Goal: Task Accomplishment & Management: Complete application form

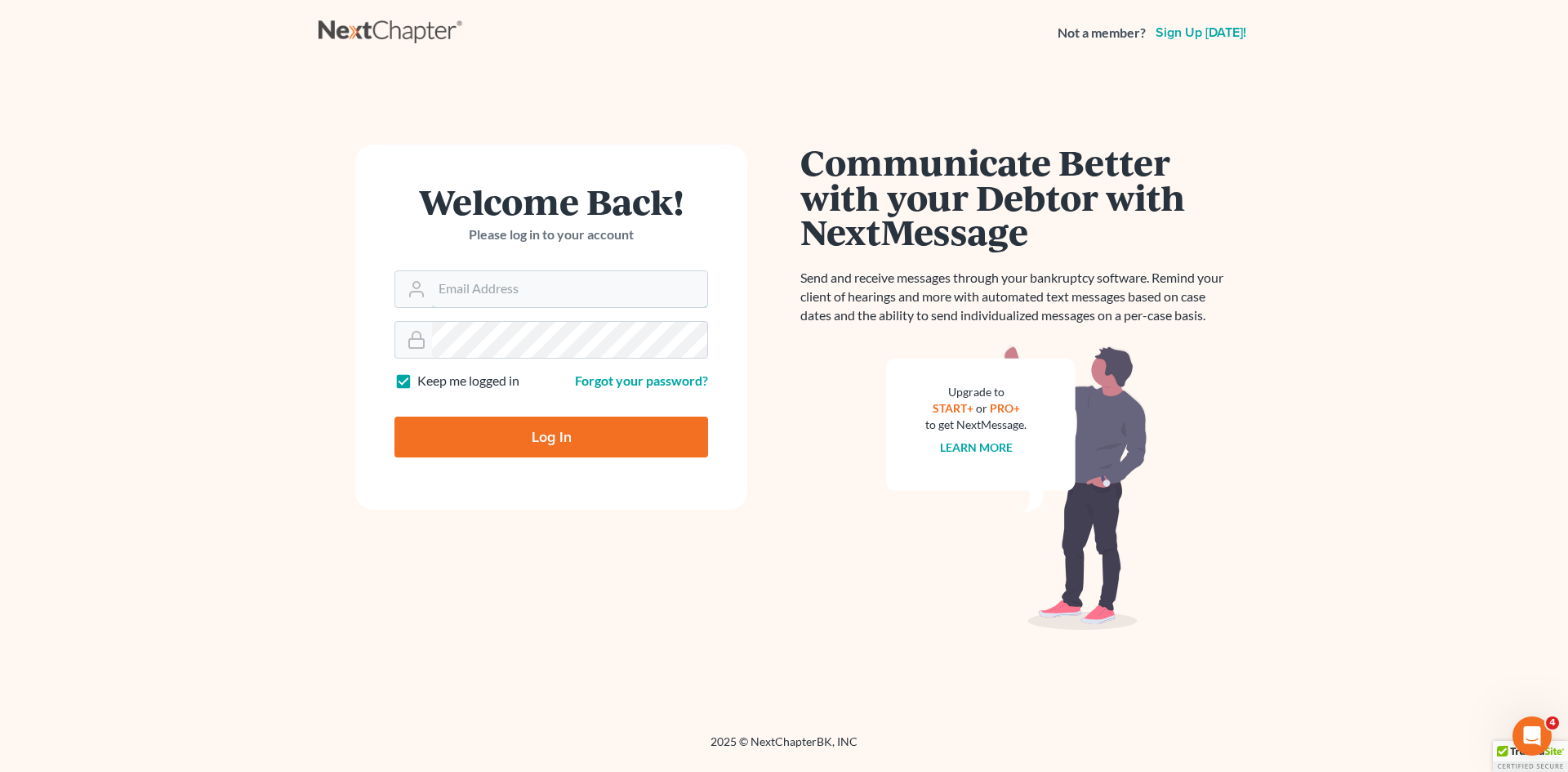
type input "david@Dlawbk.com"
click at [509, 439] on input "Log In" at bounding box center [551, 437] width 313 height 41
type input "Thinking..."
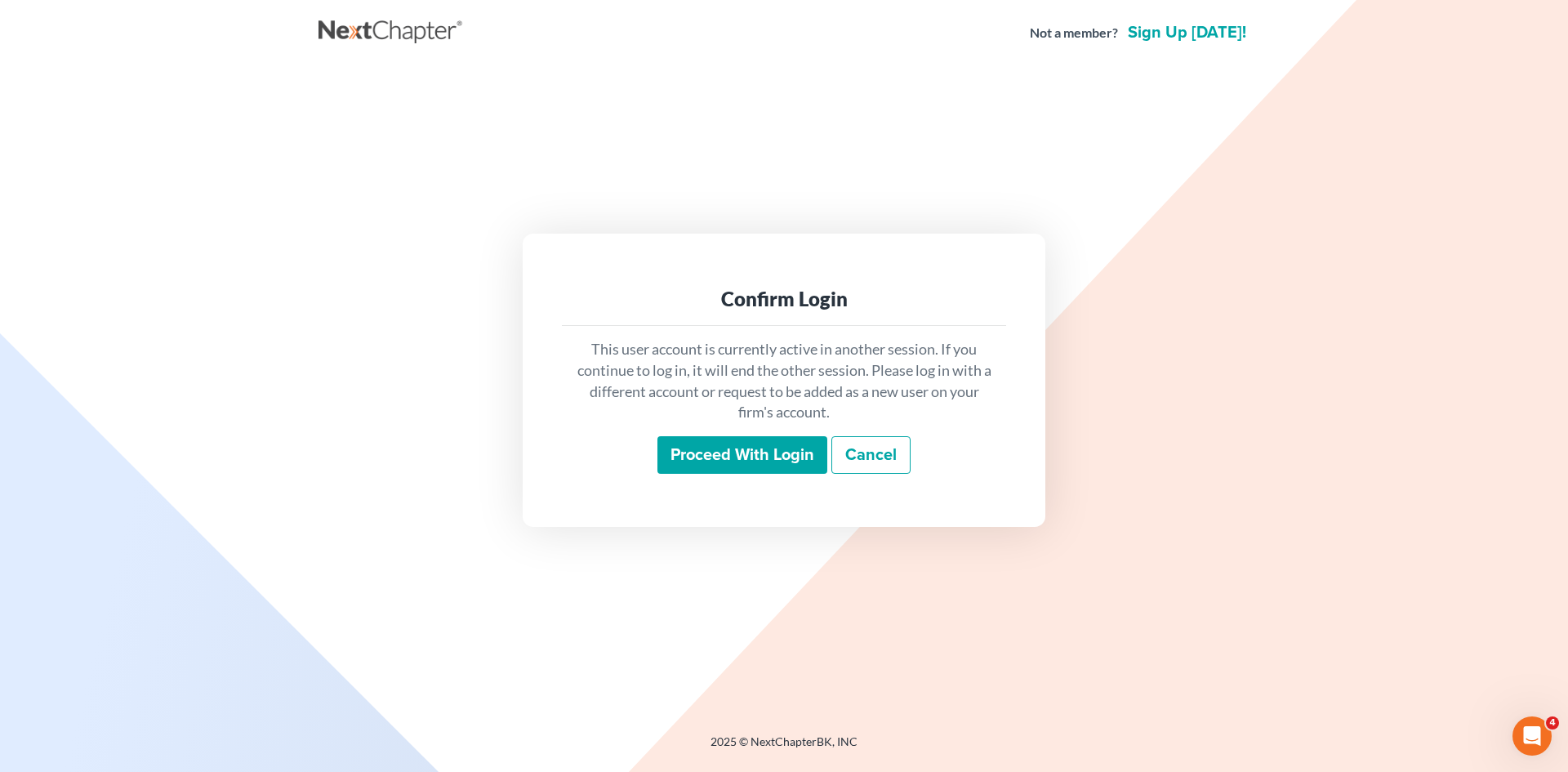
click at [775, 456] on input "Proceed with login" at bounding box center [742, 455] width 170 height 38
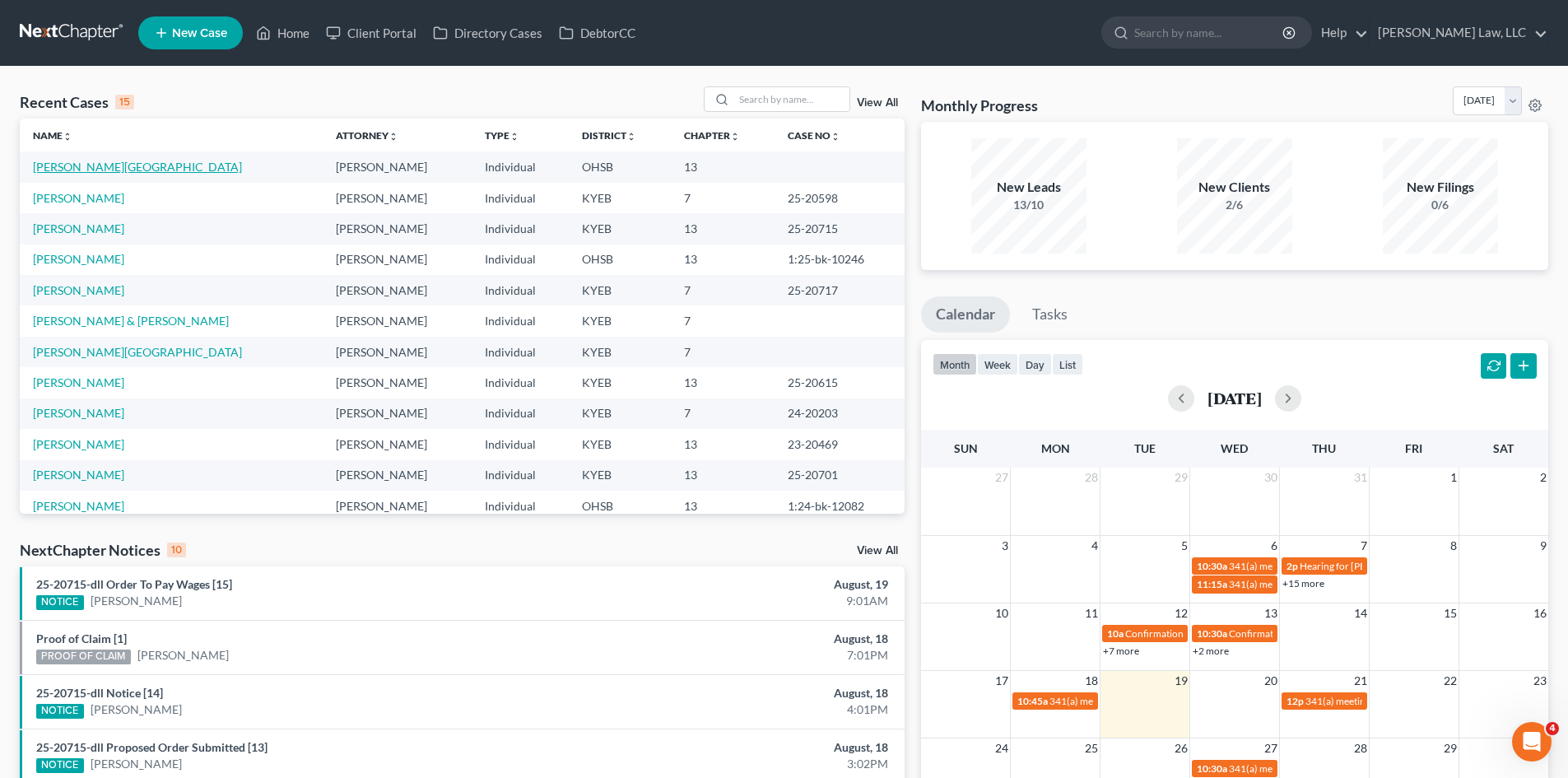
click at [124, 166] on link "[PERSON_NAME][GEOGRAPHIC_DATA]" at bounding box center [138, 166] width 209 height 14
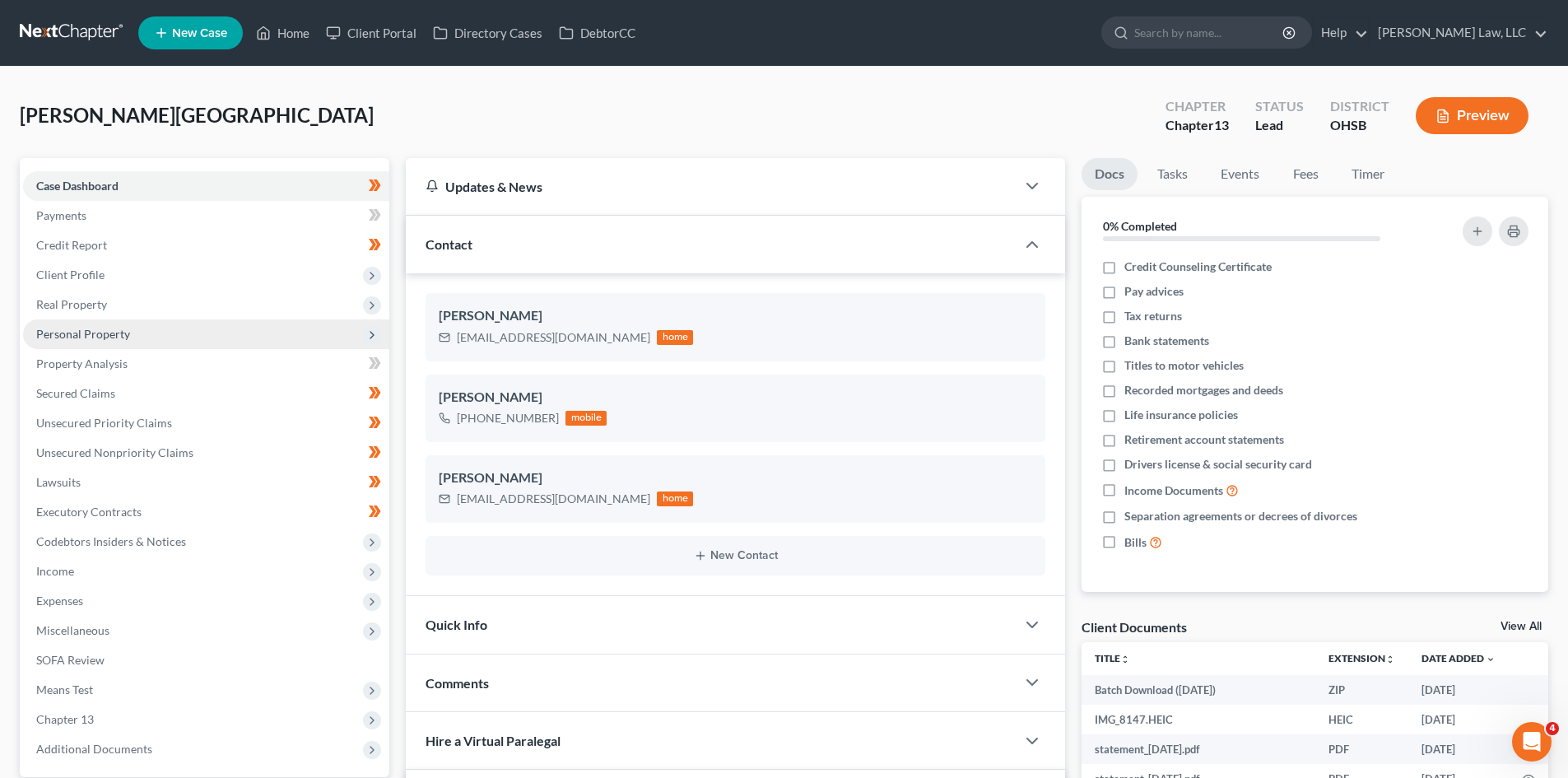
click at [94, 334] on span "Personal Property" at bounding box center [83, 333] width 94 height 14
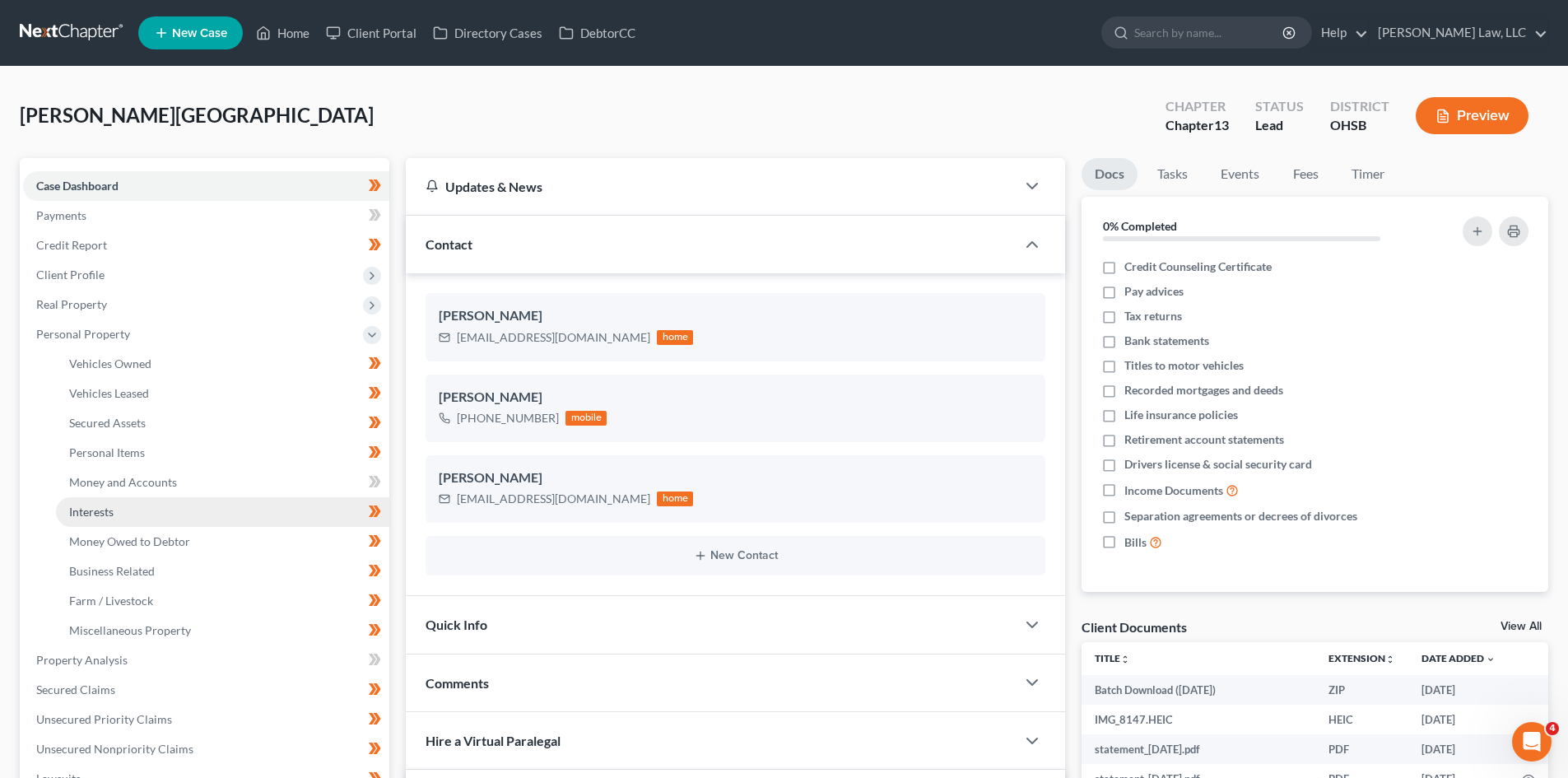
click at [94, 511] on span "Interests" at bounding box center [91, 511] width 44 height 14
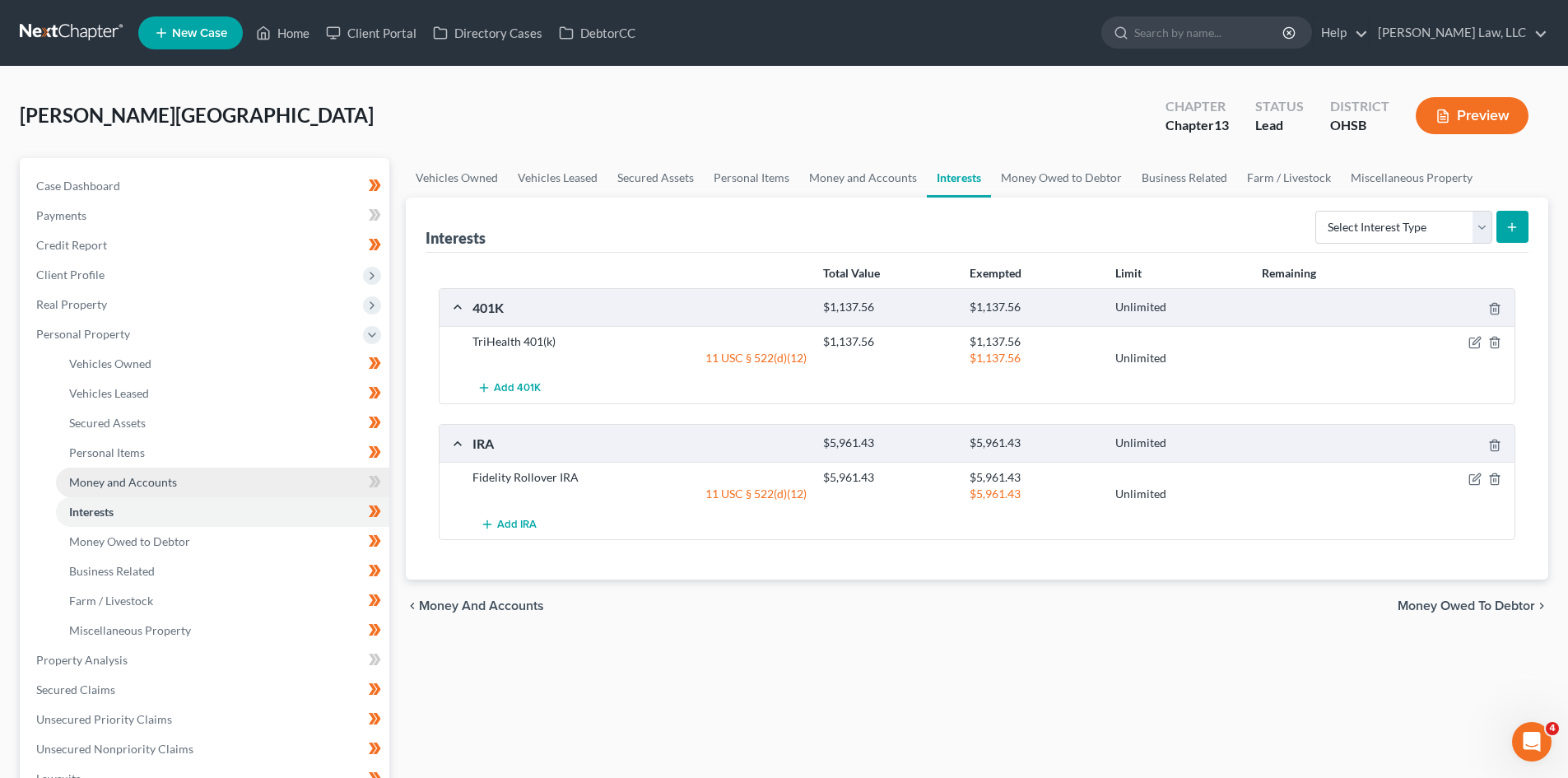
click at [213, 489] on link "Money and Accounts" at bounding box center [222, 483] width 333 height 30
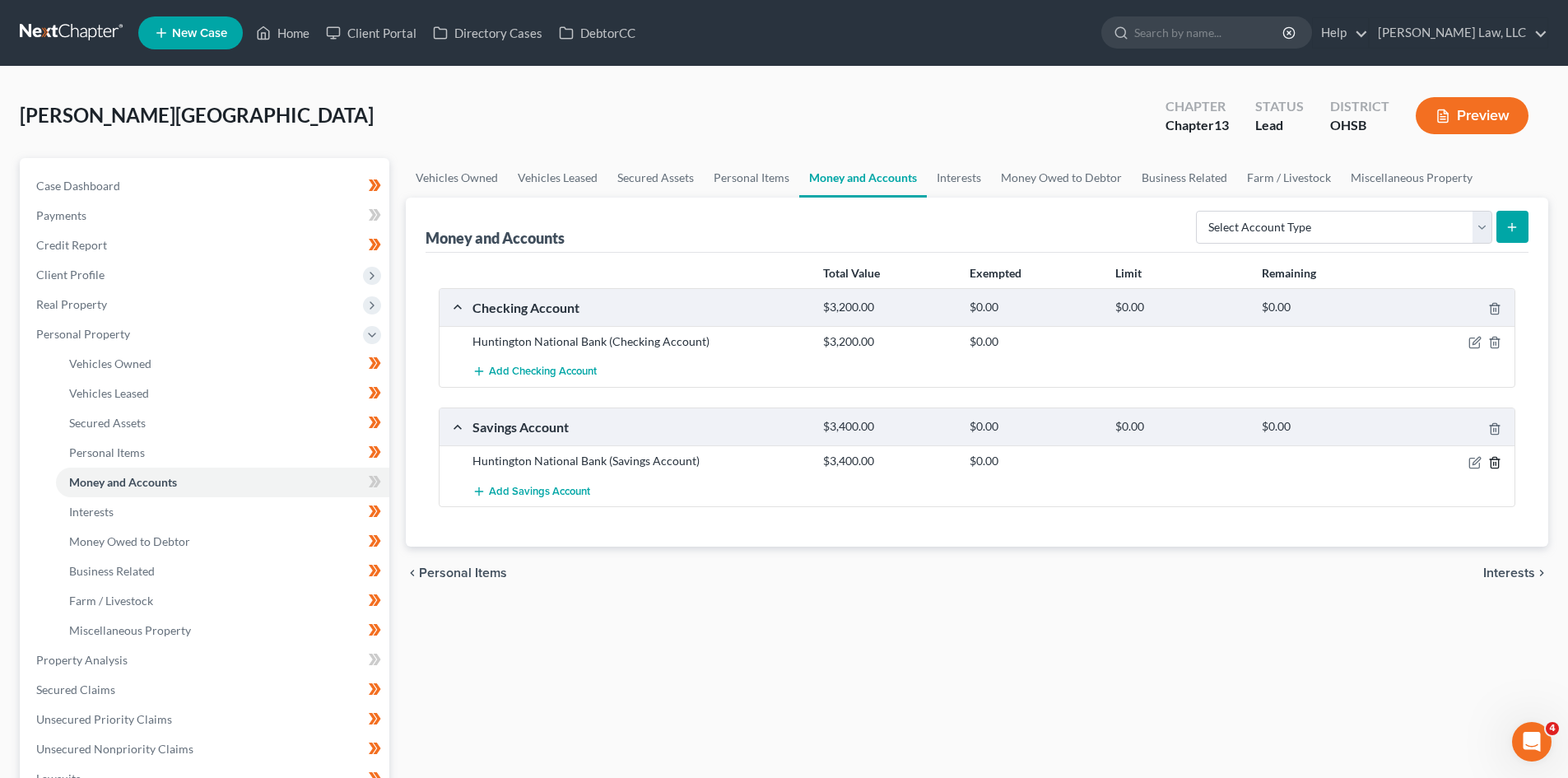
click at [1495, 460] on polyline "button" at bounding box center [1495, 460] width 10 height 0
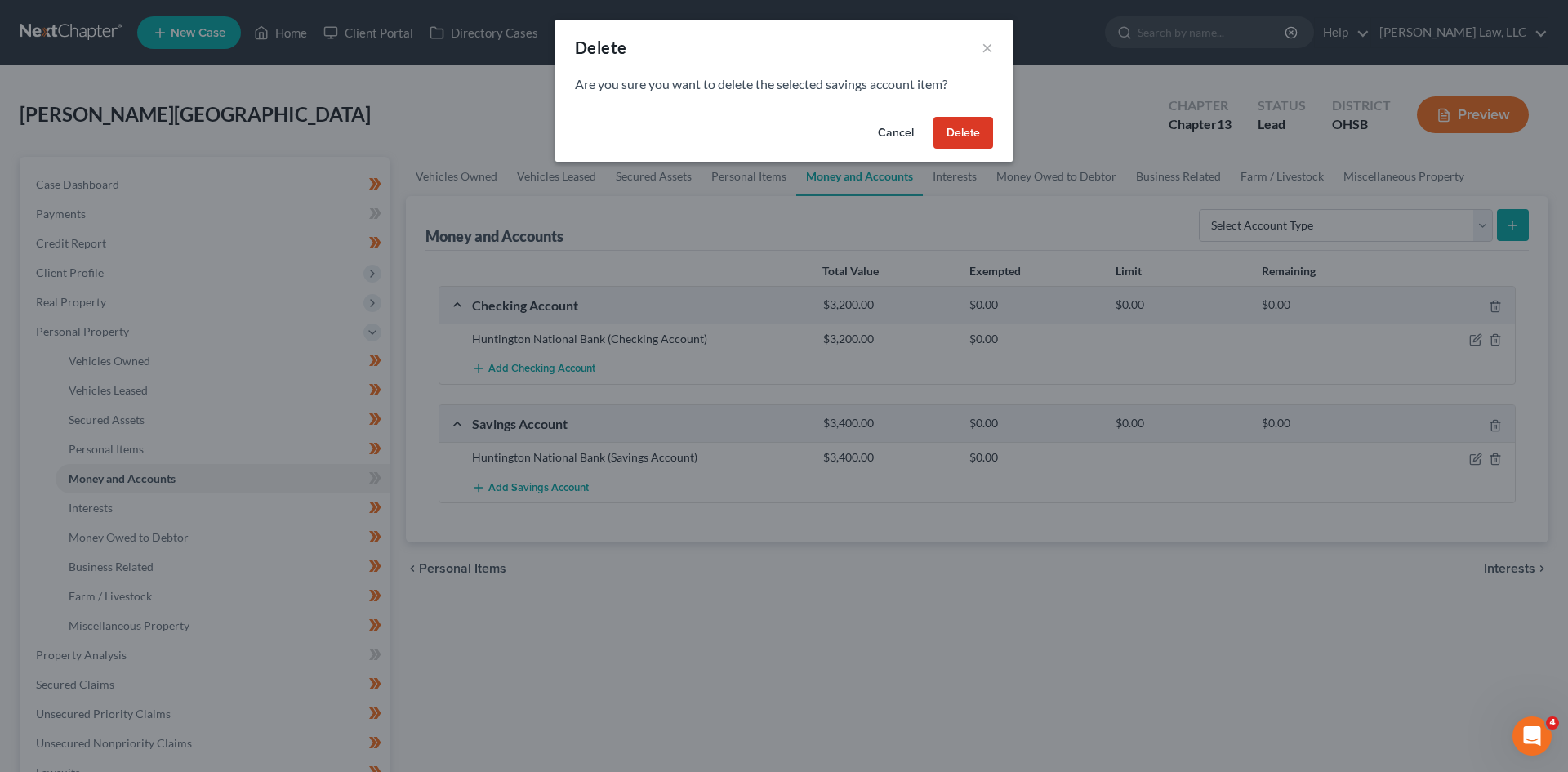
click at [942, 129] on button "Delete" at bounding box center [963, 134] width 59 height 33
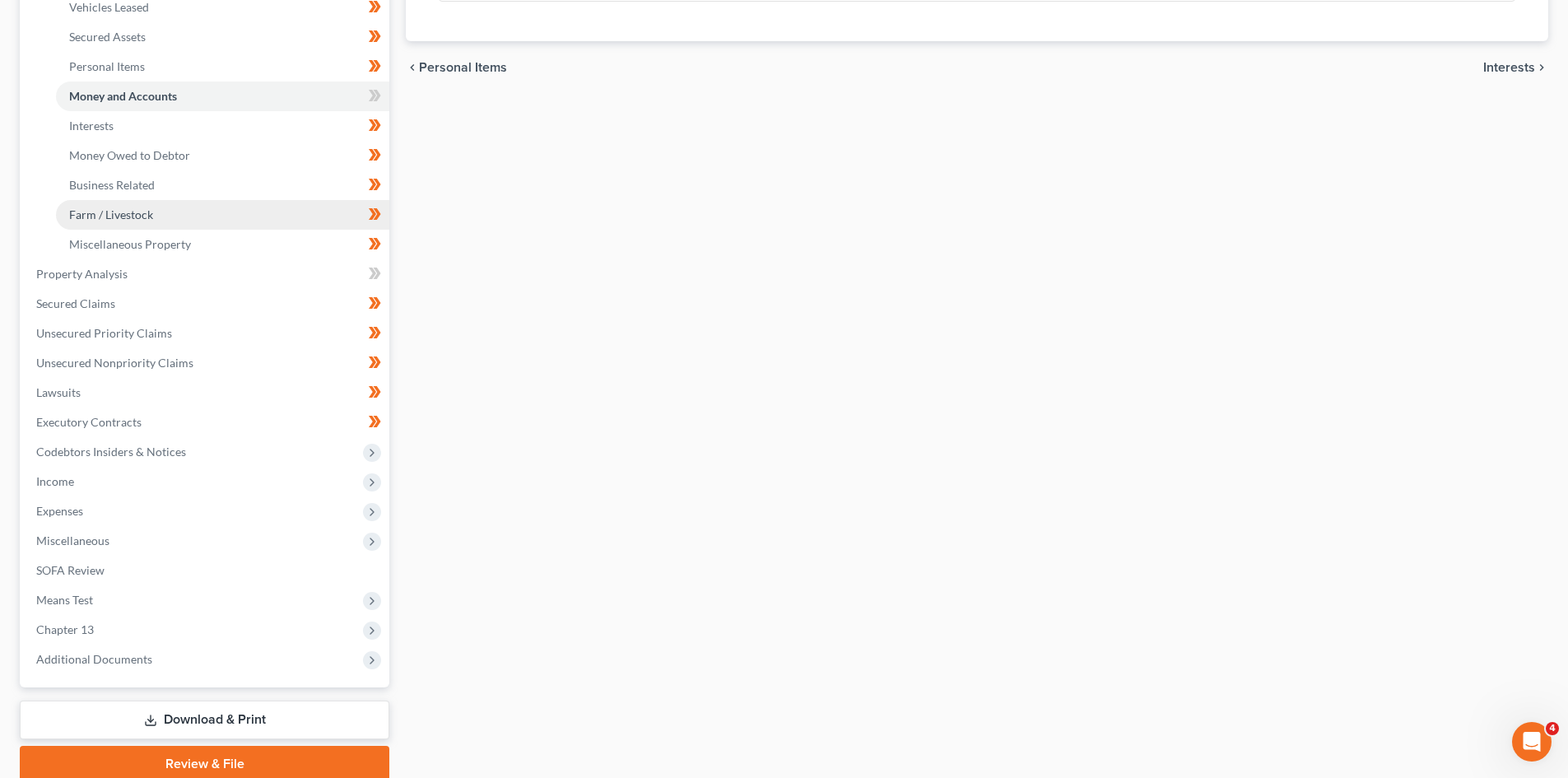
scroll to position [396, 0]
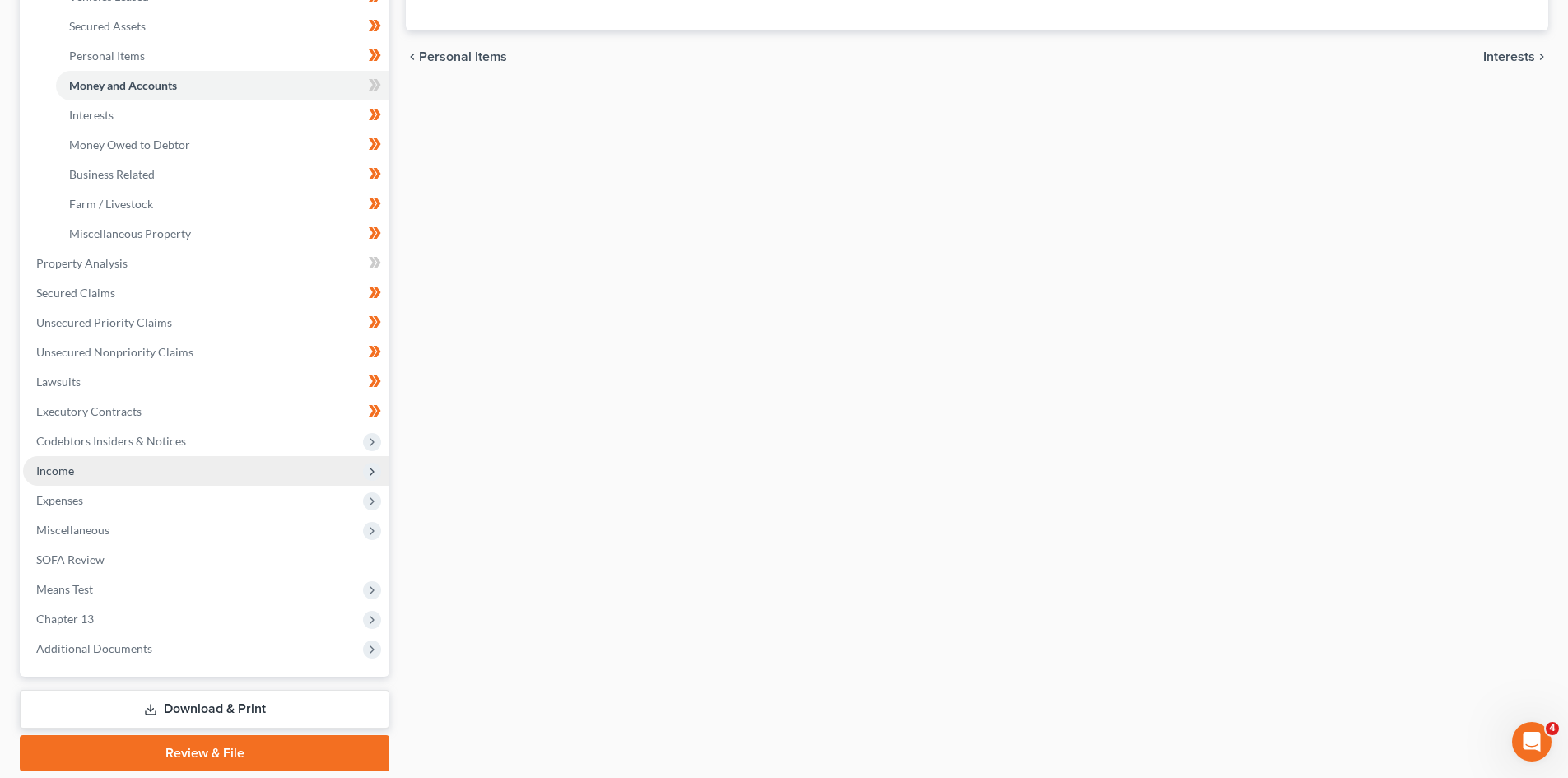
click at [93, 464] on span "Income" at bounding box center [206, 471] width 366 height 30
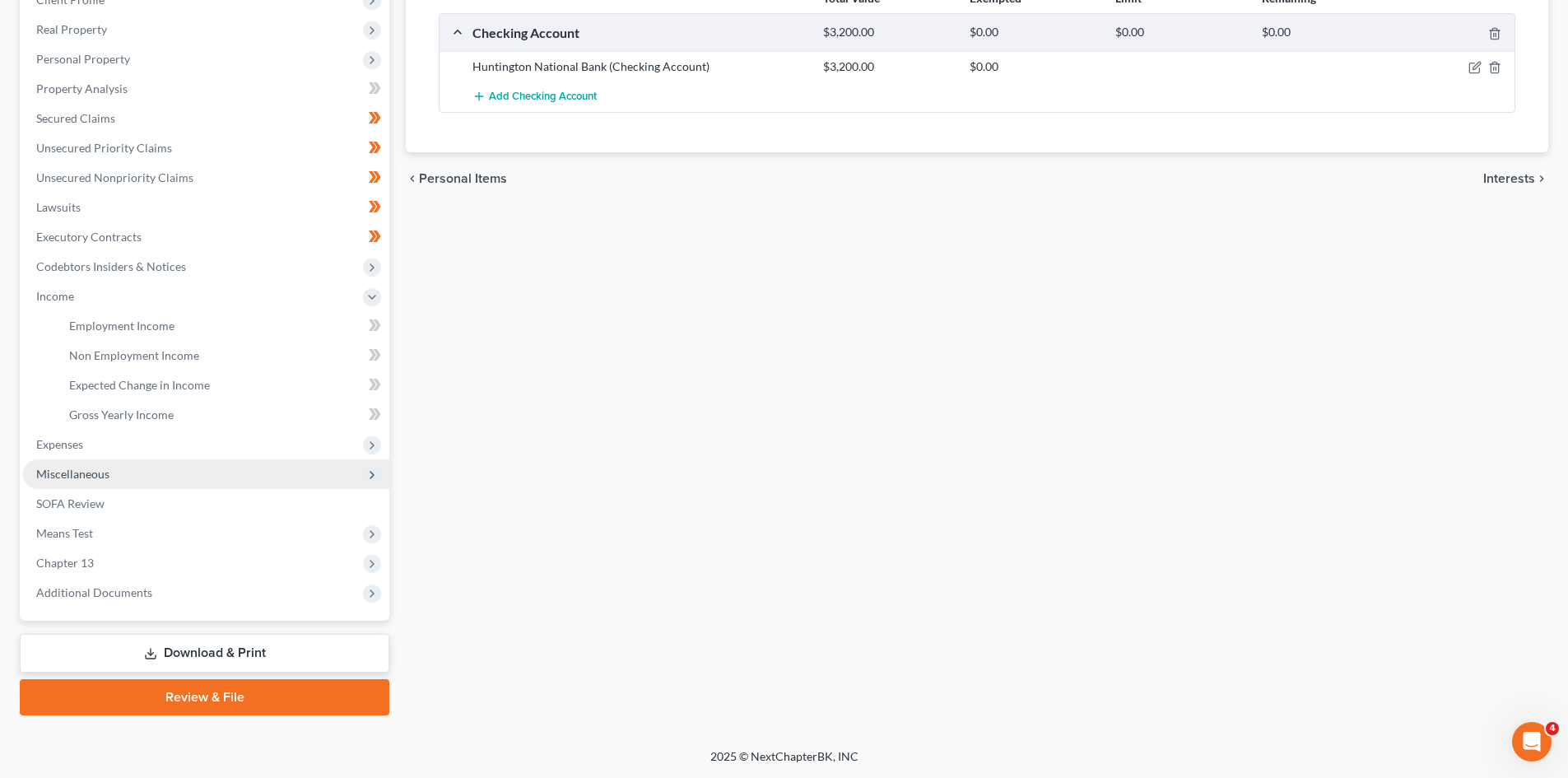
scroll to position [275, 0]
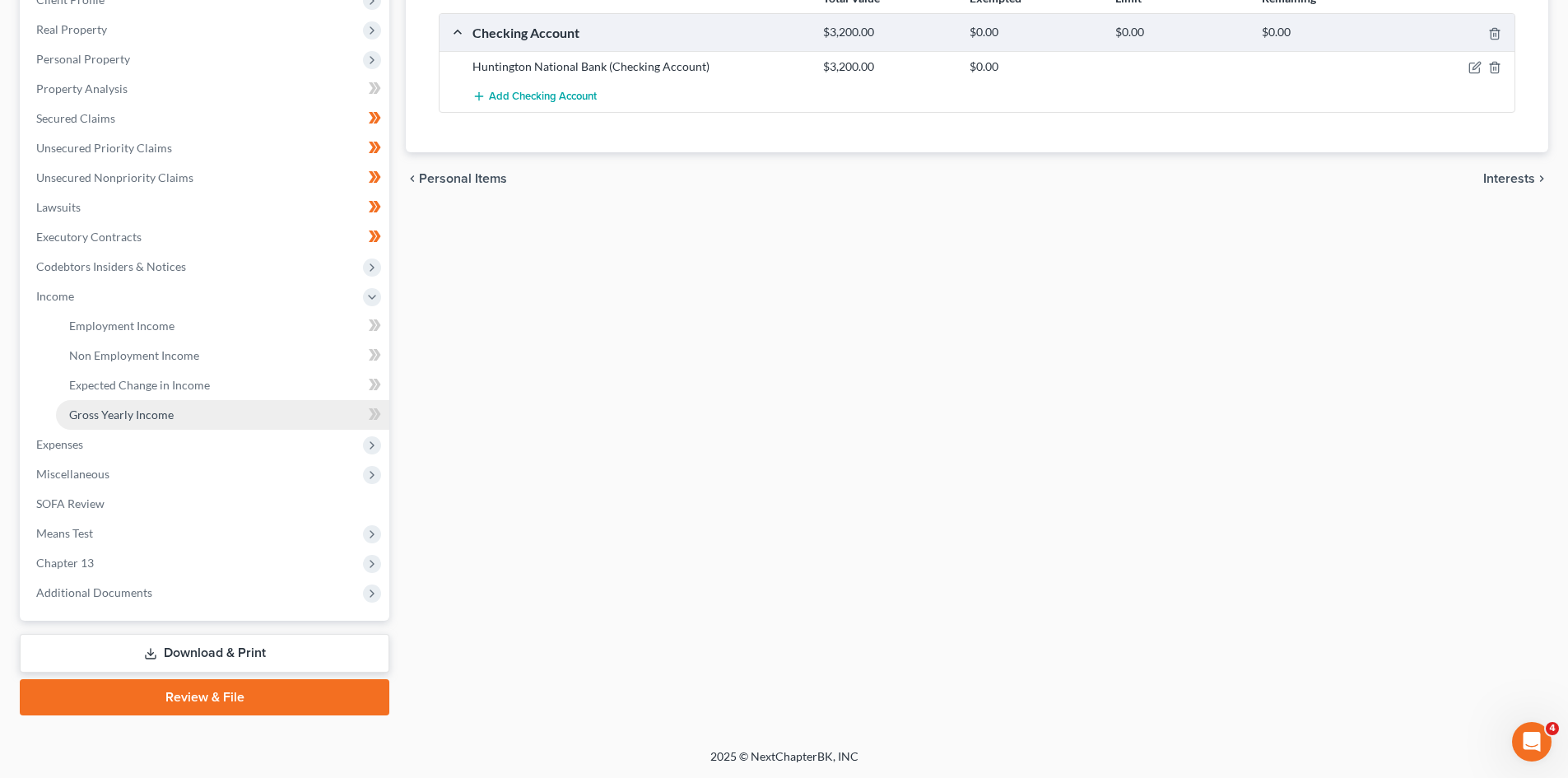
click at [164, 405] on link "Gross Yearly Income" at bounding box center [222, 415] width 333 height 30
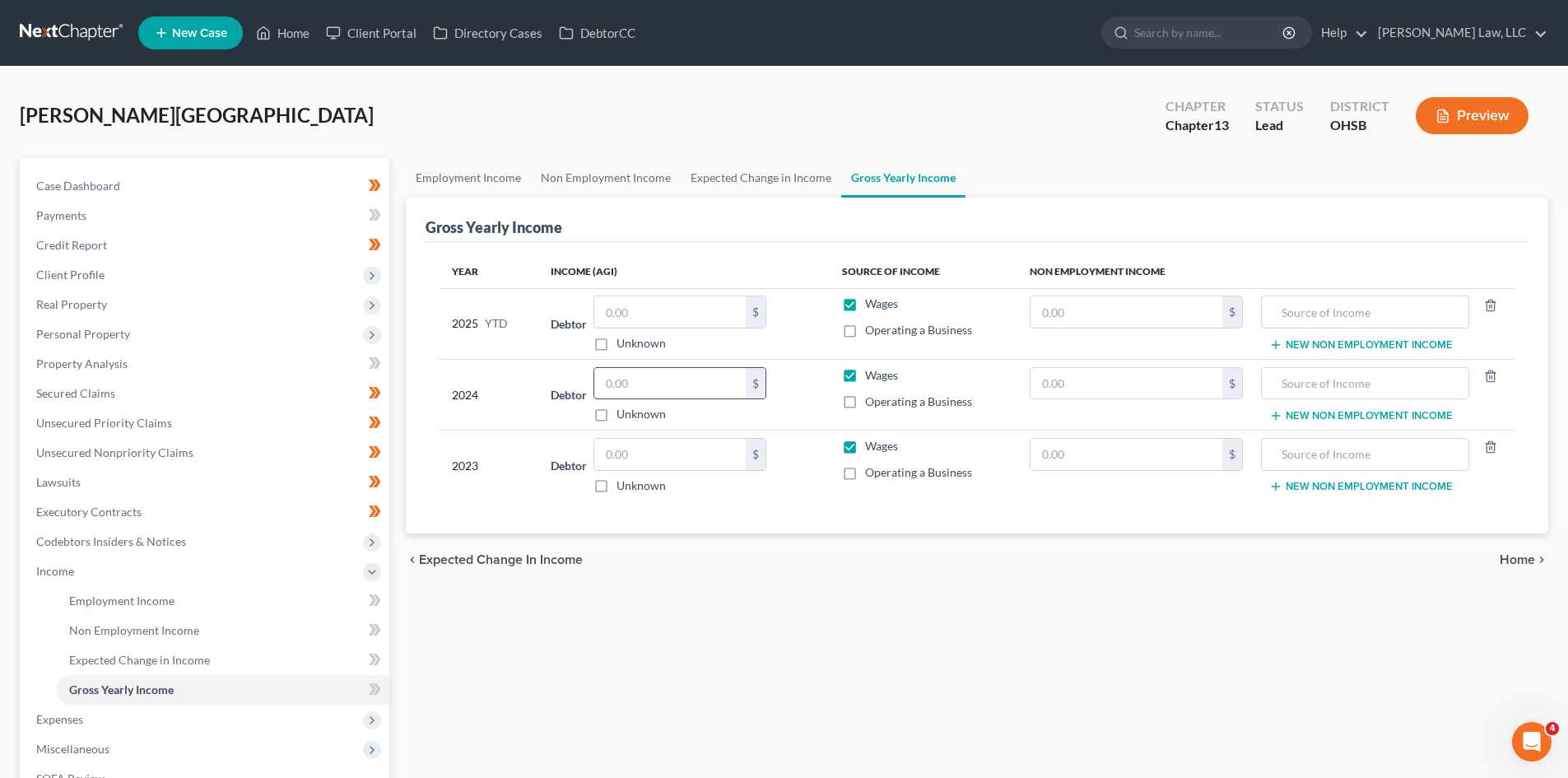
click at [649, 376] on input "text" at bounding box center [670, 384] width 151 height 32
type input "66,163"
click at [765, 586] on div "chevron_left Expected Change in Income Home chevron_right" at bounding box center [976, 559] width 1143 height 52
click at [118, 590] on link "Employment Income" at bounding box center [222, 601] width 333 height 30
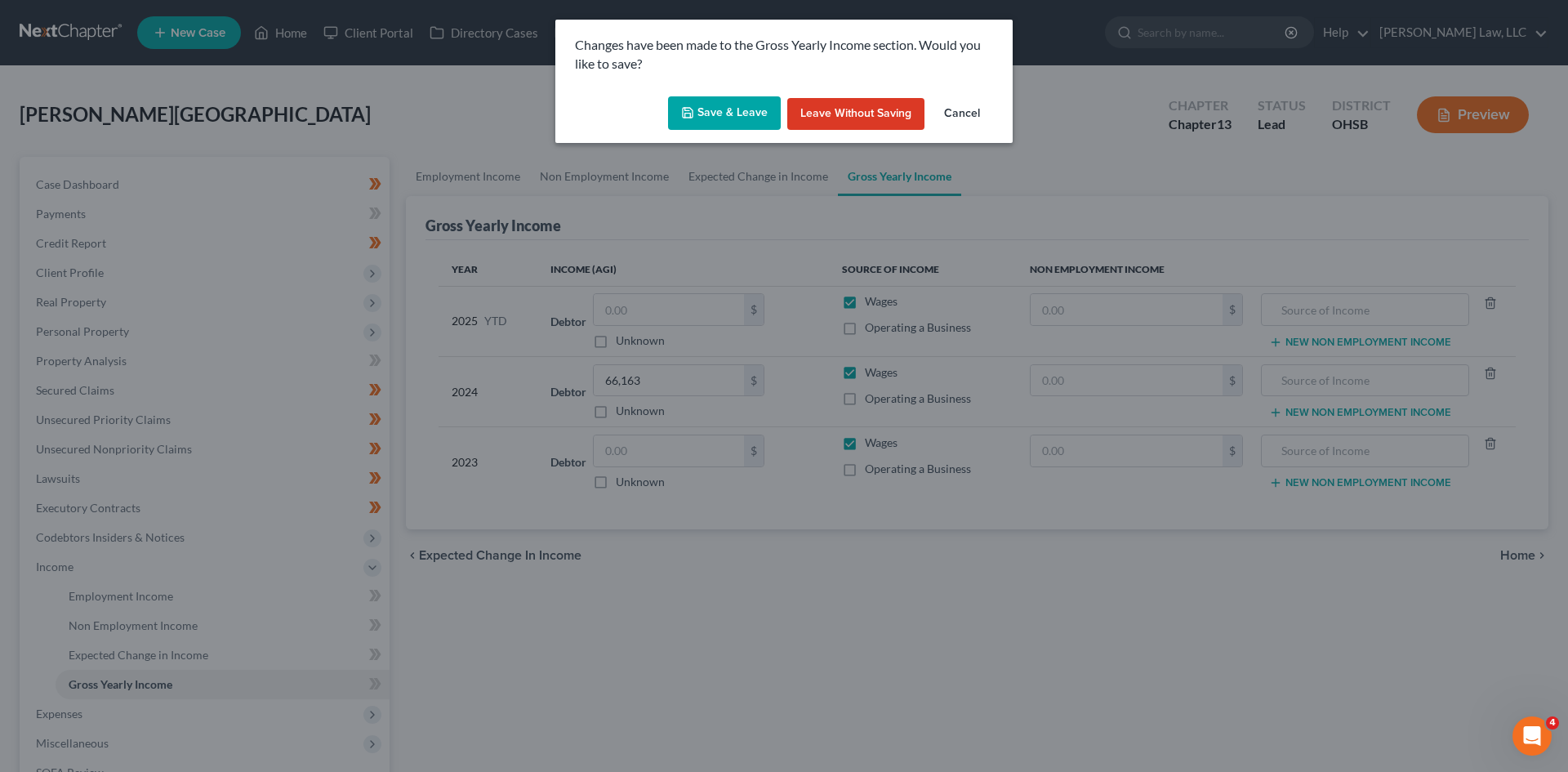
click at [744, 122] on button "Save & Leave" at bounding box center [724, 114] width 113 height 35
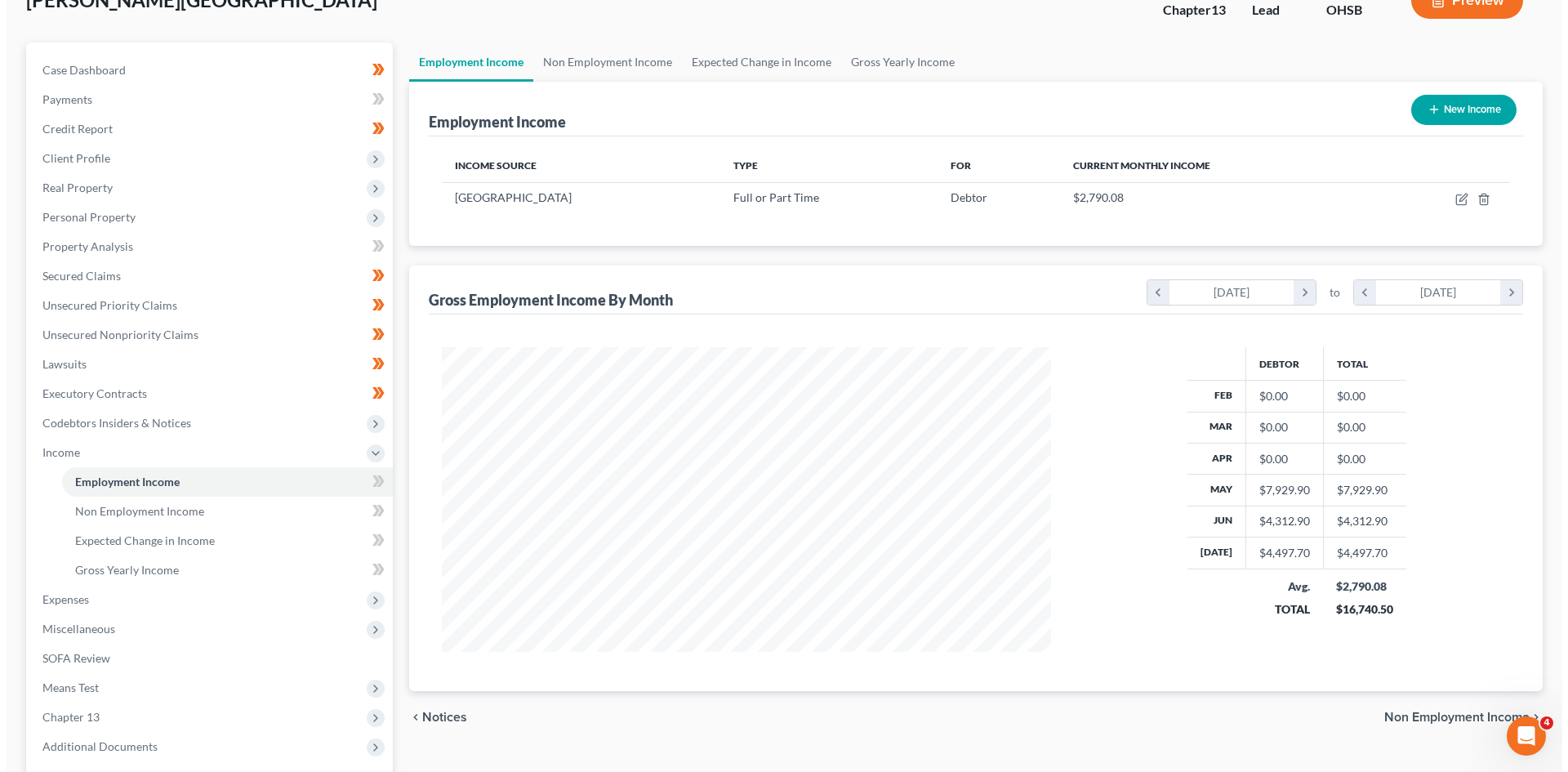
scroll to position [115, 0]
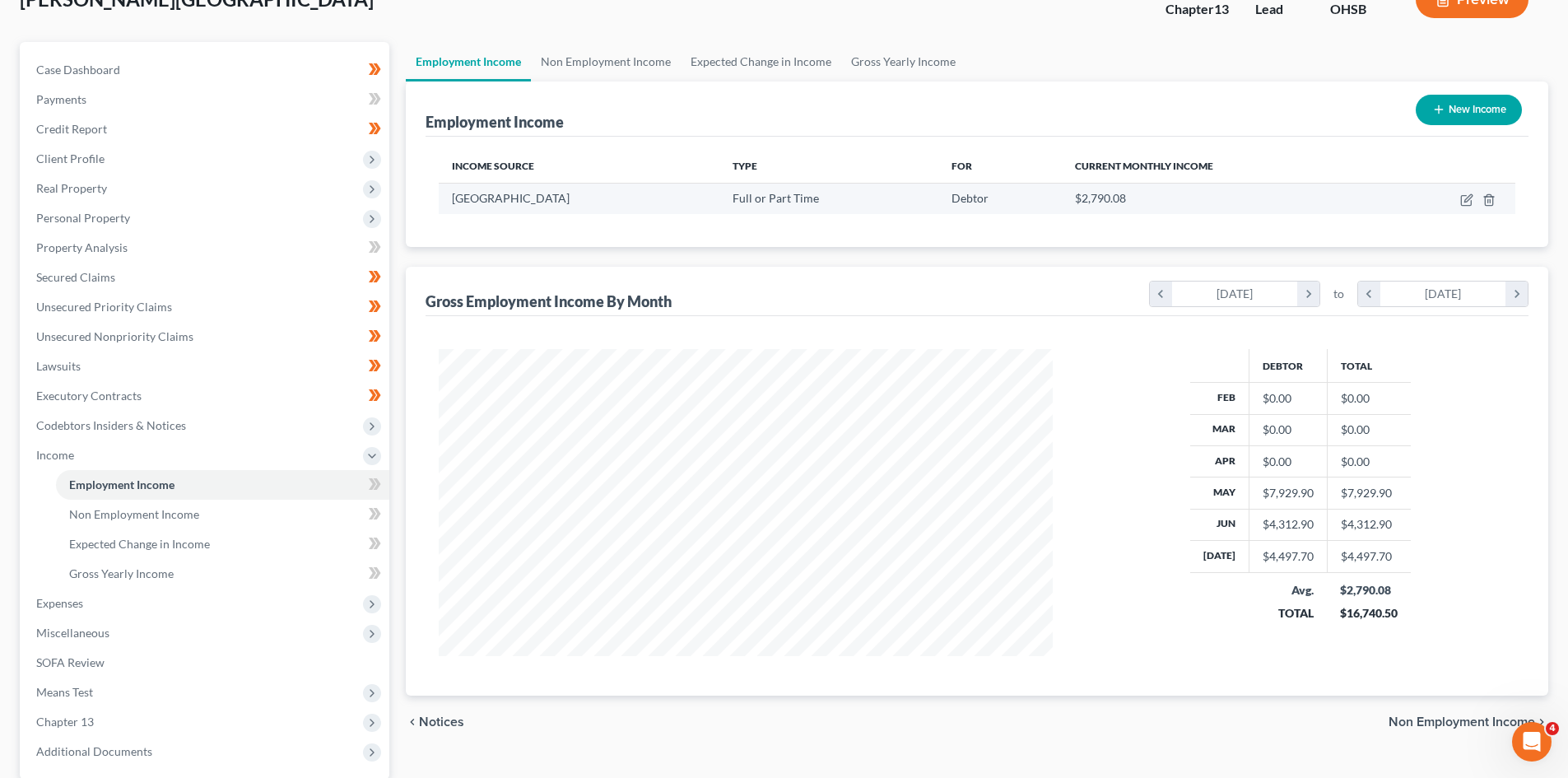
click at [1468, 192] on td at bounding box center [1448, 199] width 133 height 32
click at [1465, 199] on icon "button" at bounding box center [1467, 200] width 13 height 13
select select "0"
select select "36"
select select "2"
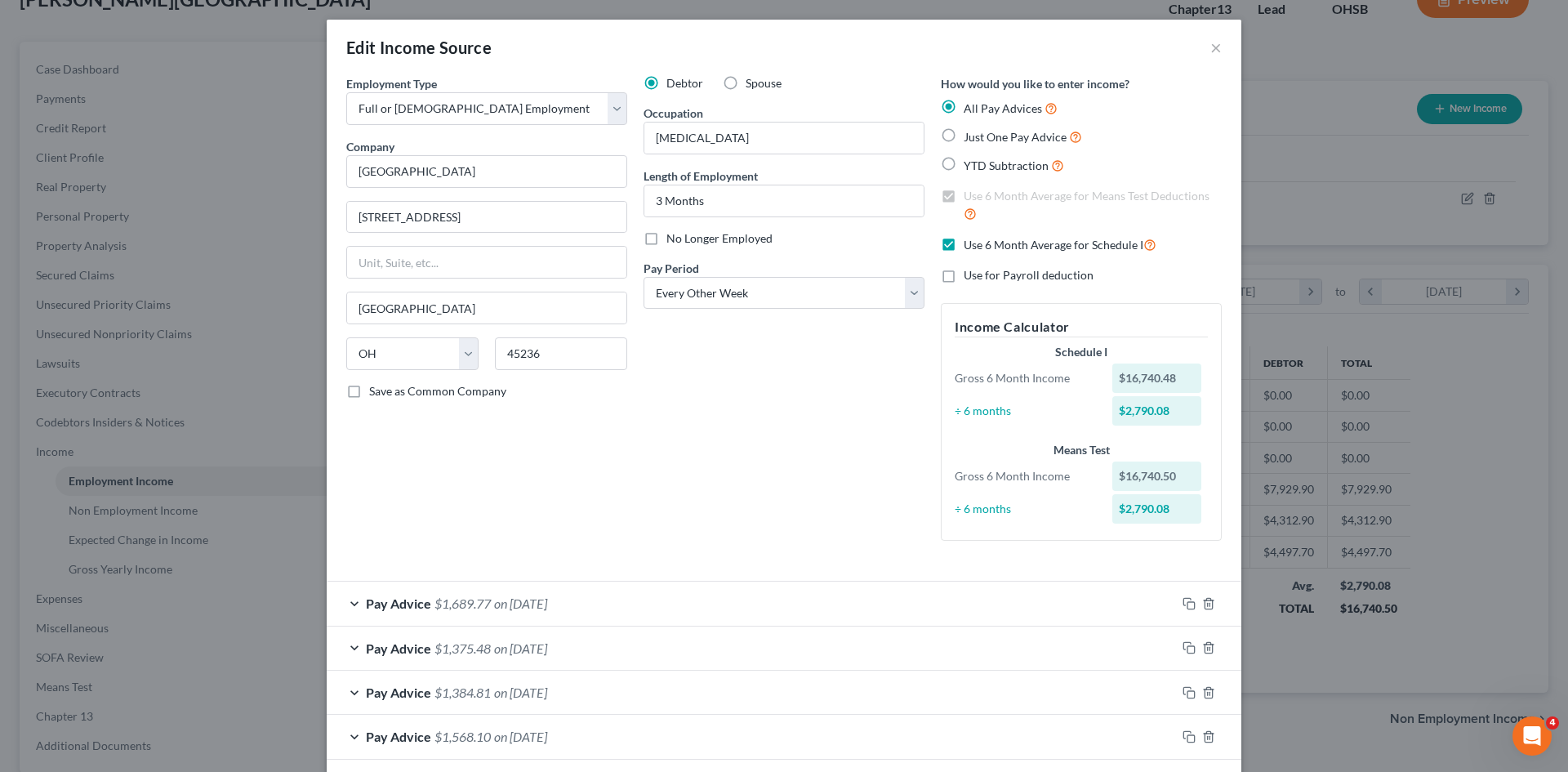
scroll to position [166, 0]
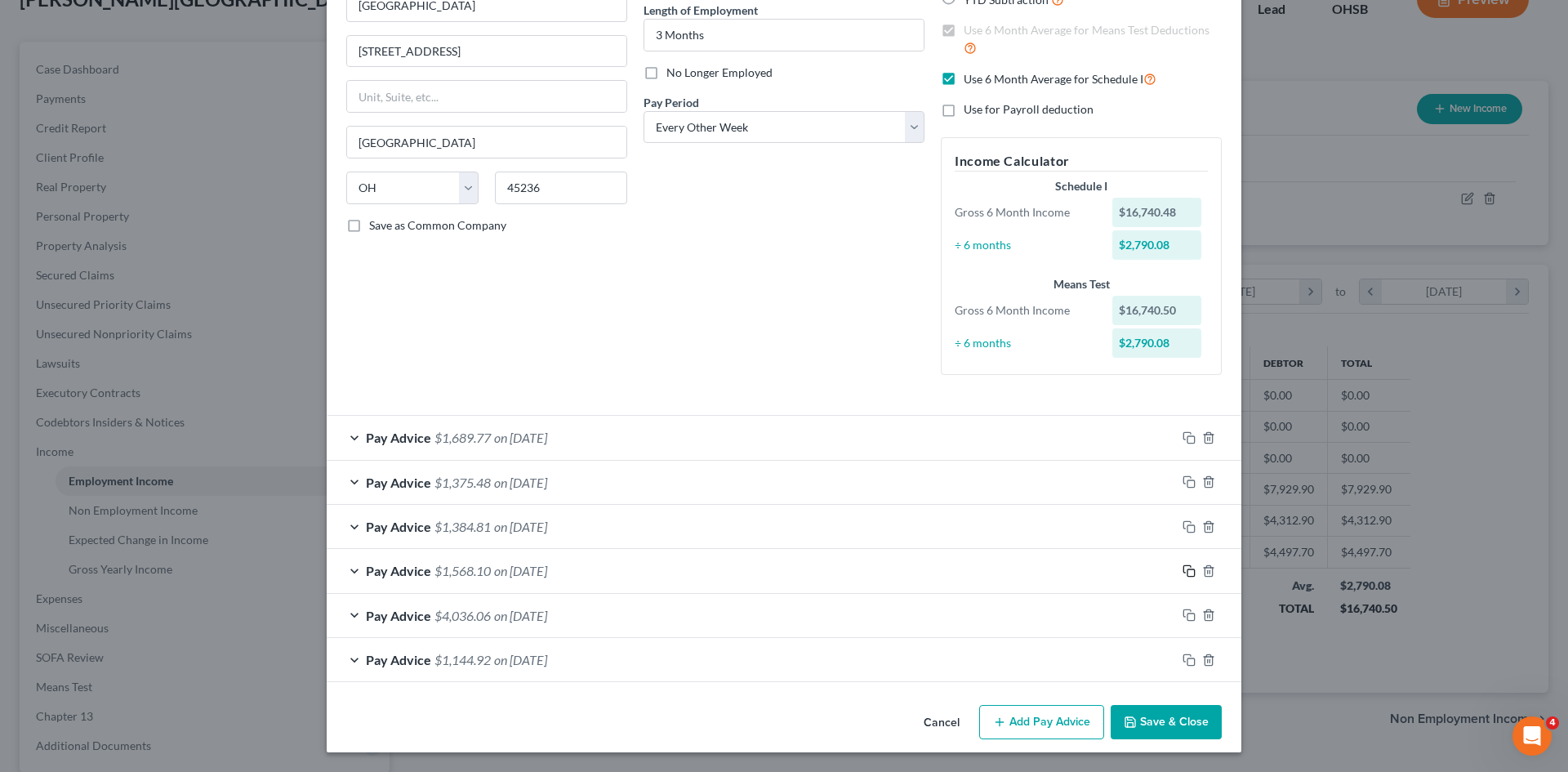
click at [1182, 567] on icon "button" at bounding box center [1189, 571] width 13 height 13
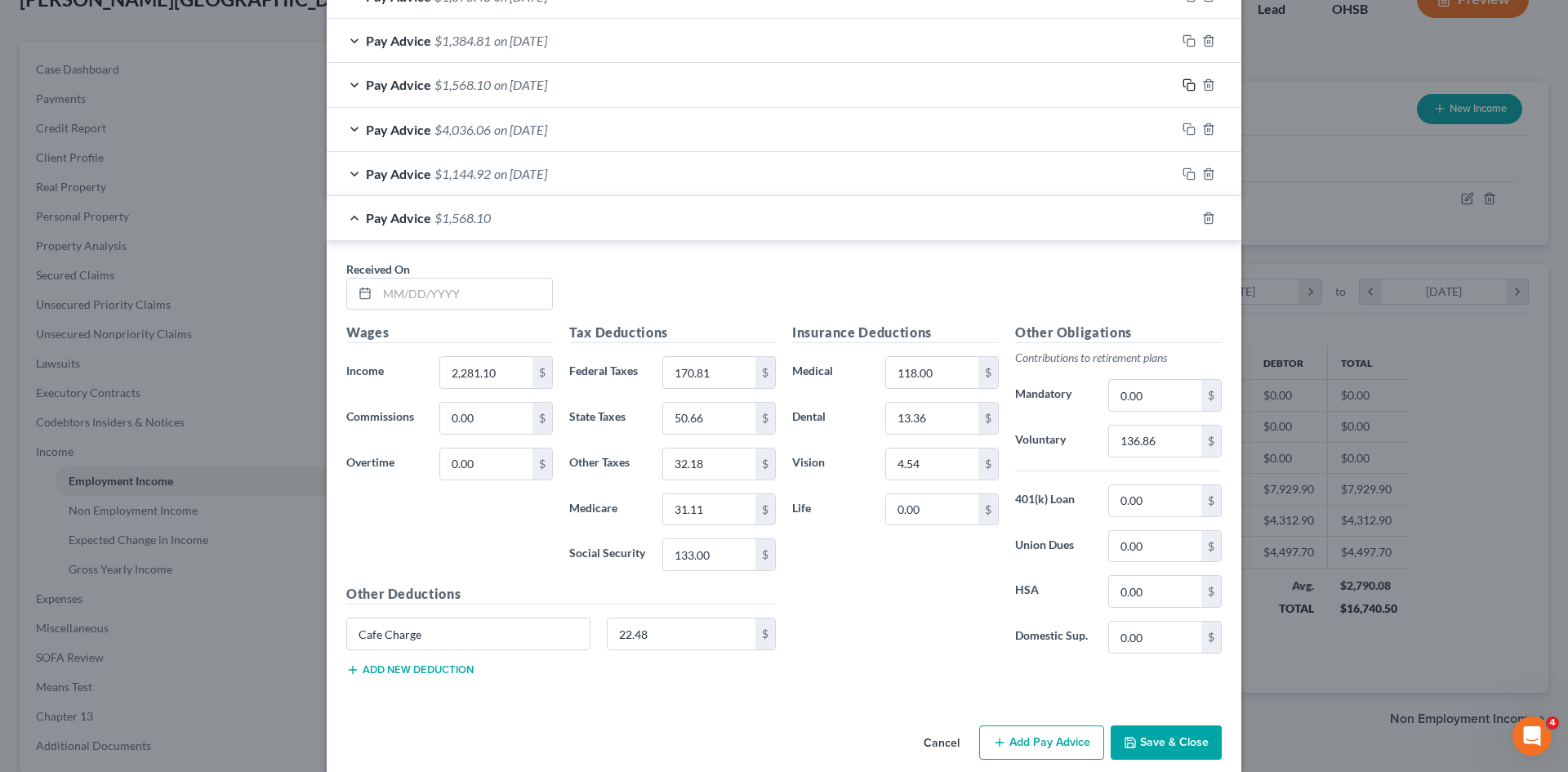
scroll to position [672, 0]
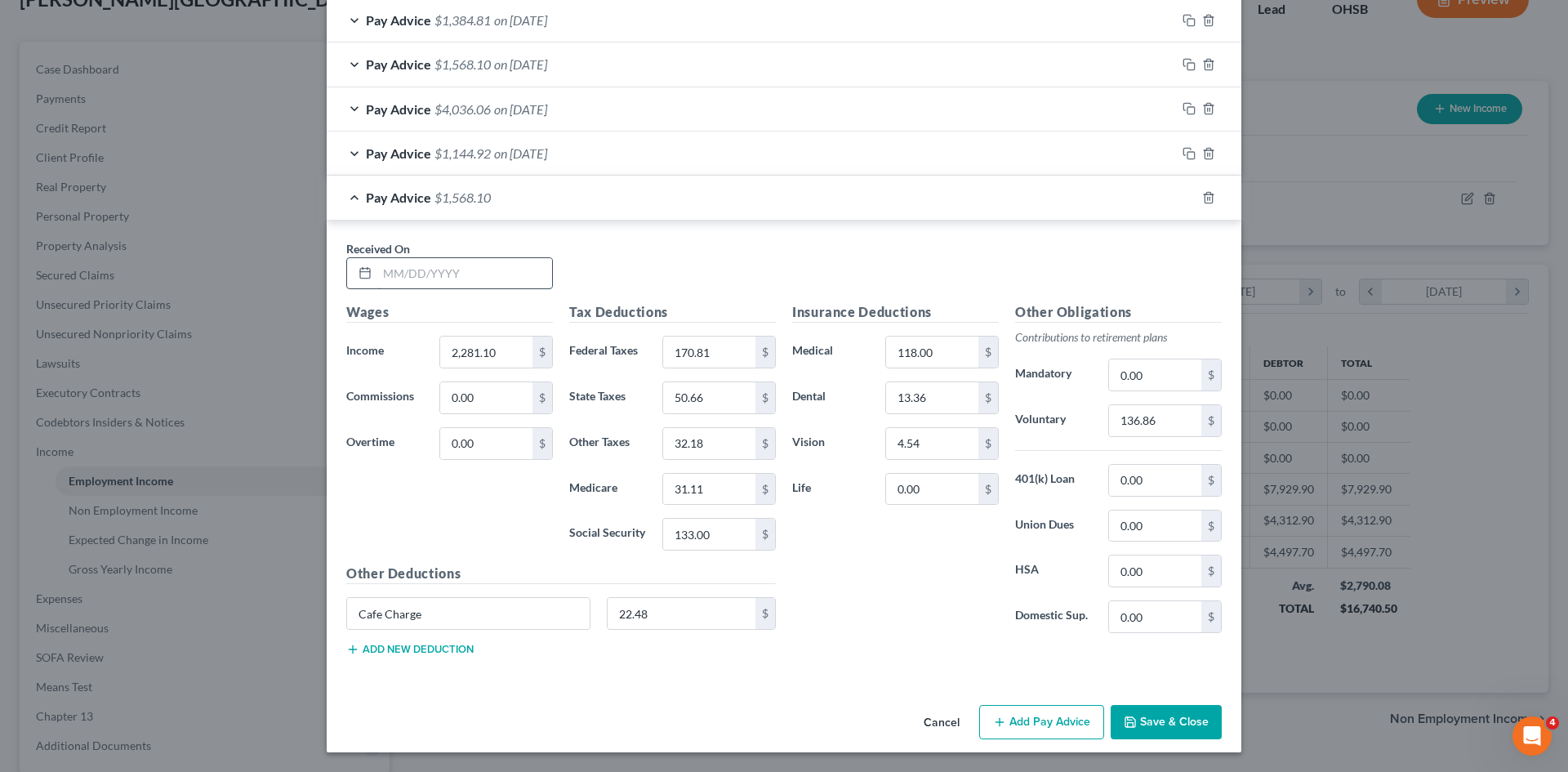
click at [431, 281] on input "text" at bounding box center [465, 274] width 175 height 31
type input "07/31/2025"
type input "1,540.90"
type input "100.96"
type input "33.25"
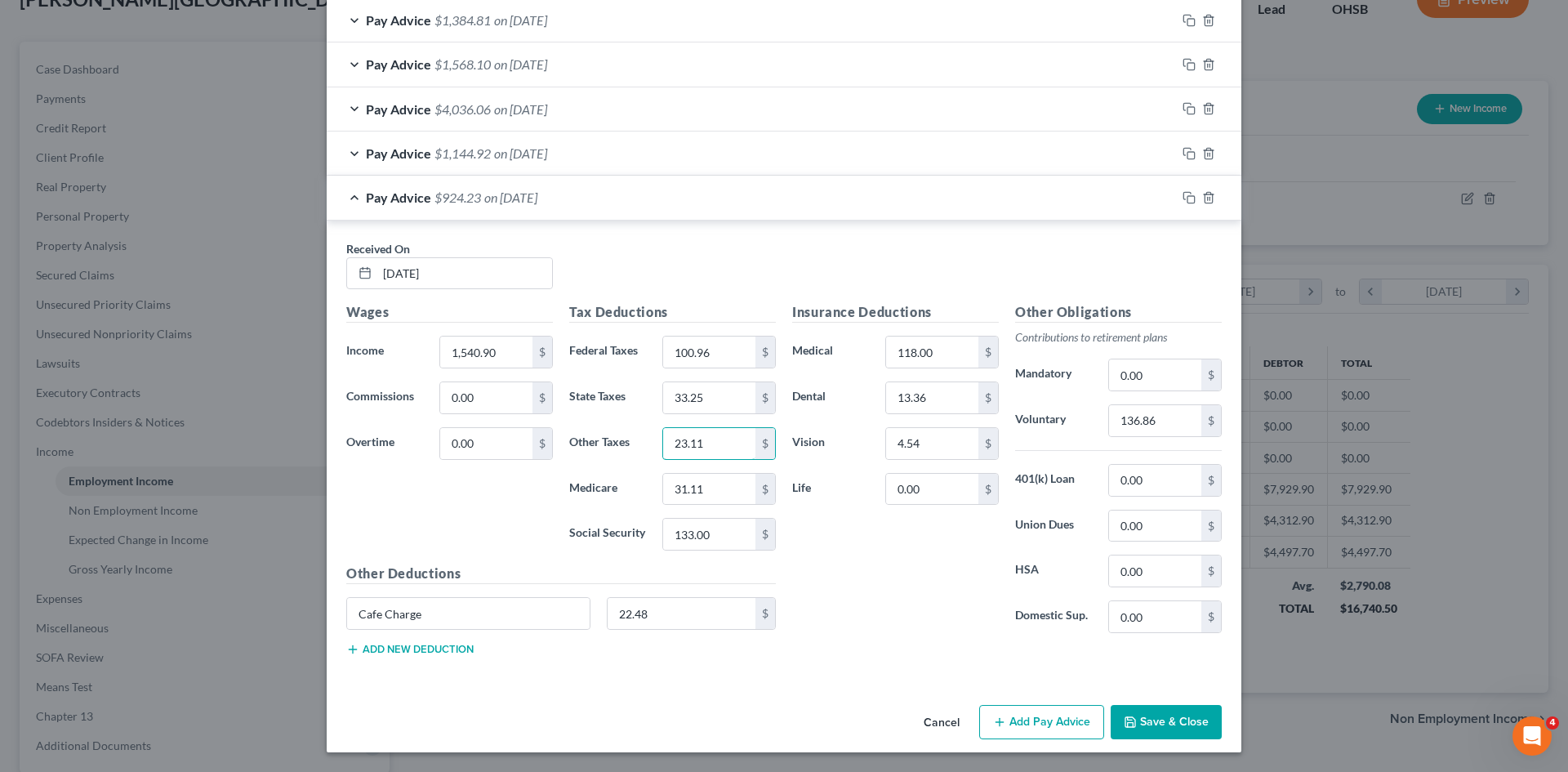
type input "23.11"
type input "22.35"
type input "95.53"
click at [678, 637] on div "Cafe Charge 22.48 $" at bounding box center [561, 619] width 446 height 45
click at [676, 631] on div "Cafe Charge 22.48 $" at bounding box center [561, 619] width 446 height 45
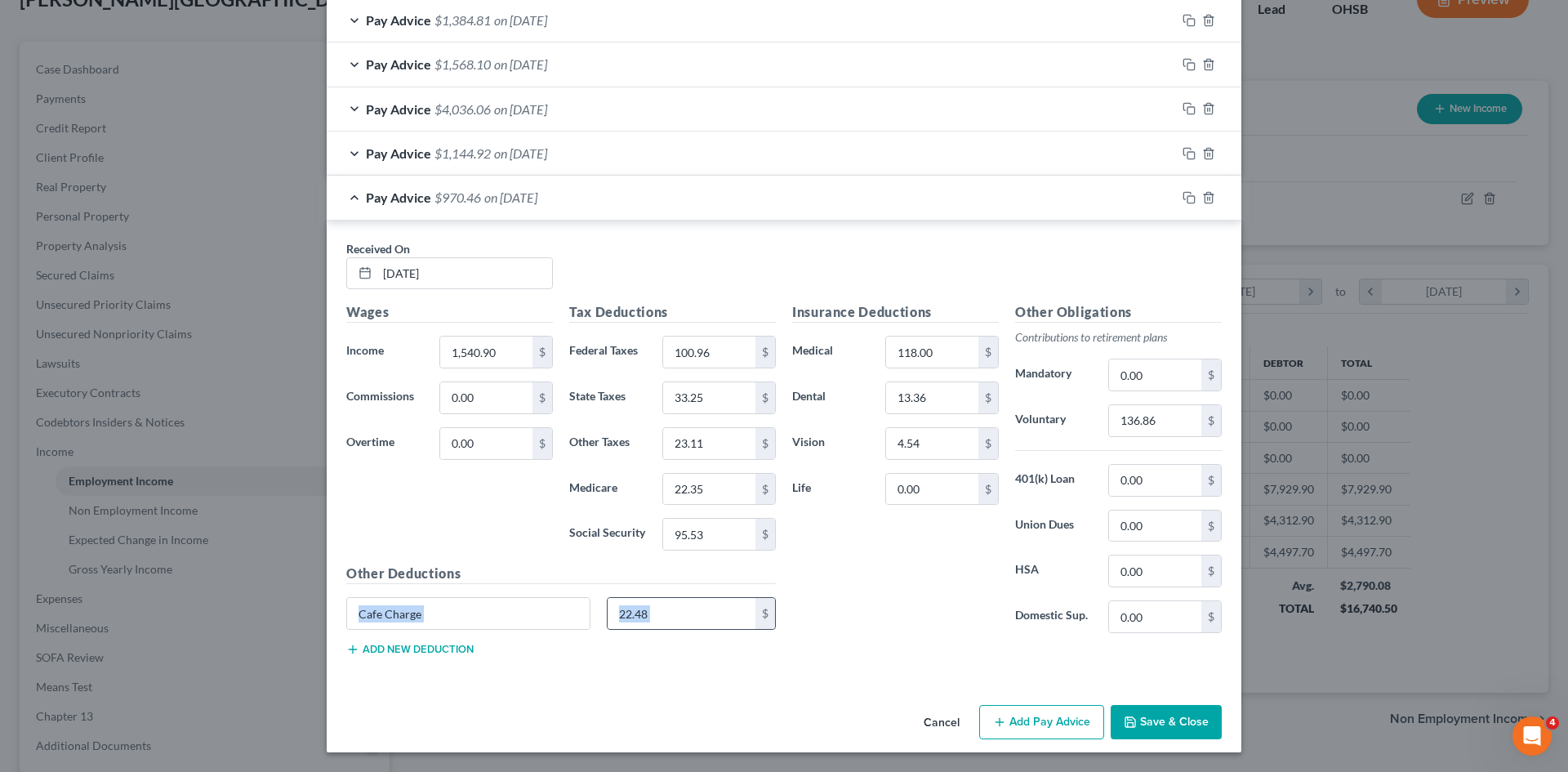
click at [676, 629] on div "22.48 $" at bounding box center [692, 614] width 170 height 33
click at [681, 599] on input "22.48" at bounding box center [682, 614] width 148 height 31
type input "13.96"
click at [838, 595] on div "Insurance Deductions Medical 118.00 $ Dental 13.36 $ Vision 4.54 $ Life 0.00 $" at bounding box center [895, 473] width 223 height 344
click at [1113, 421] on input "136.86" at bounding box center [1155, 421] width 92 height 31
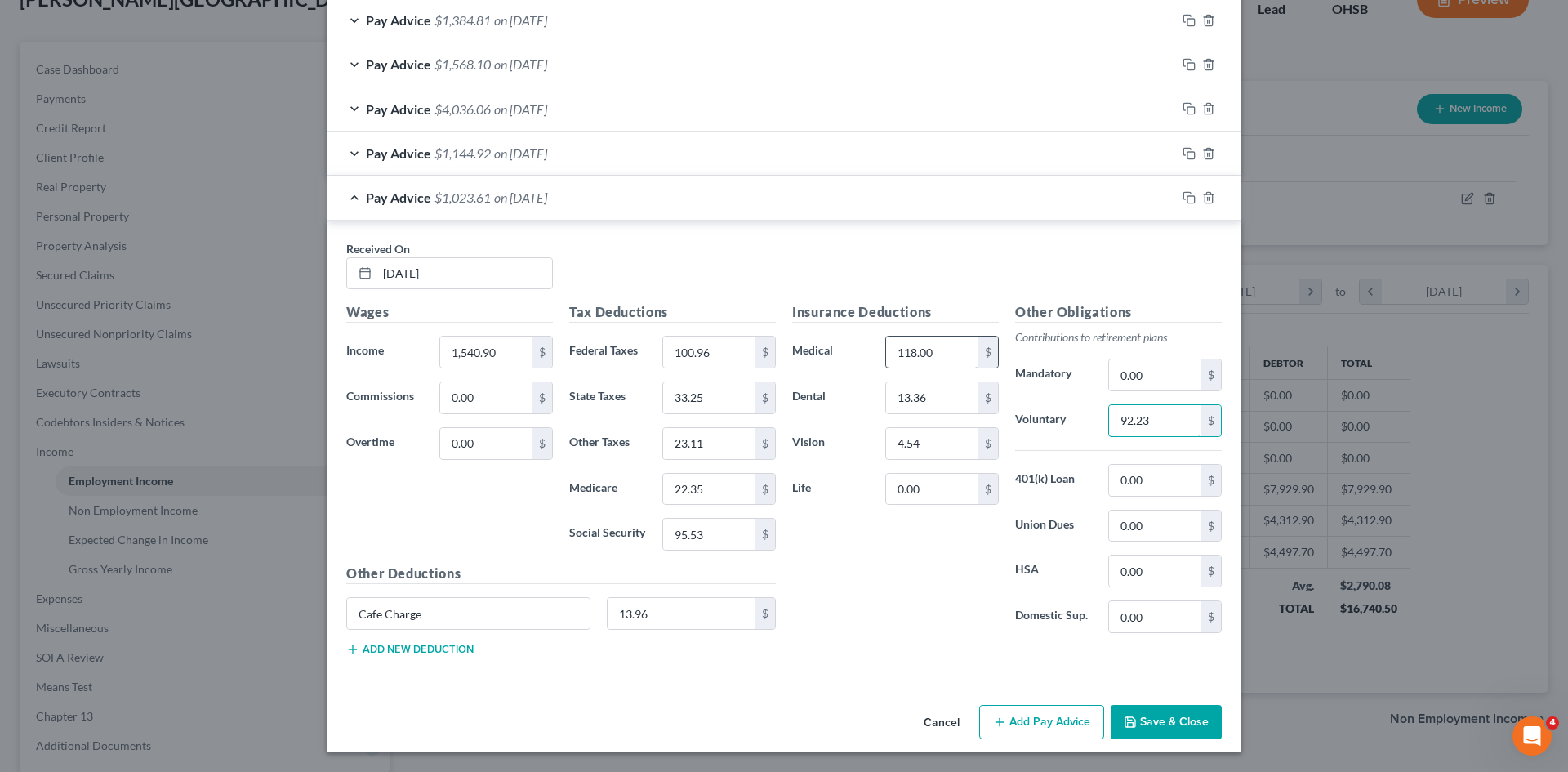
type input "92.23"
click at [424, 663] on div "Other Deductions Cafe Charge 13.96 $ Add new deduction" at bounding box center [561, 616] width 446 height 106
click at [422, 648] on button "Add new deduction" at bounding box center [410, 649] width 128 height 13
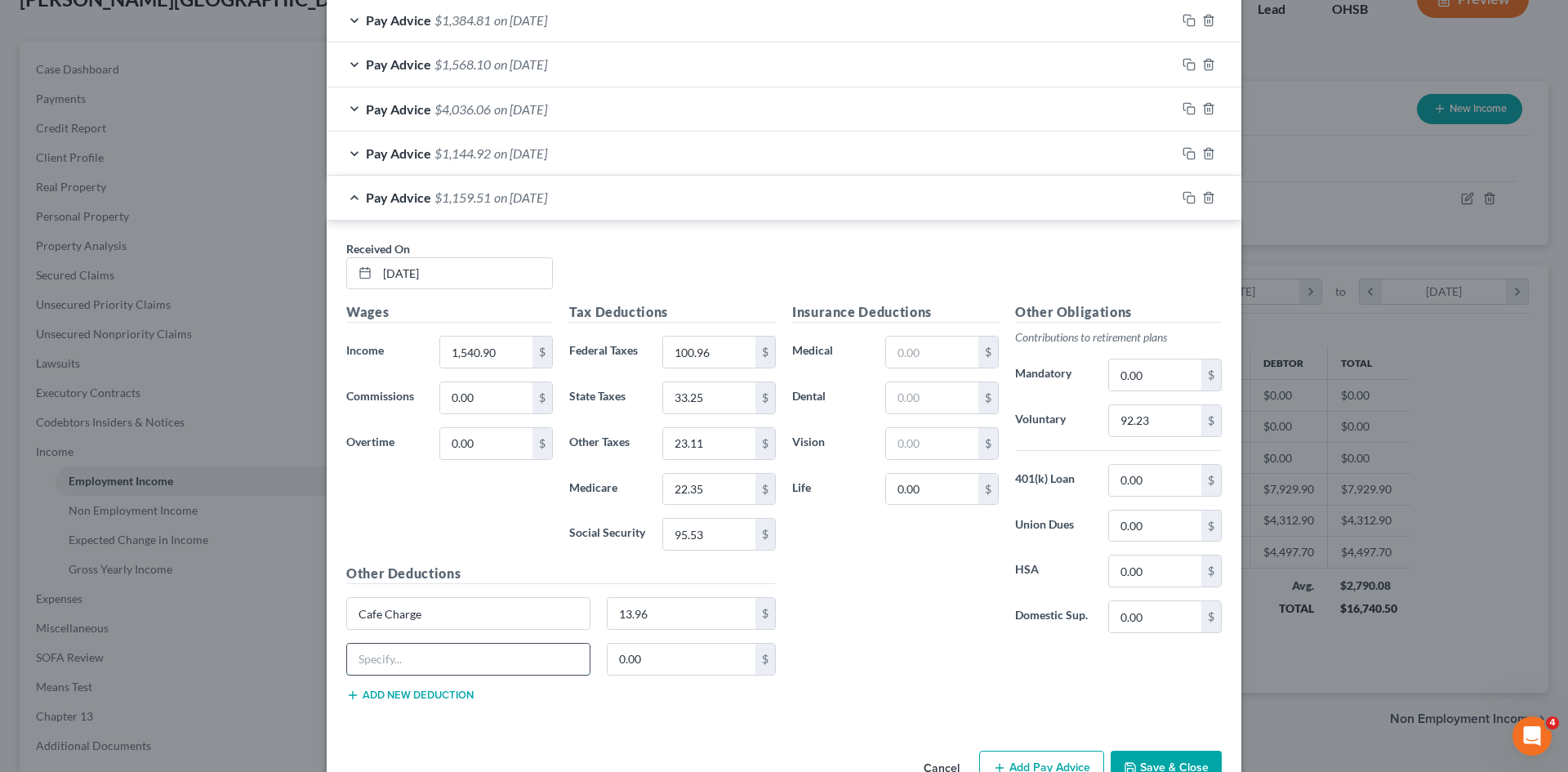
click at [423, 646] on input "text" at bounding box center [468, 659] width 242 height 31
type input "Gift Shop"
type input "6.31"
drag, startPoint x: 667, startPoint y: 427, endPoint x: 881, endPoint y: 634, distance: 297.7
click at [881, 634] on div "Insurance Deductions Medical $ Dental $ Vision $ Life 0.00 $" at bounding box center [895, 473] width 223 height 344
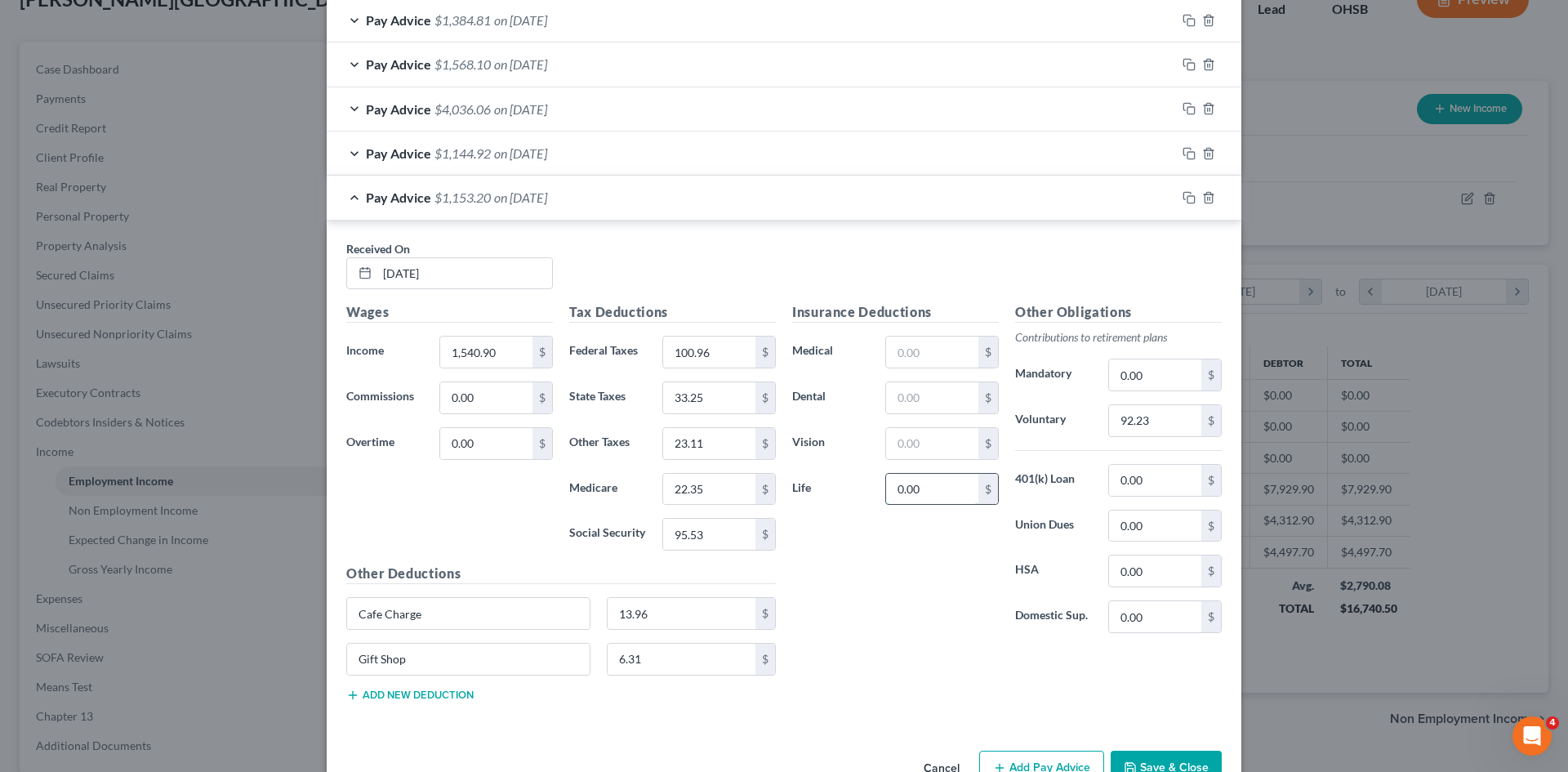
click at [918, 475] on input "0.00" at bounding box center [932, 489] width 92 height 31
click at [858, 586] on div "Insurance Deductions Medical $ Dental $ Vision $ Life $" at bounding box center [895, 473] width 223 height 344
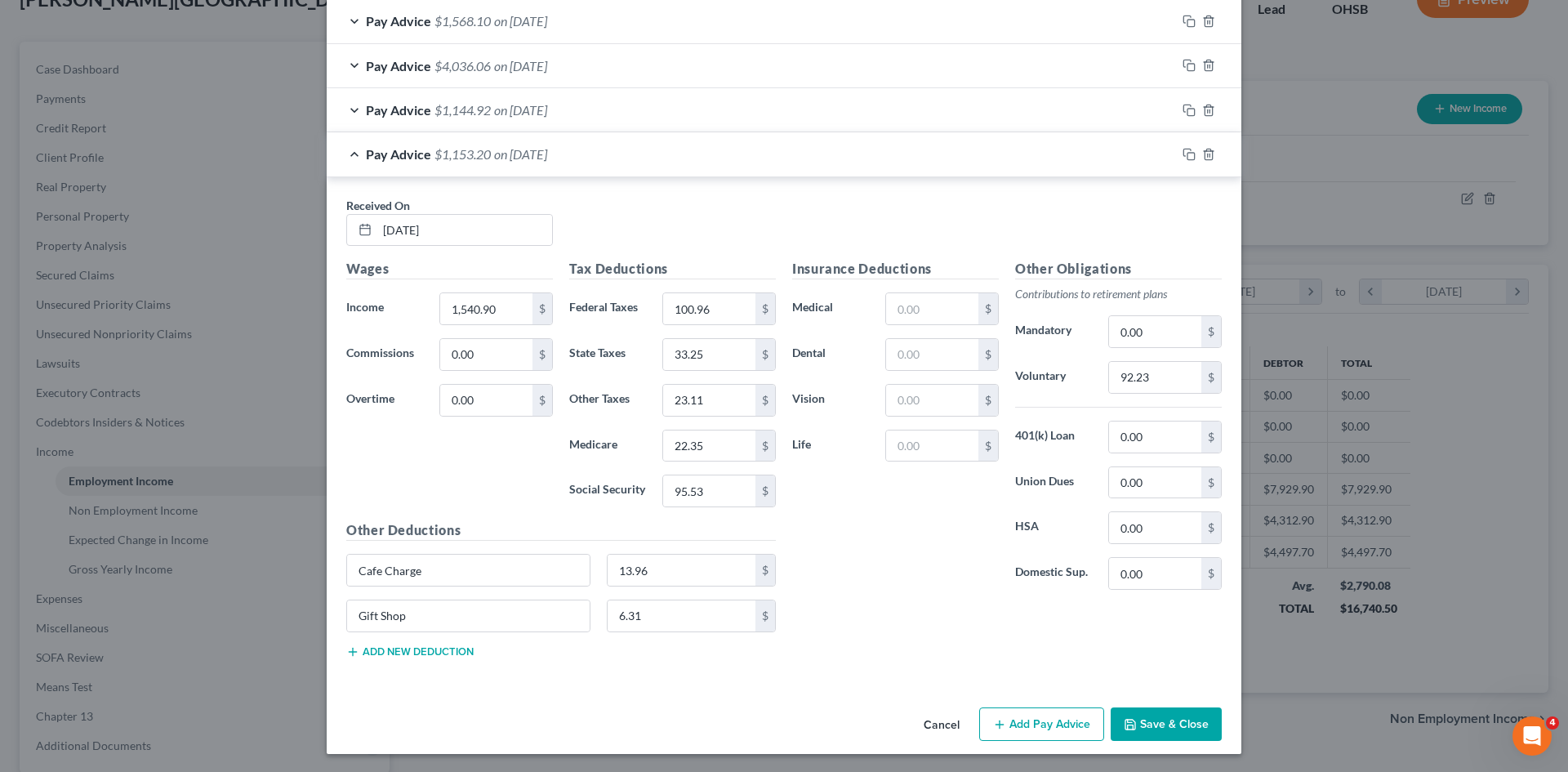
scroll to position [717, 0]
click at [1182, 374] on input "92.23" at bounding box center [1155, 377] width 92 height 31
type input "92.46"
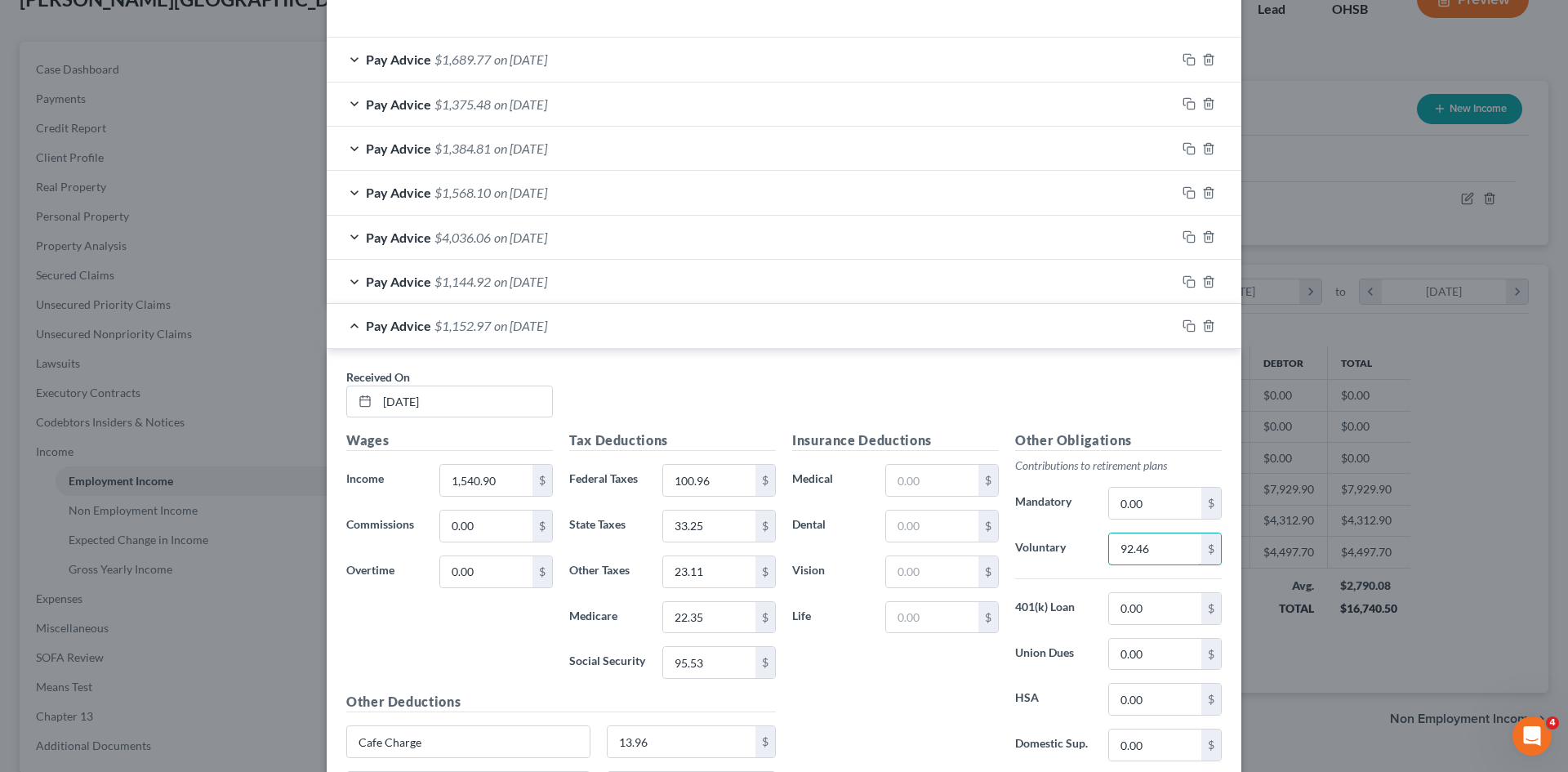
scroll to position [544, 0]
click at [1187, 327] on rect "button" at bounding box center [1190, 328] width 7 height 7
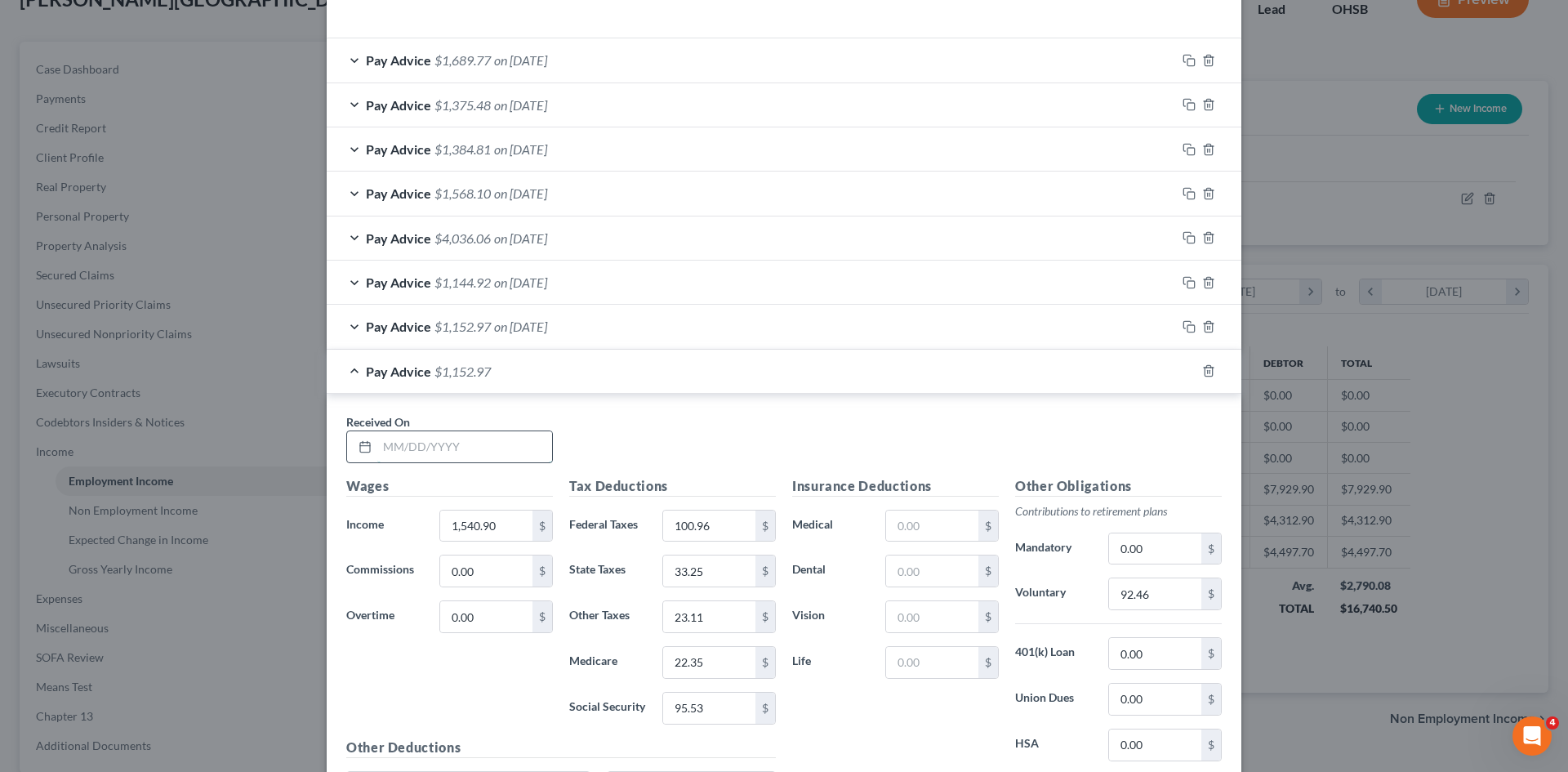
click at [468, 442] on input "text" at bounding box center [465, 447] width 175 height 31
type input "08/14/2025"
type input "7,192.72"
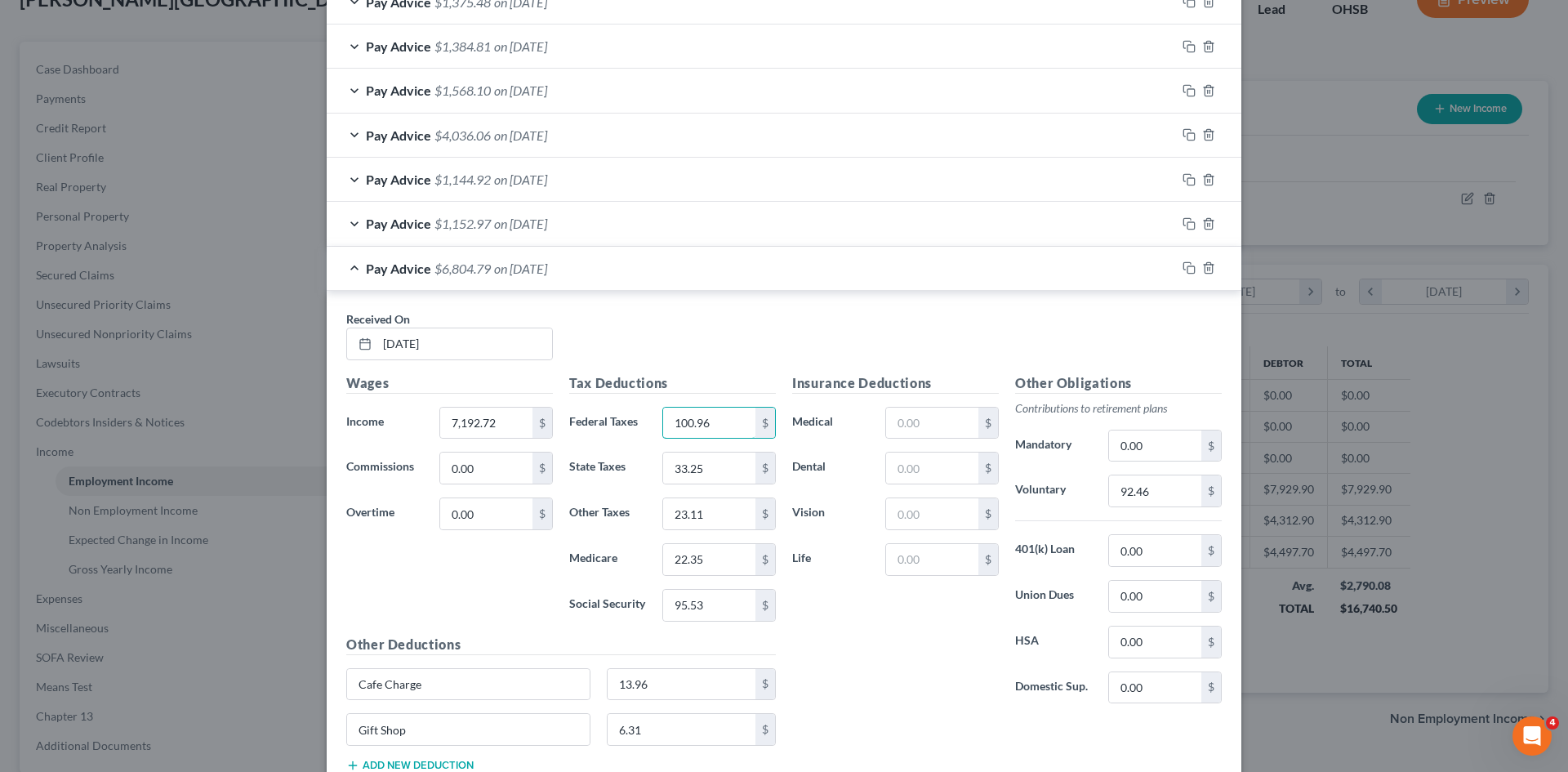
scroll to position [647, 0]
type input "1,236.89"
type input "218.73"
type input "106.39"
type input "102.84"
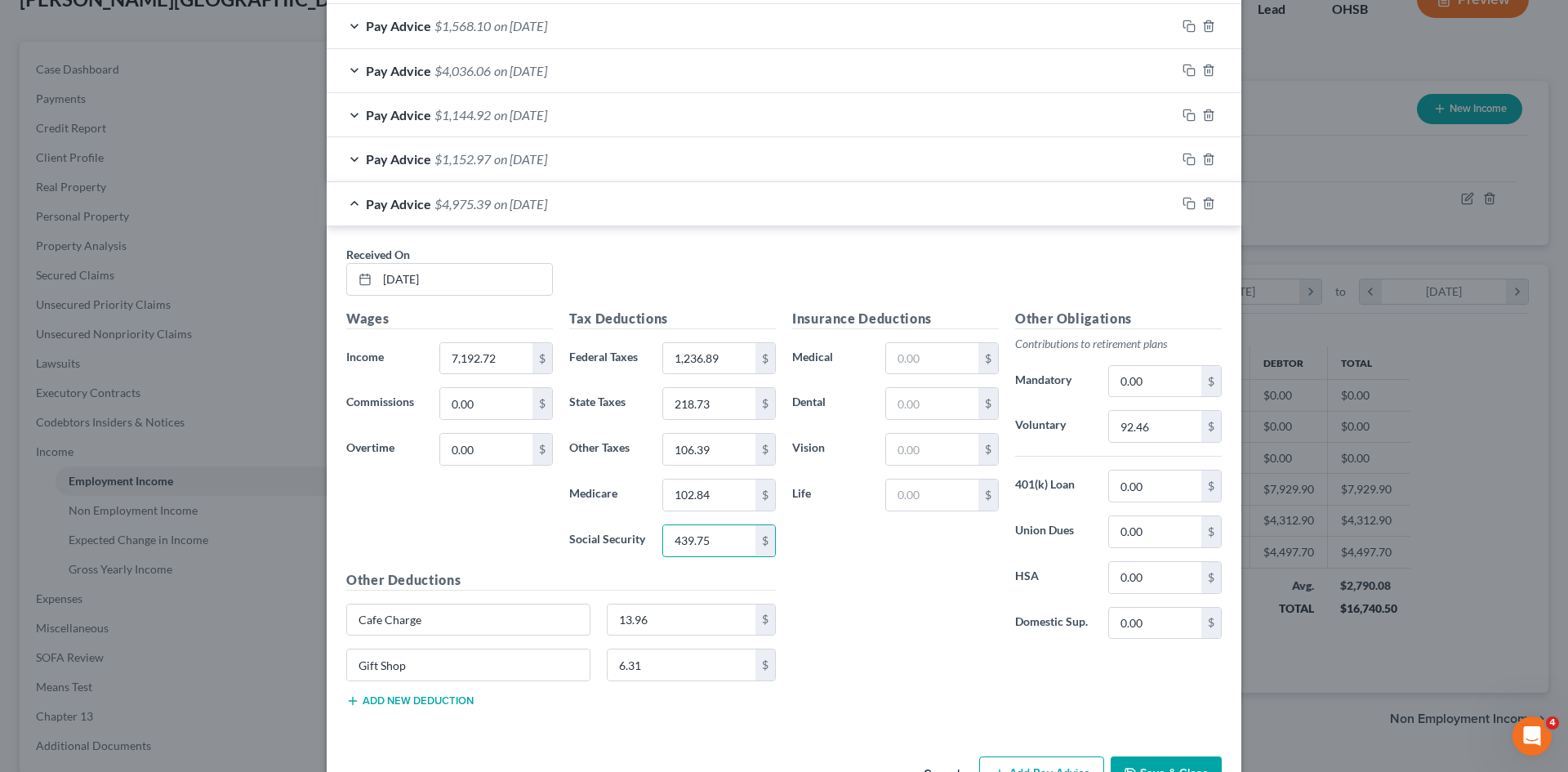
scroll to position [712, 0]
type input "439.75"
drag, startPoint x: 544, startPoint y: 663, endPoint x: 464, endPoint y: 662, distance: 80.0
click at [464, 662] on input "Gift Shop" at bounding box center [468, 664] width 242 height 31
type input "G"
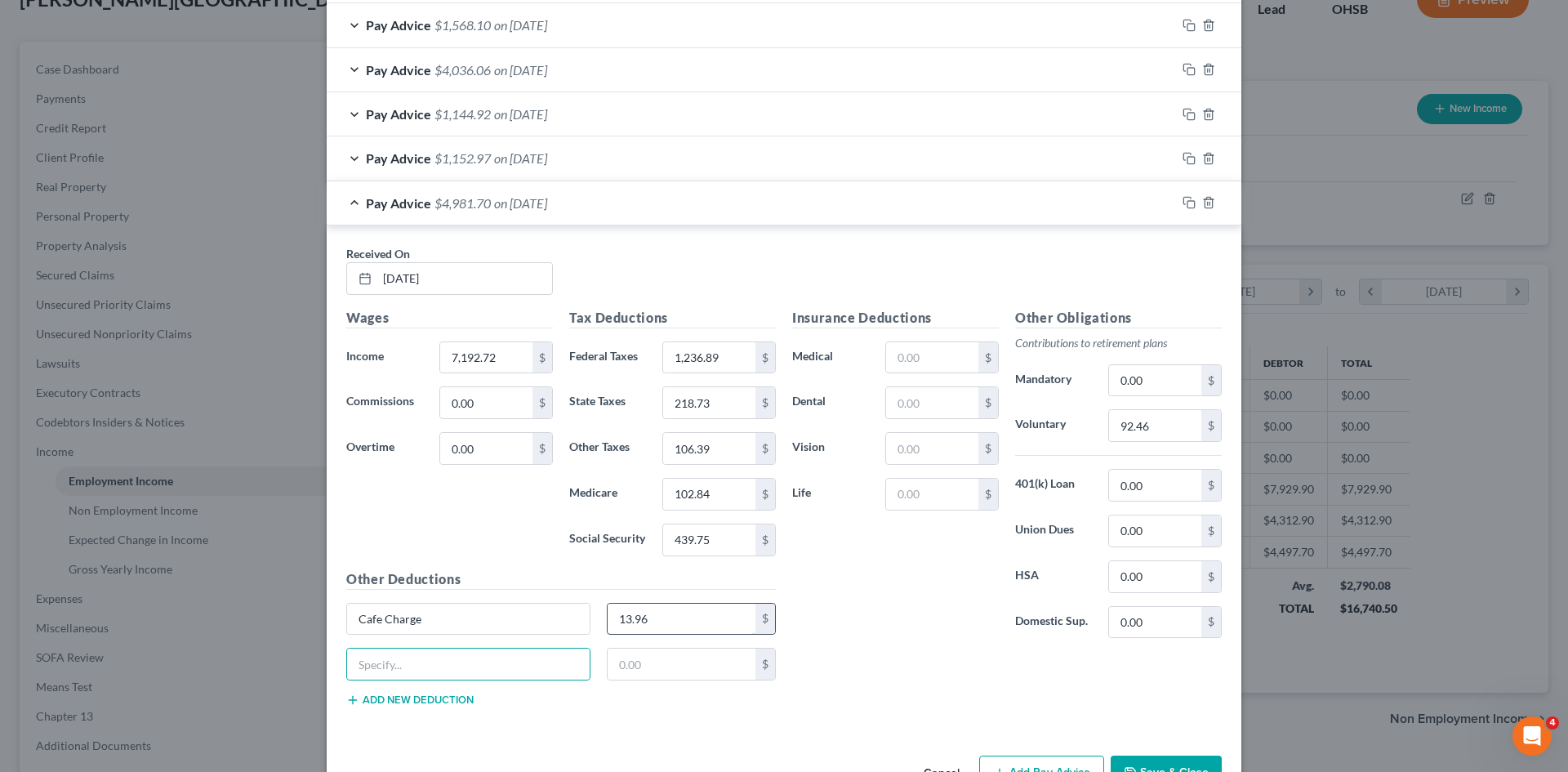
click at [641, 628] on input "13.96" at bounding box center [682, 619] width 148 height 31
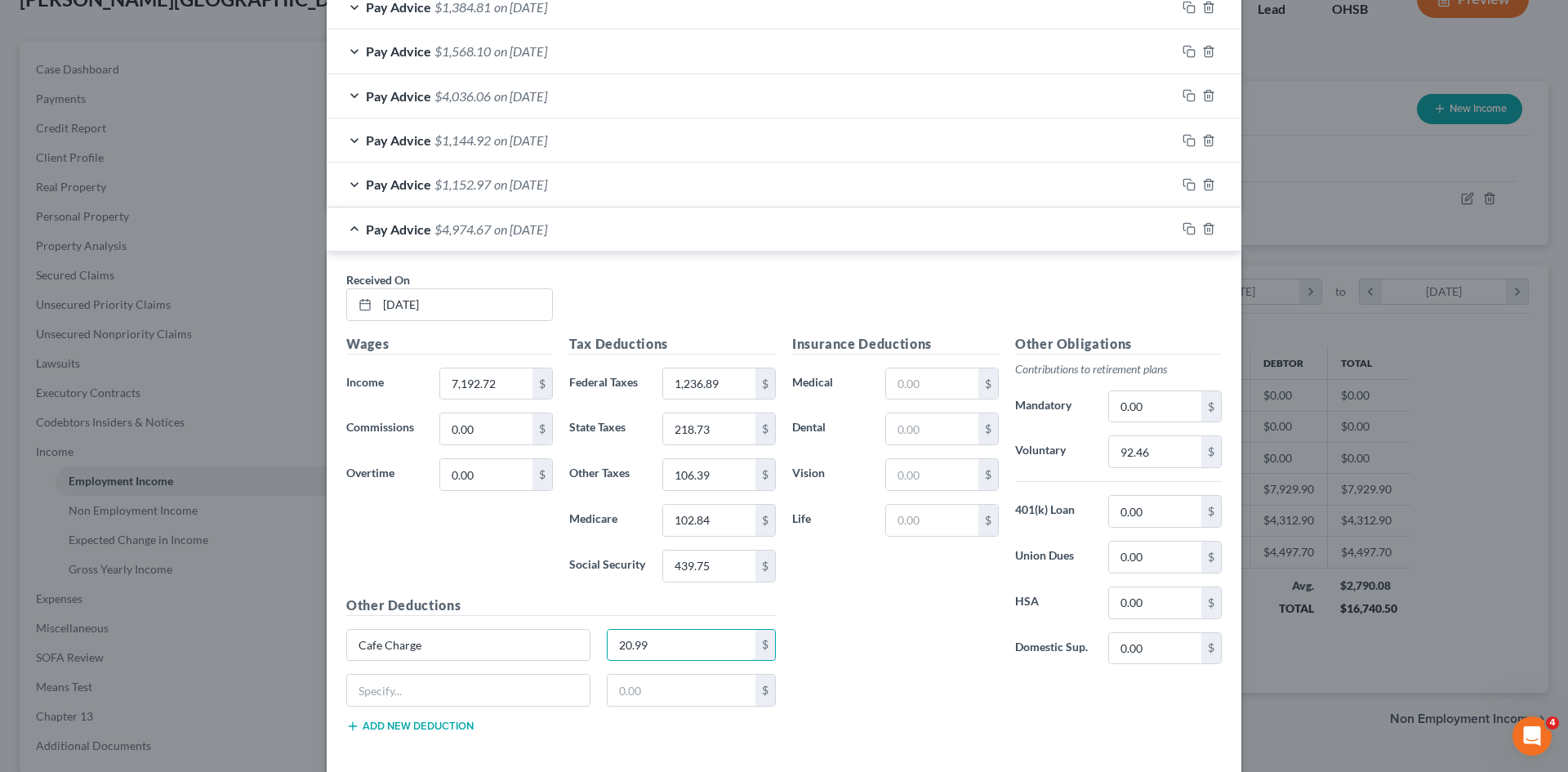
scroll to position [681, 0]
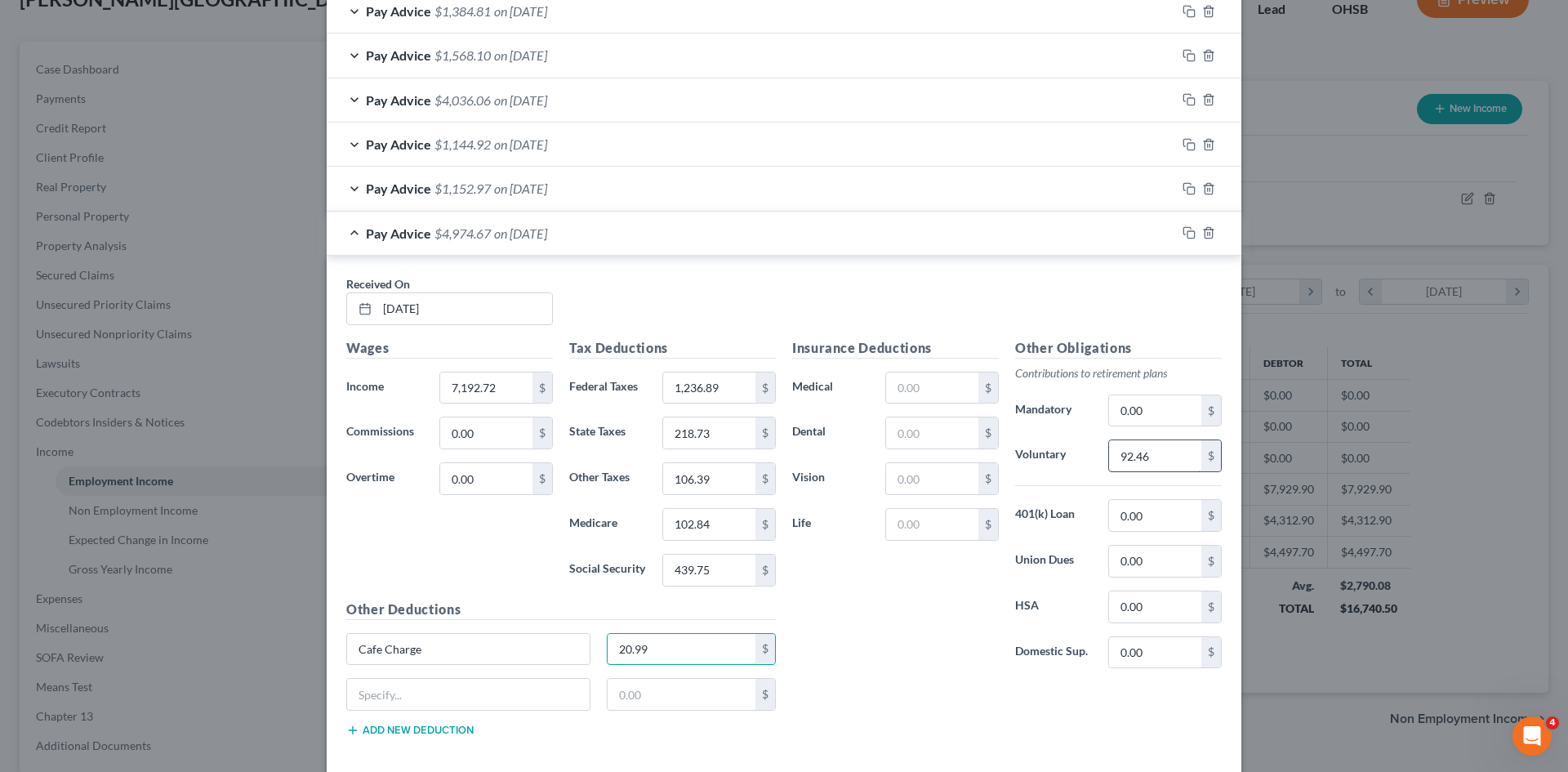
type input "20.99"
click at [1152, 466] on input "92.46" at bounding box center [1155, 456] width 92 height 31
type input "431.54"
click at [938, 385] on input "text" at bounding box center [932, 388] width 92 height 31
type input "391.00"
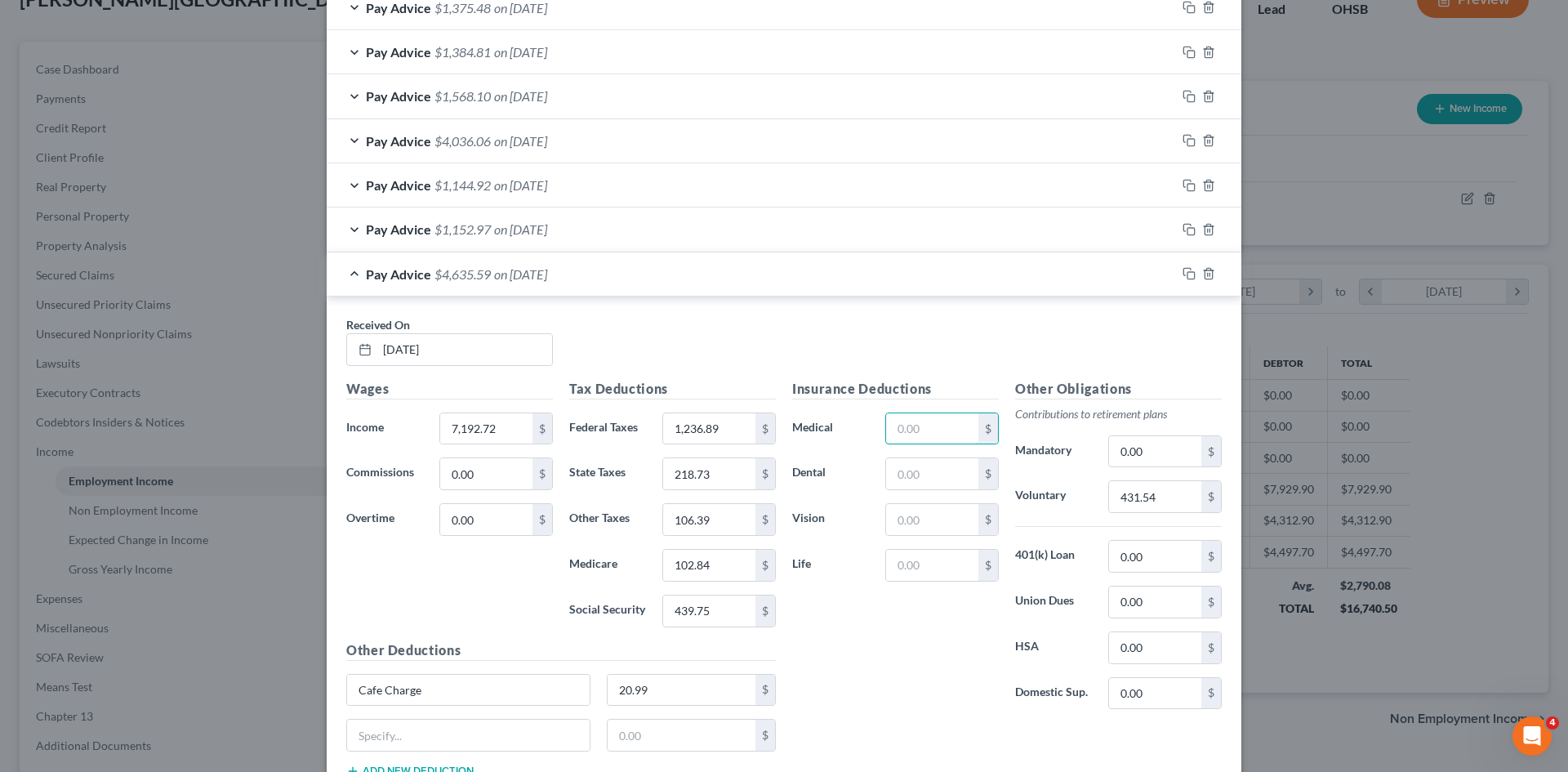
scroll to position [641, 0]
type input "84"
type input "11.45"
type input "5"
type input "4.54"
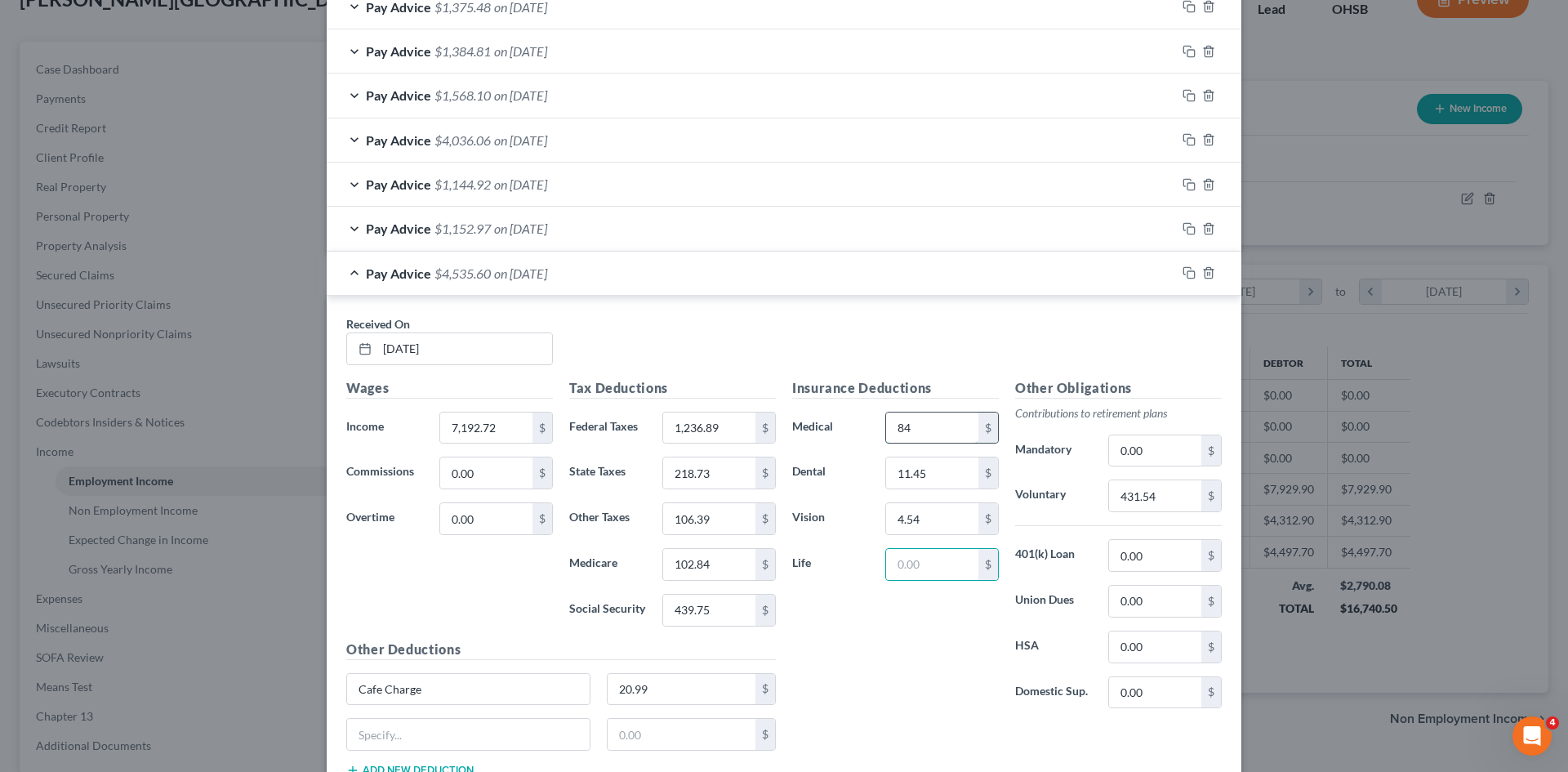
click at [915, 426] on input "84" at bounding box center [932, 428] width 92 height 31
type input "84.00"
click at [934, 474] on input "11.45" at bounding box center [932, 473] width 92 height 31
click at [934, 514] on input "4.54" at bounding box center [932, 519] width 92 height 31
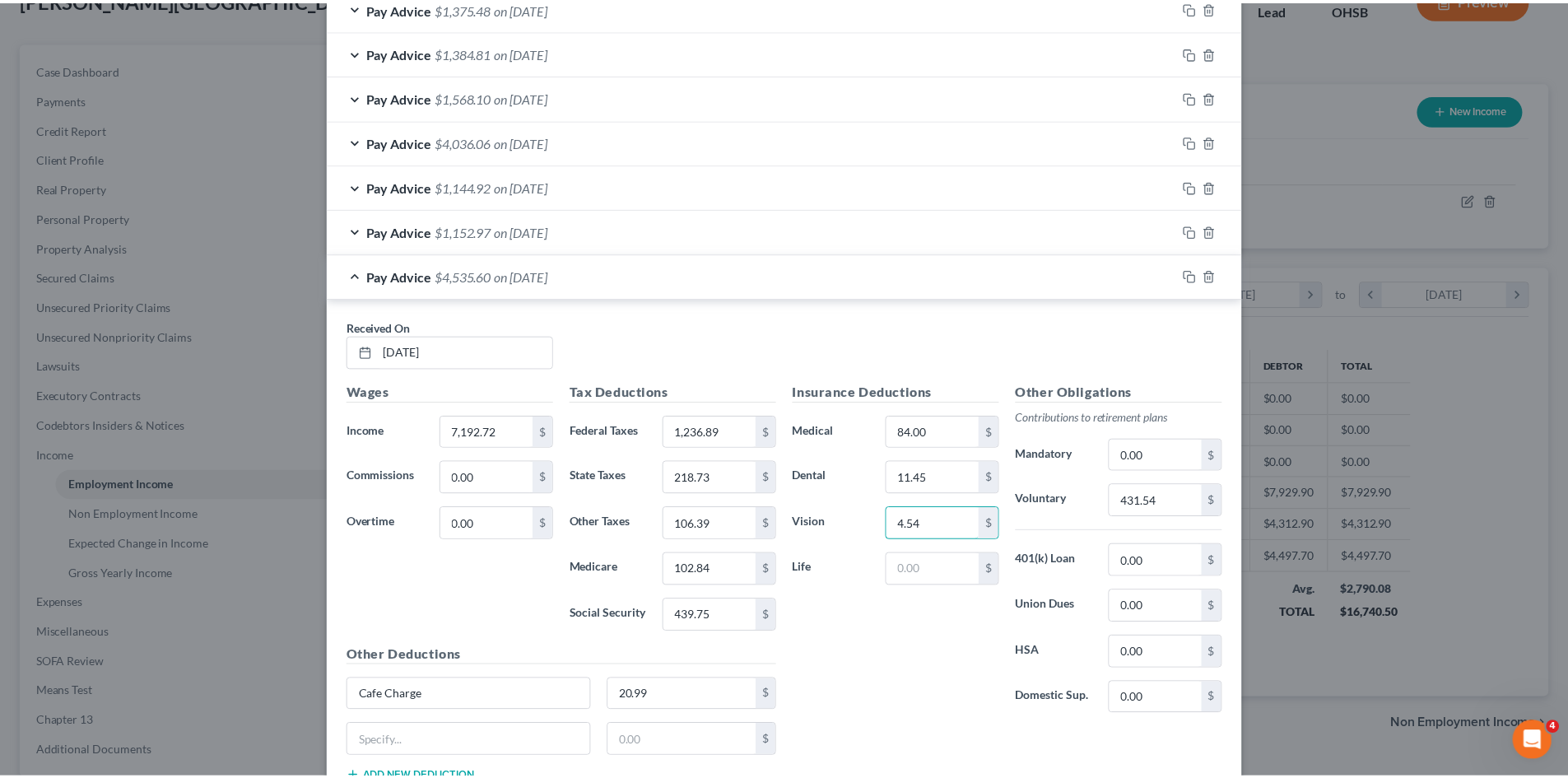
scroll to position [768, 0]
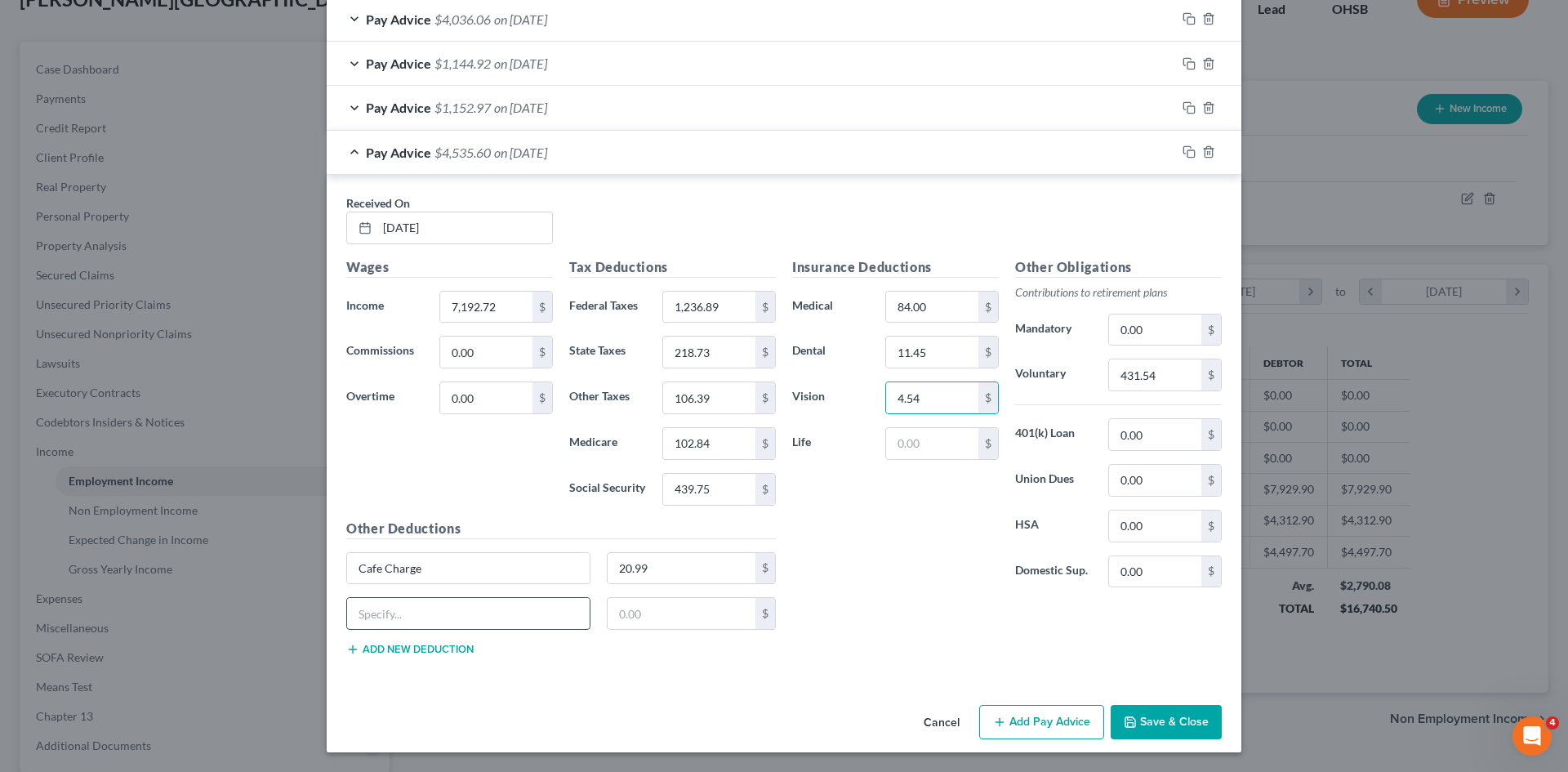
click at [463, 624] on input "text" at bounding box center [468, 614] width 242 height 31
type input "GTL"
type input "0.42"
click at [1132, 716] on icon "button" at bounding box center [1130, 723] width 13 height 13
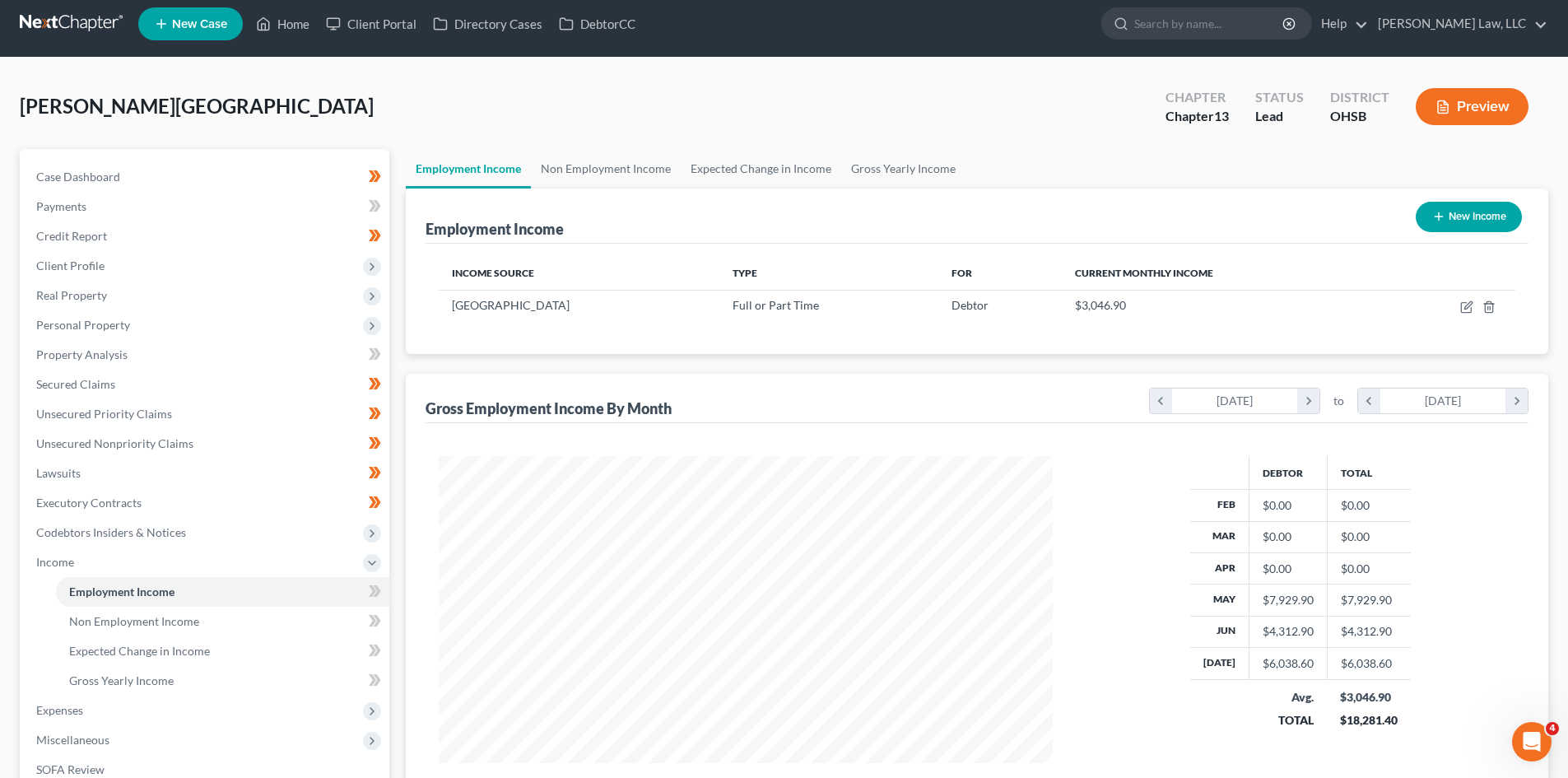
scroll to position [7, 0]
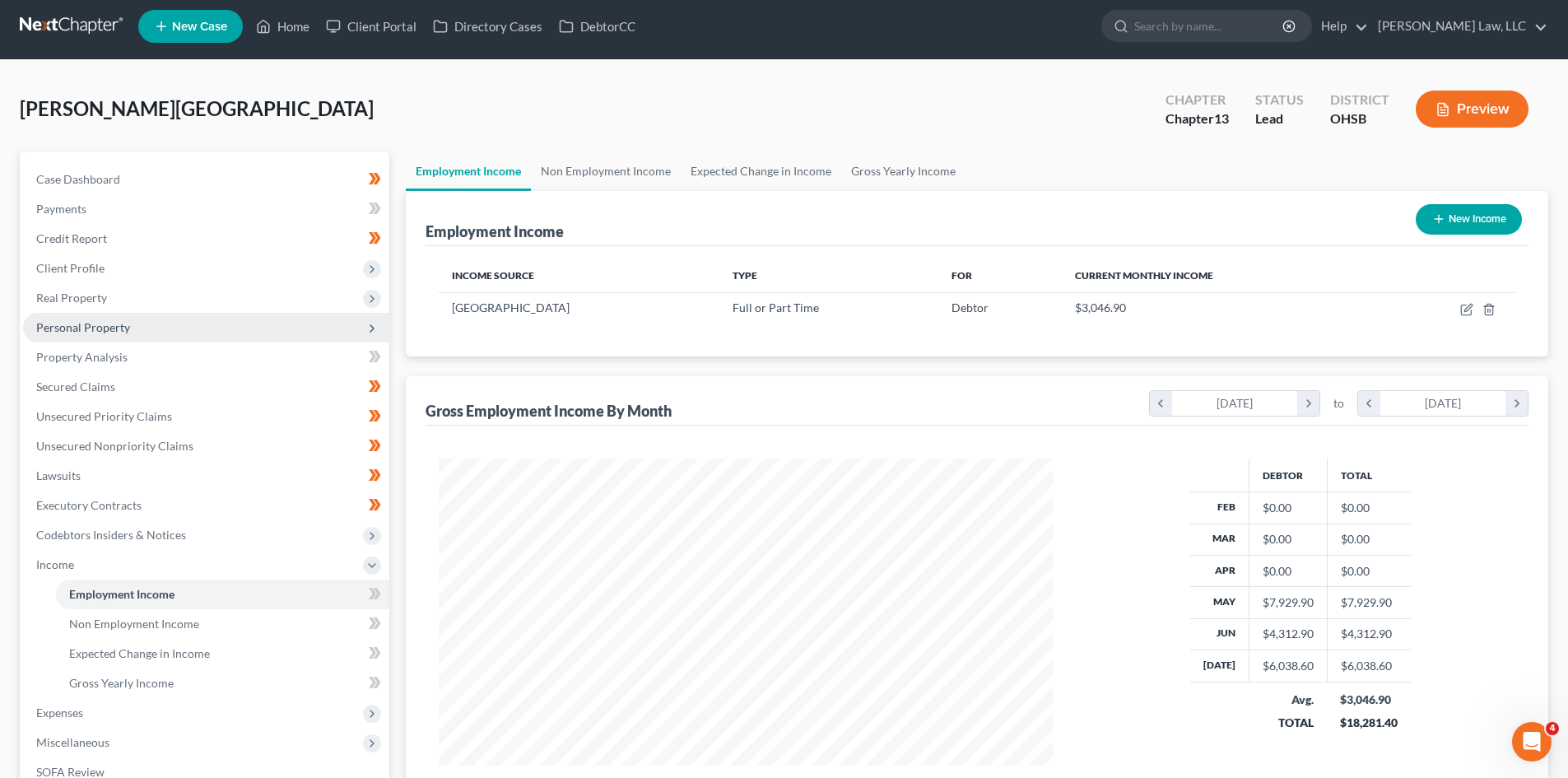
click at [84, 324] on span "Personal Property" at bounding box center [83, 327] width 94 height 14
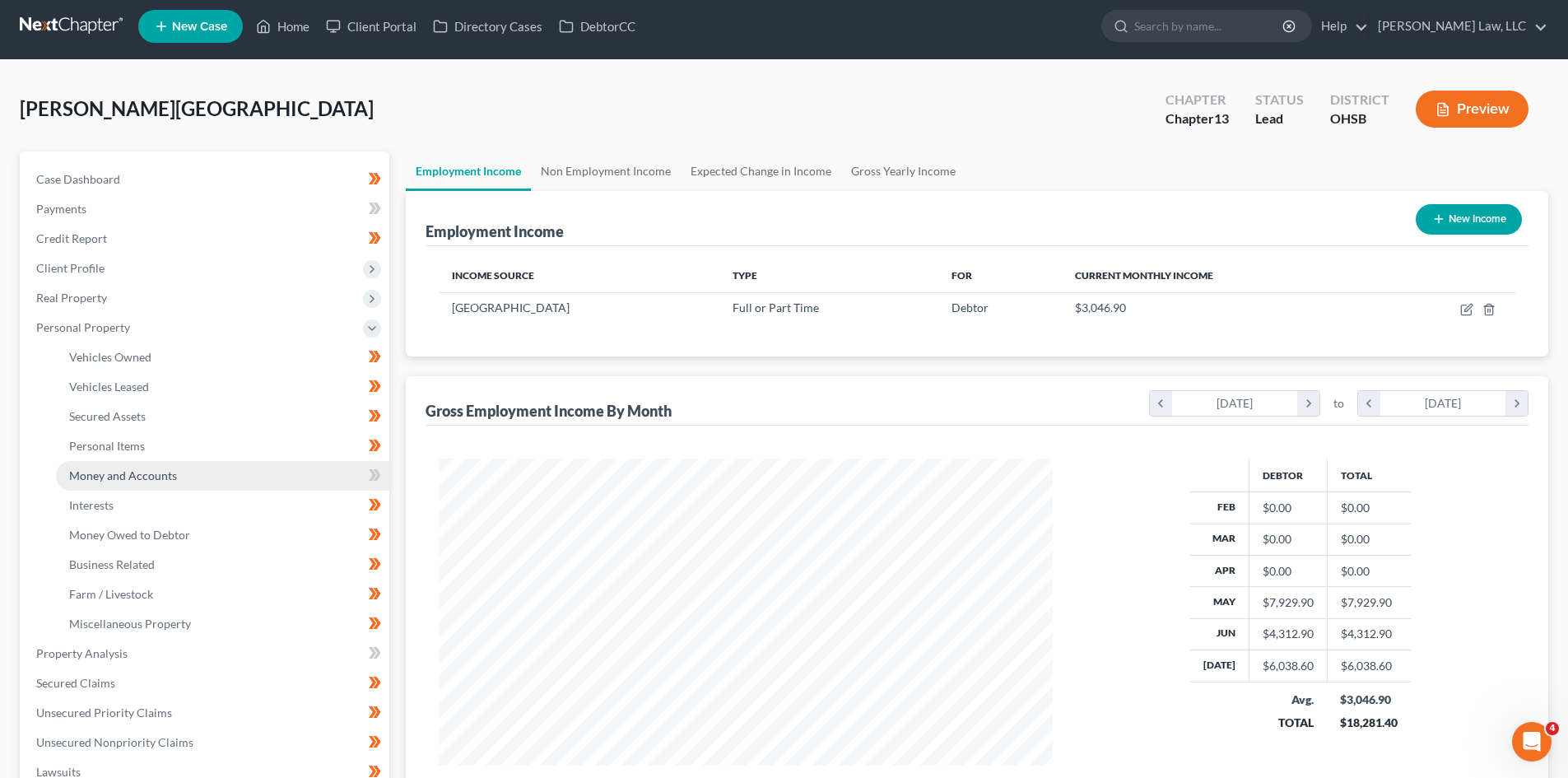
click at [124, 488] on link "Money and Accounts" at bounding box center [222, 476] width 333 height 30
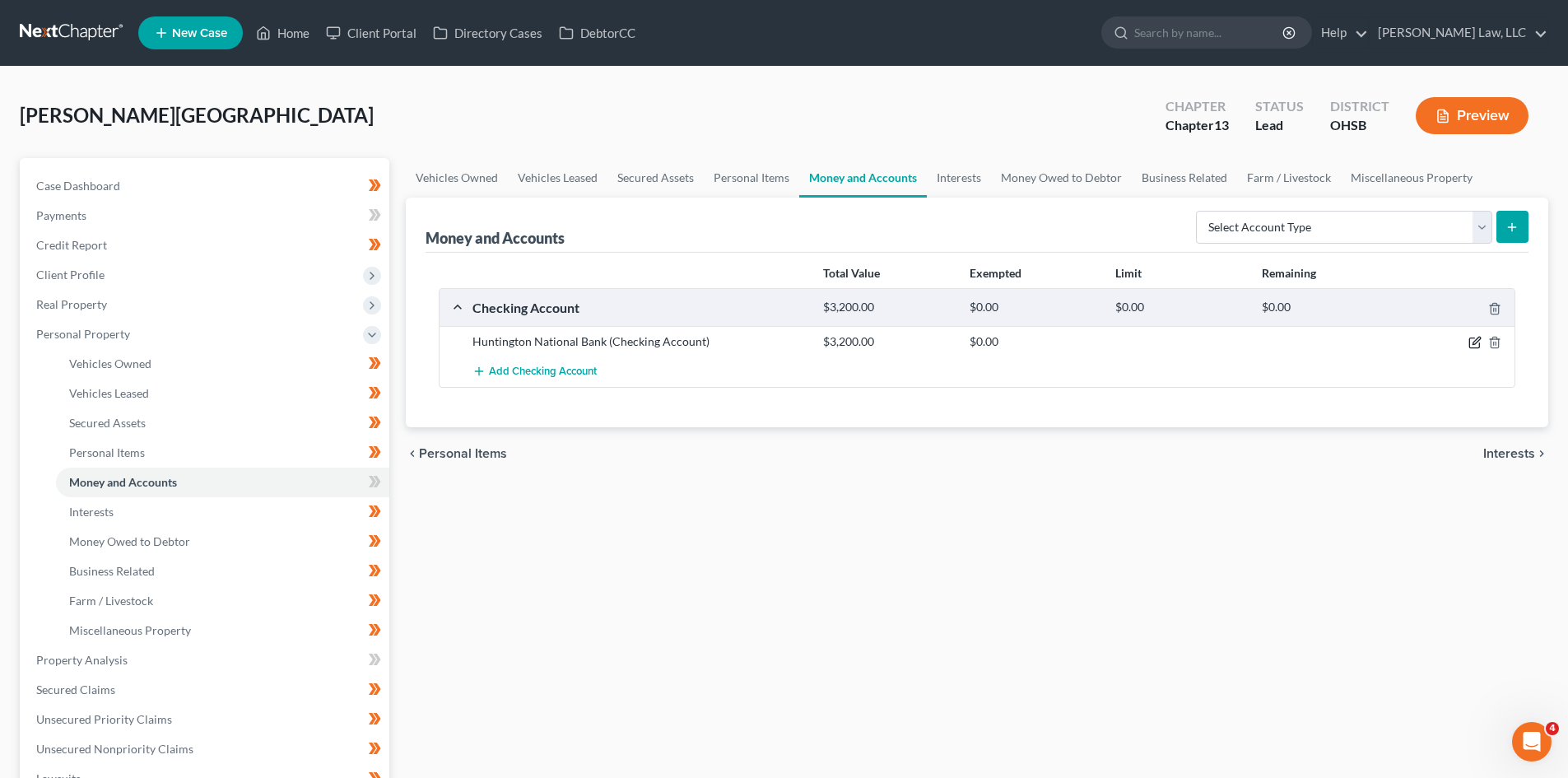
click at [1478, 338] on icon "button" at bounding box center [1476, 341] width 7 height 7
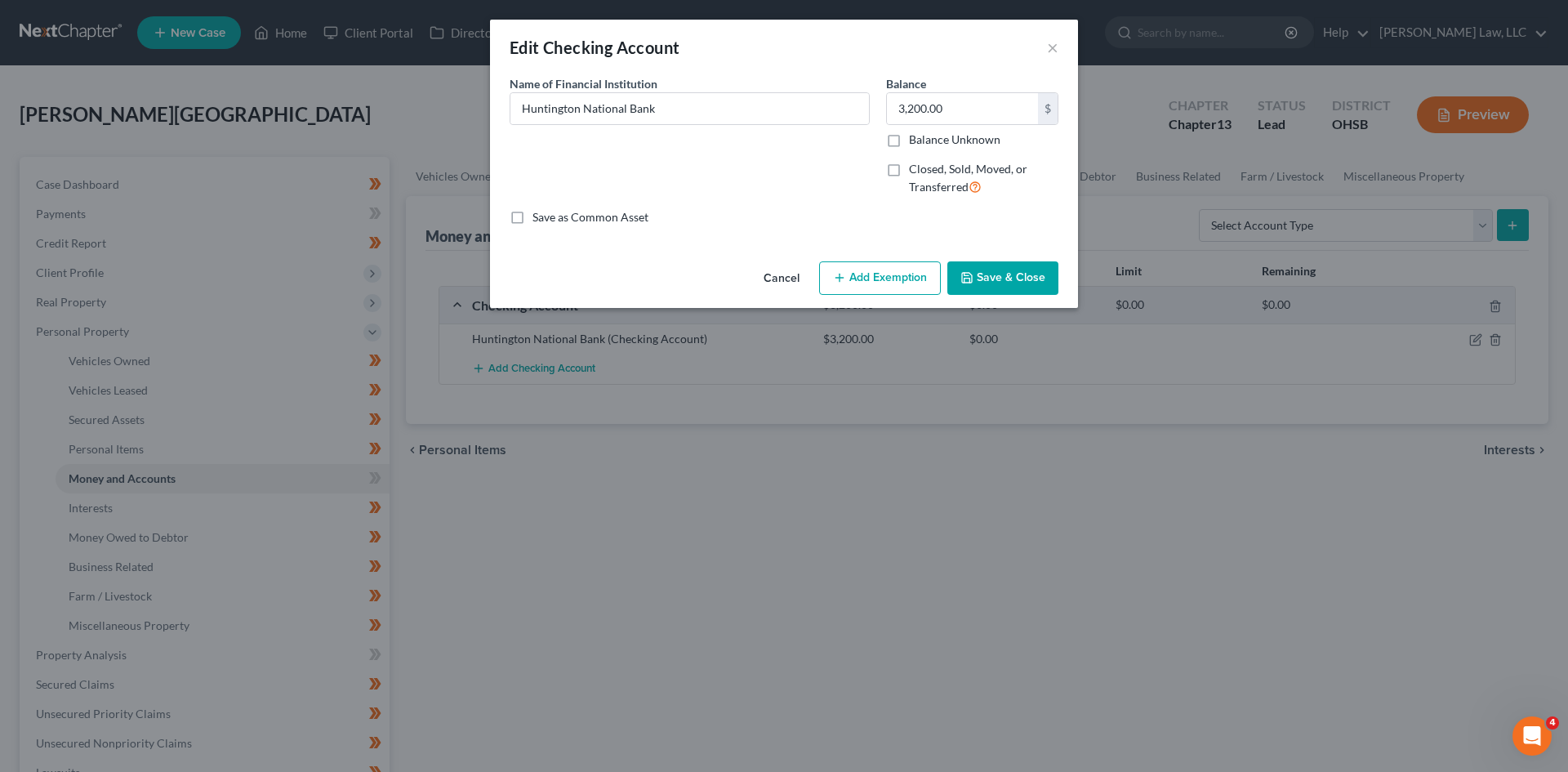
click at [879, 267] on button "Add Exemption" at bounding box center [880, 279] width 122 height 35
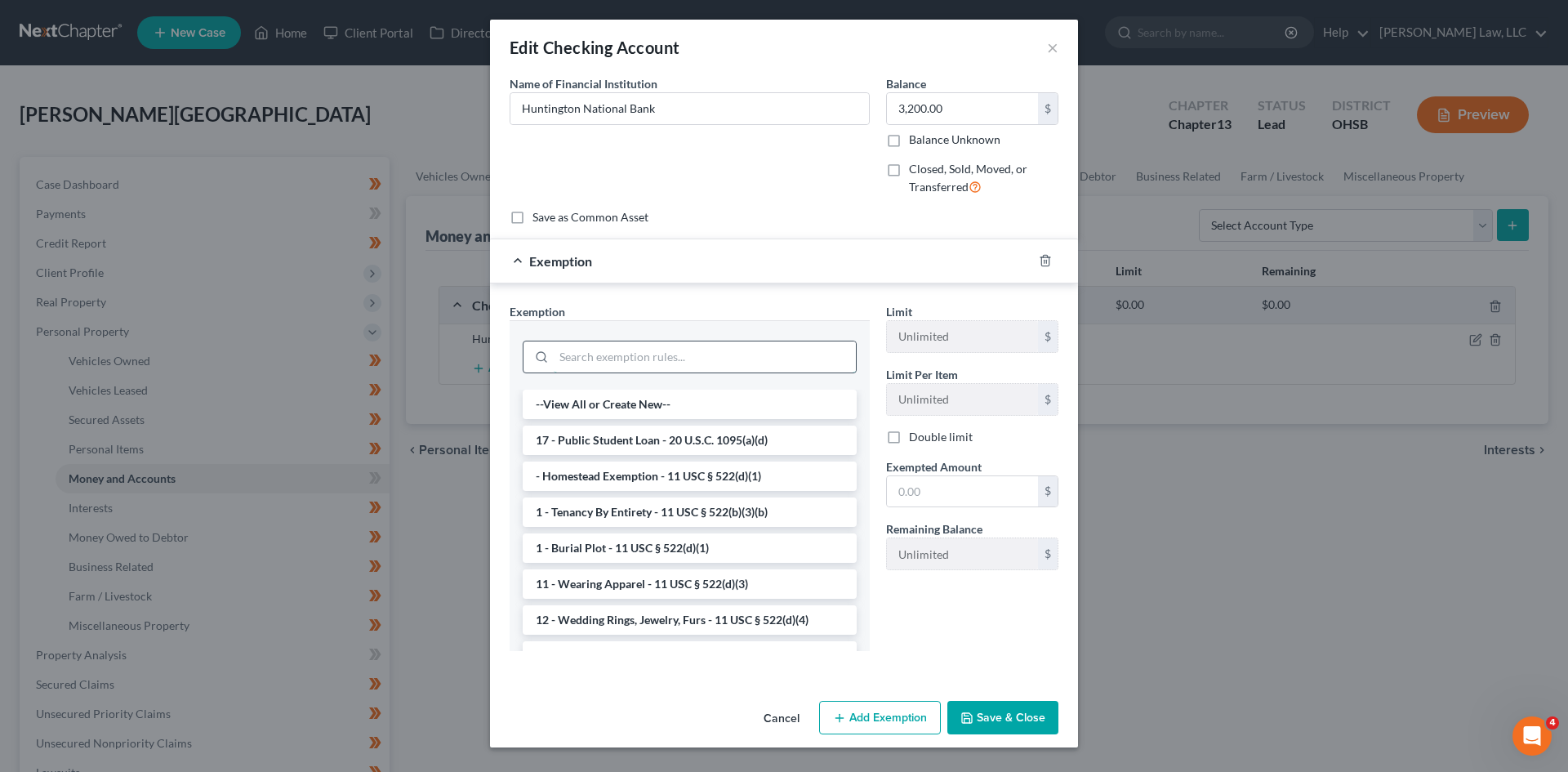
click at [640, 367] on input "search" at bounding box center [705, 357] width 302 height 31
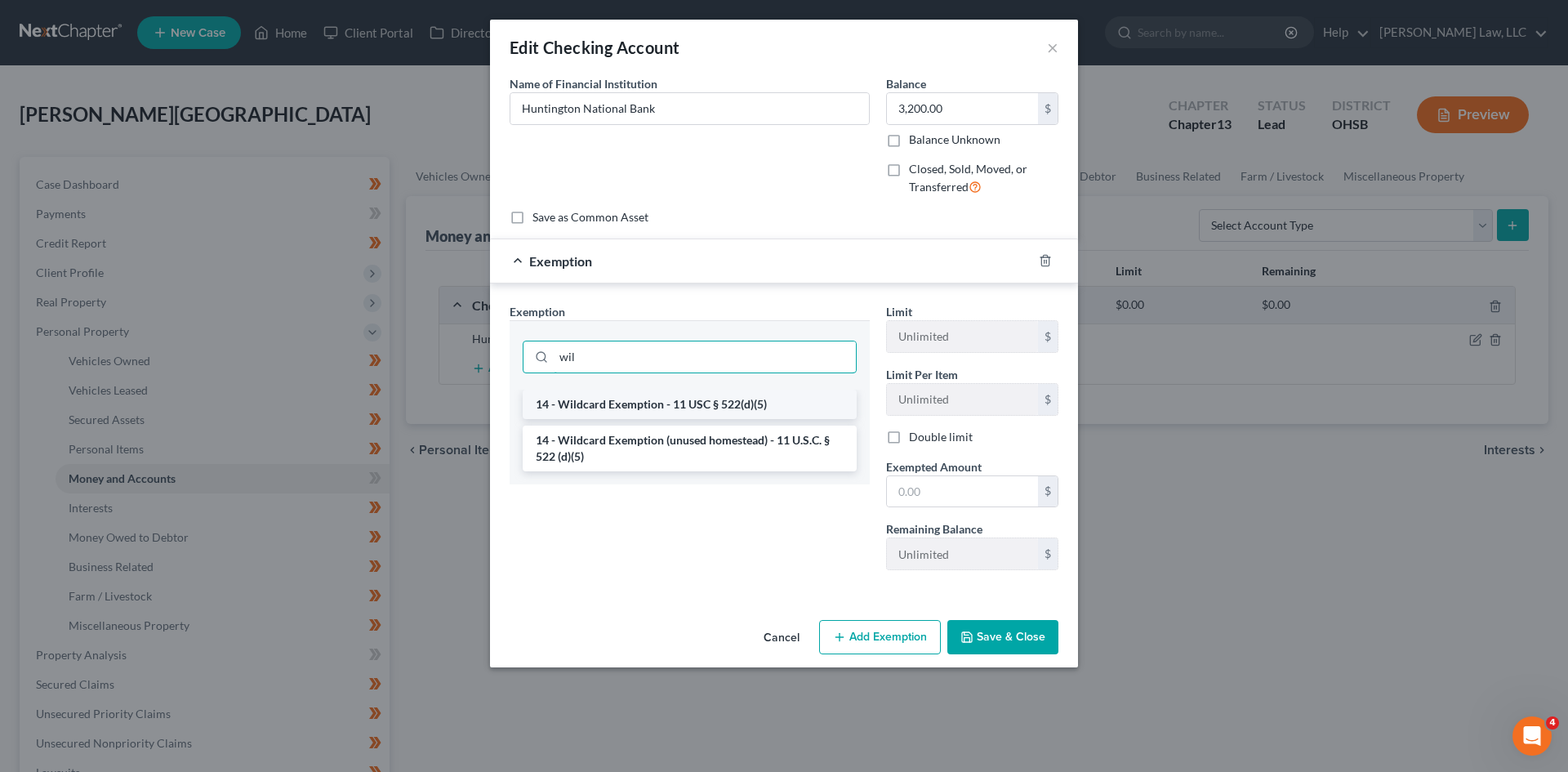
type input "wil"
click at [636, 390] on li "14 - Wildcard Exemption - 11 USC § 522(d)(5)" at bounding box center [689, 404] width 334 height 30
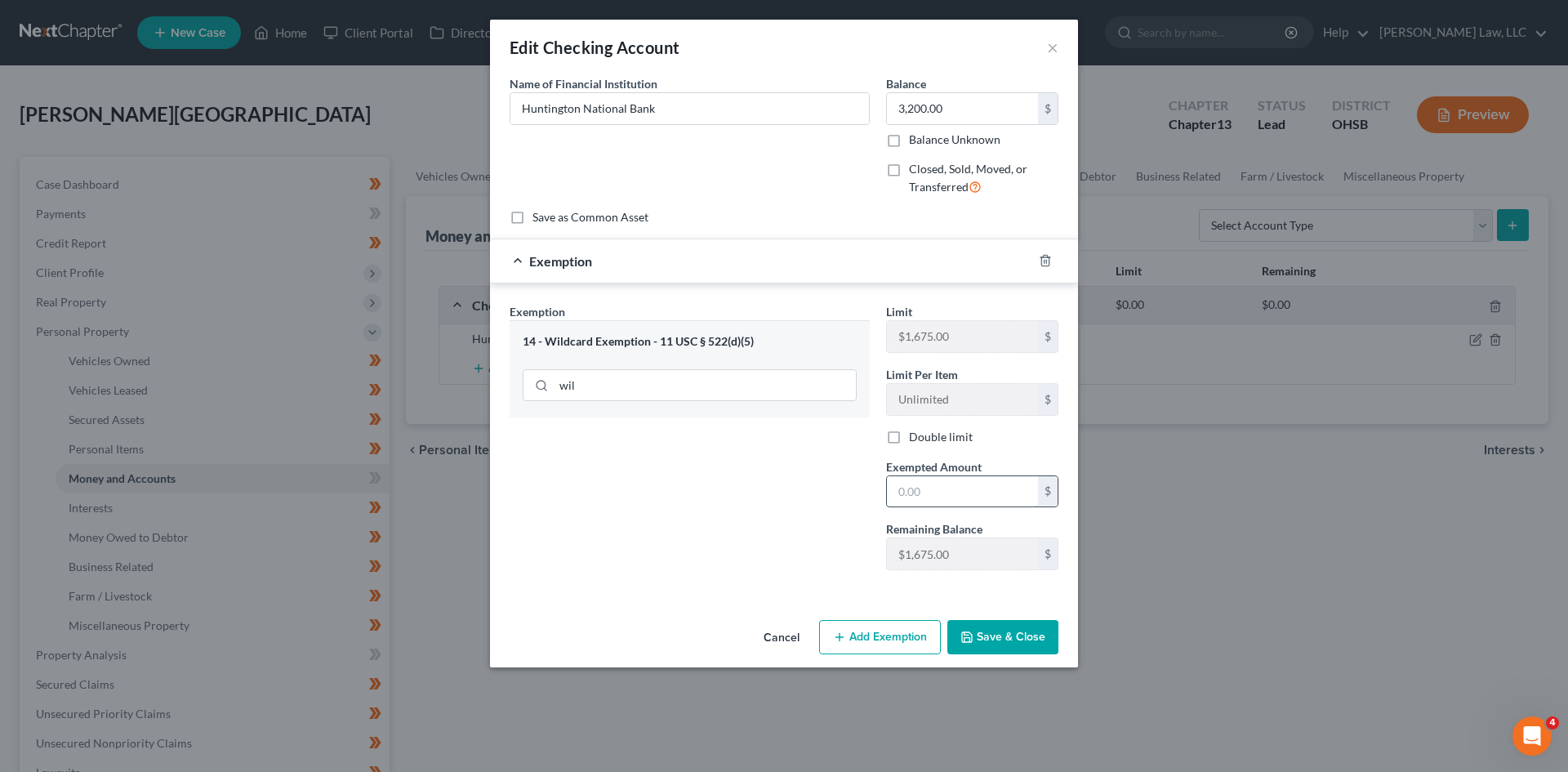
click at [898, 479] on input "text" at bounding box center [962, 492] width 151 height 31
type input "1,675"
click at [1003, 641] on button "Save & Close" at bounding box center [1002, 638] width 111 height 35
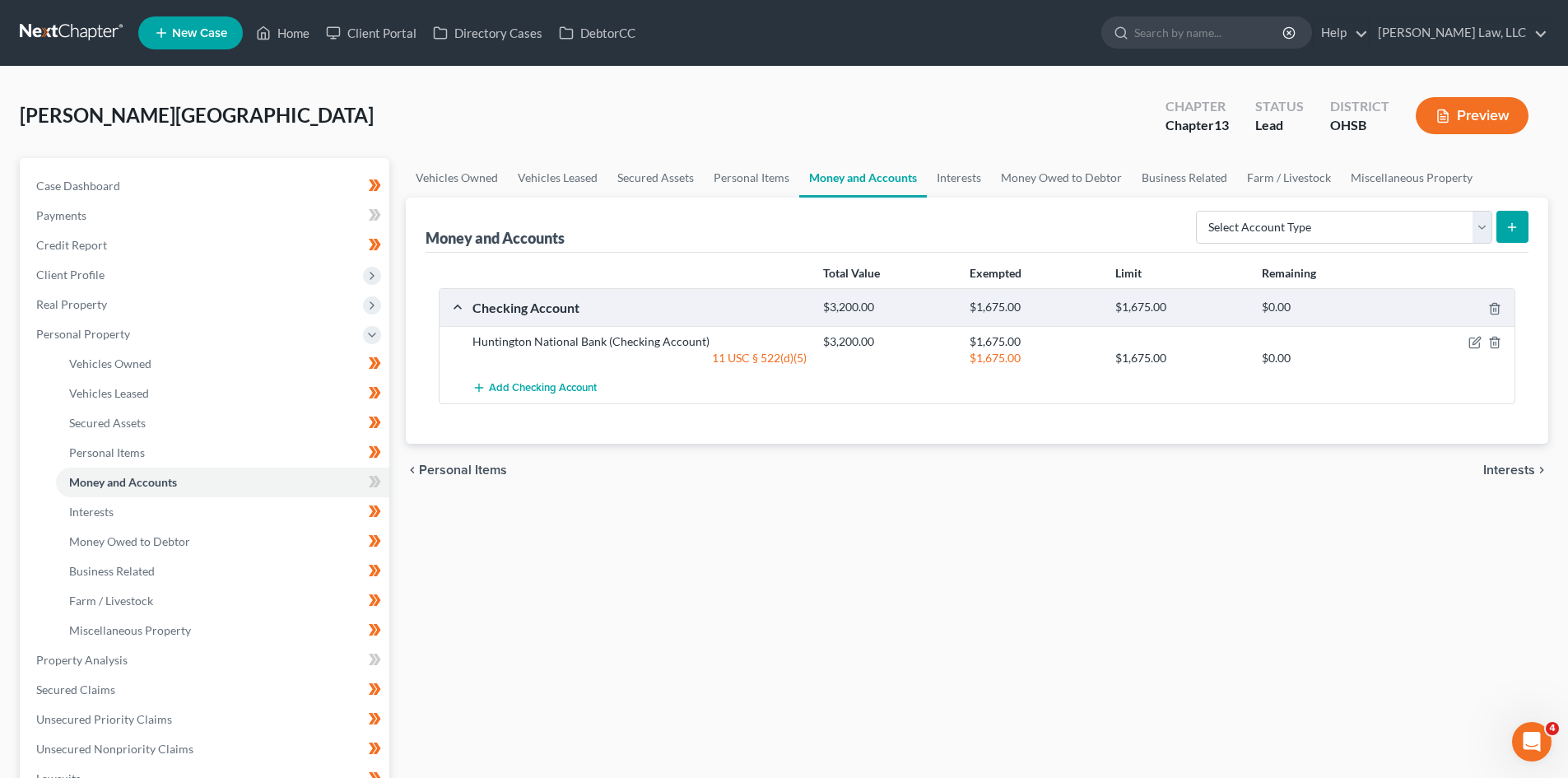
click at [60, 37] on link at bounding box center [72, 33] width 106 height 30
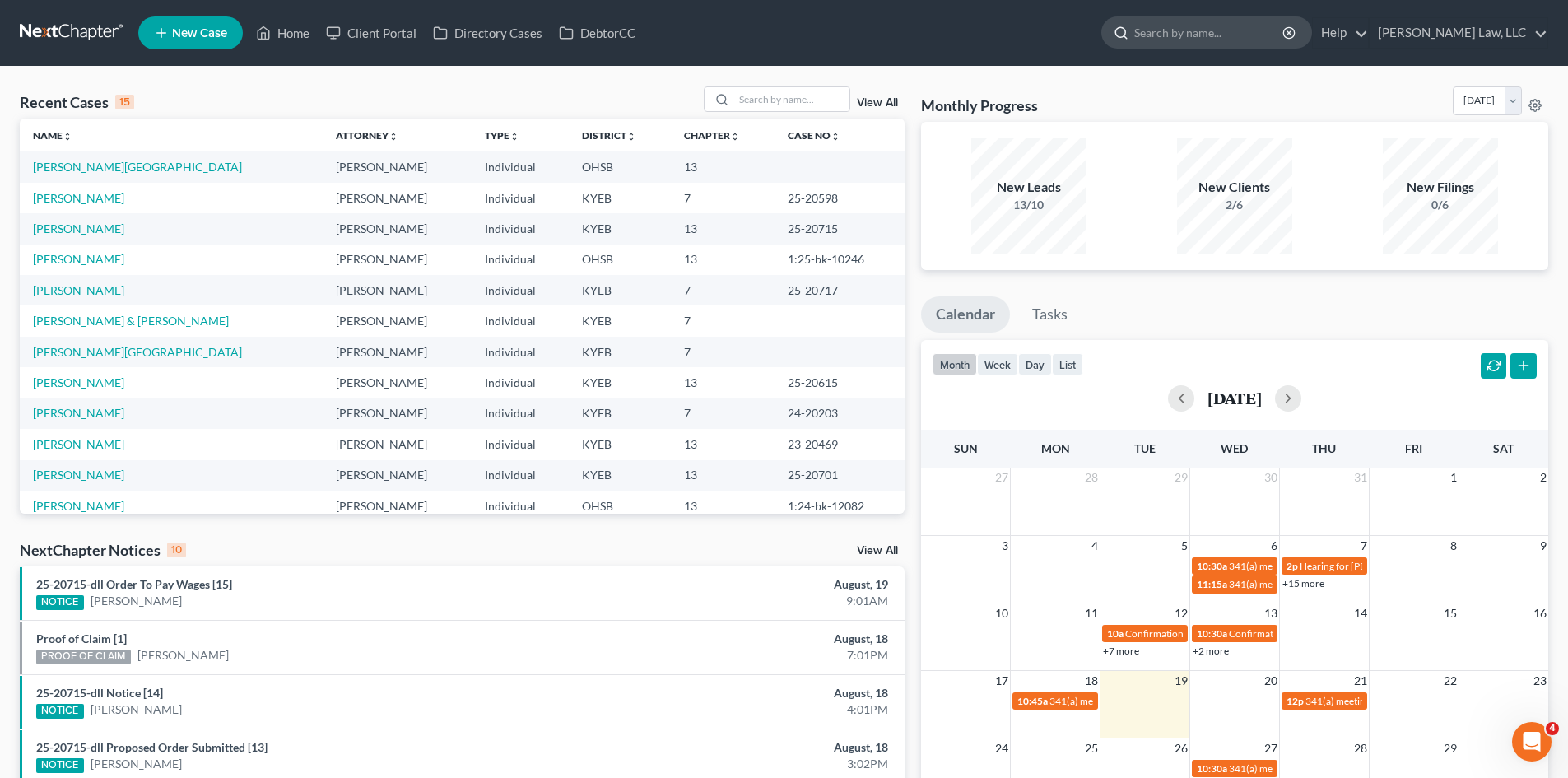
click at [1248, 37] on input "search" at bounding box center [1209, 32] width 150 height 31
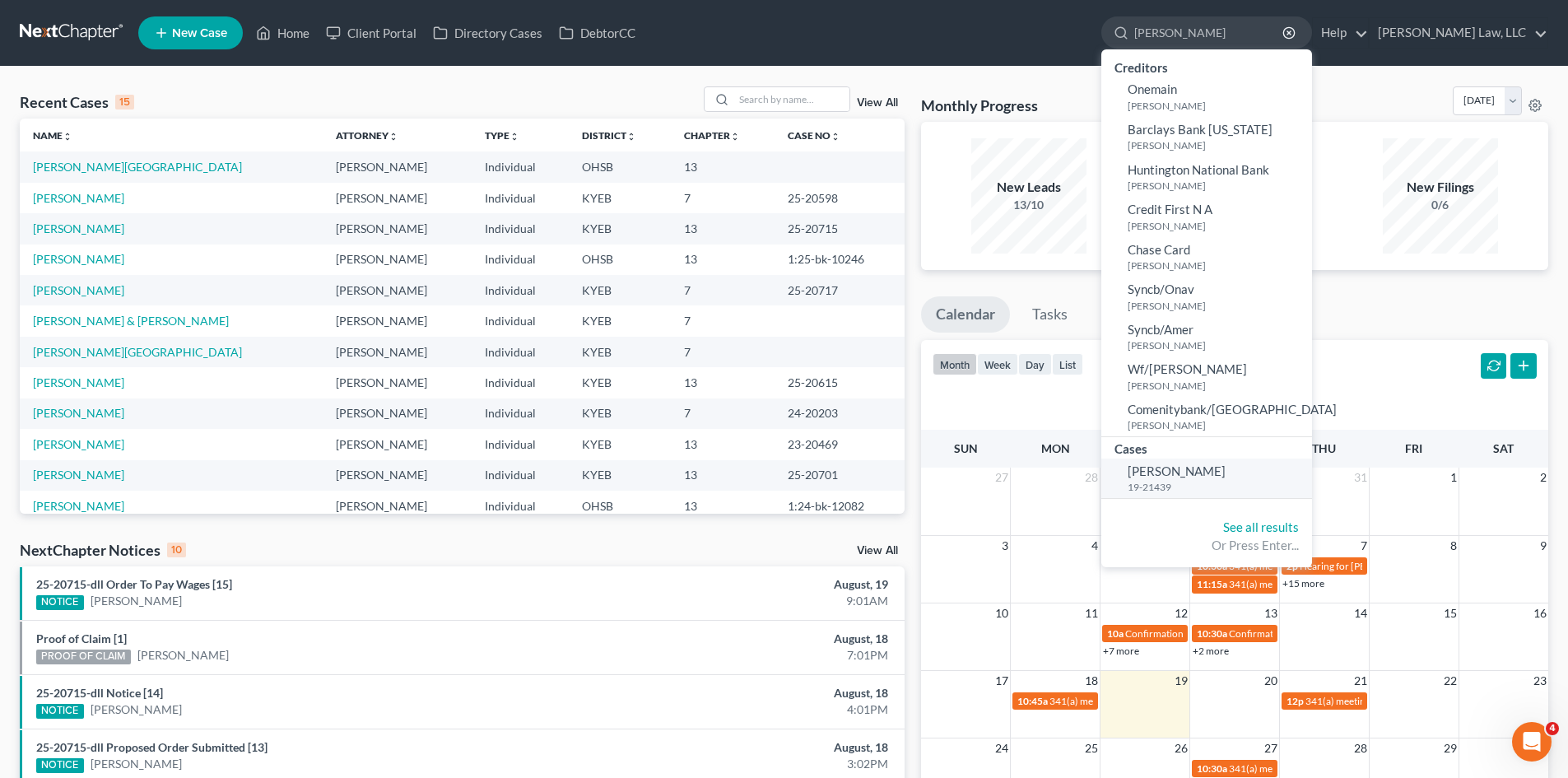
type input "[PERSON_NAME]"
click at [1202, 464] on span "[PERSON_NAME]" at bounding box center [1177, 471] width 98 height 15
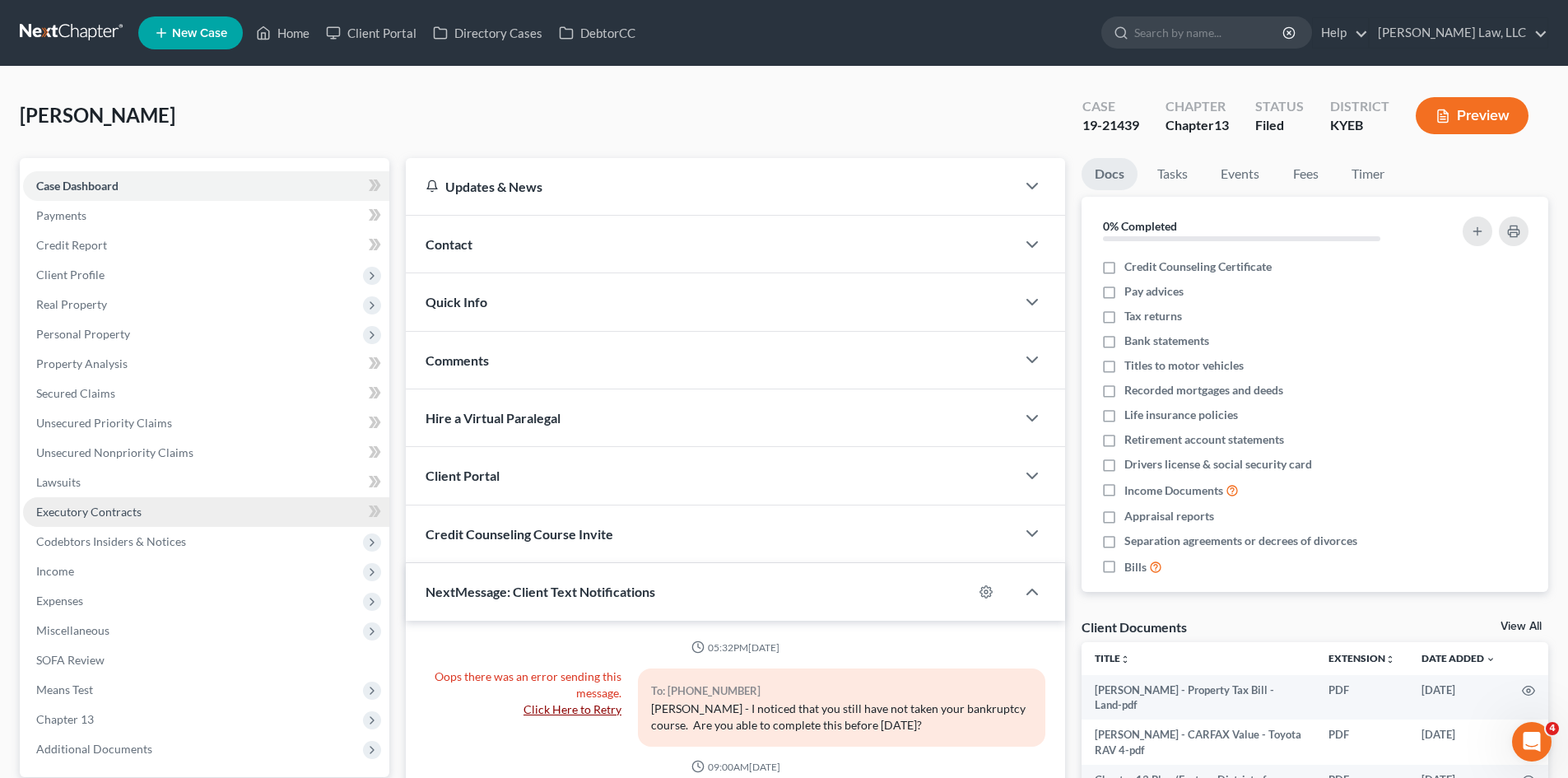
scroll to position [4484, 0]
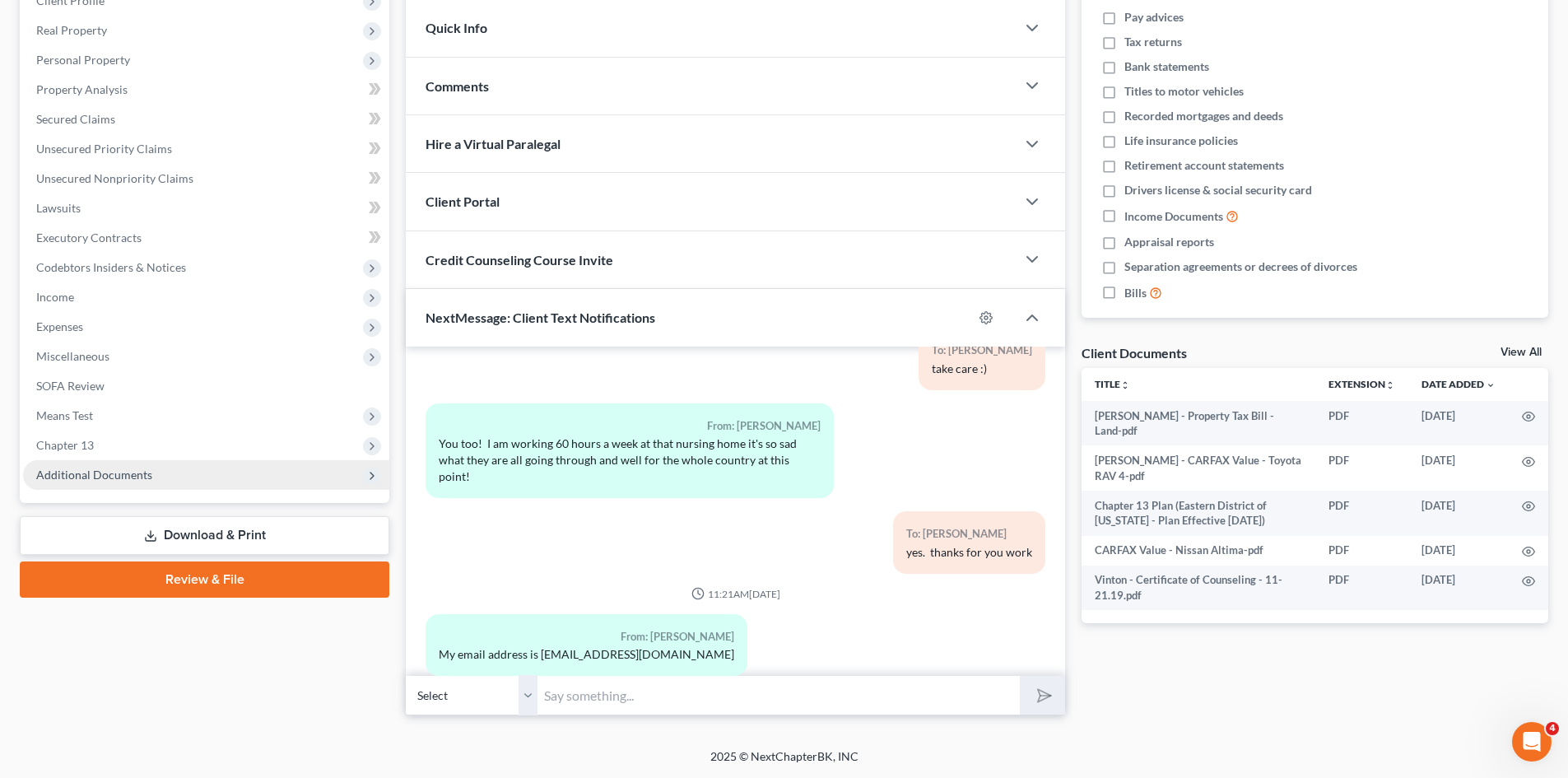
click at [196, 480] on span "Additional Documents" at bounding box center [206, 475] width 366 height 30
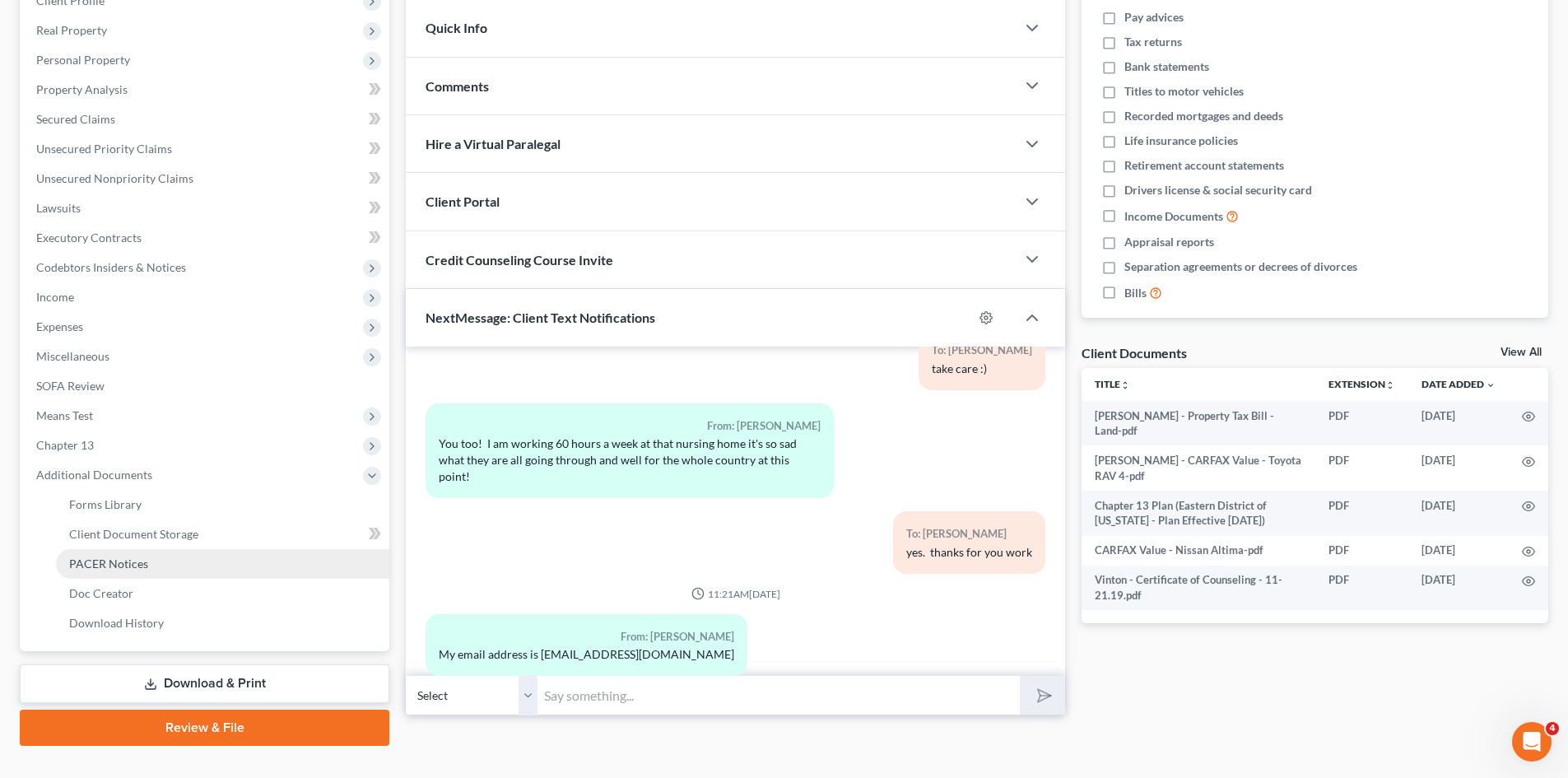
click at [141, 560] on span "PACER Notices" at bounding box center [108, 564] width 79 height 14
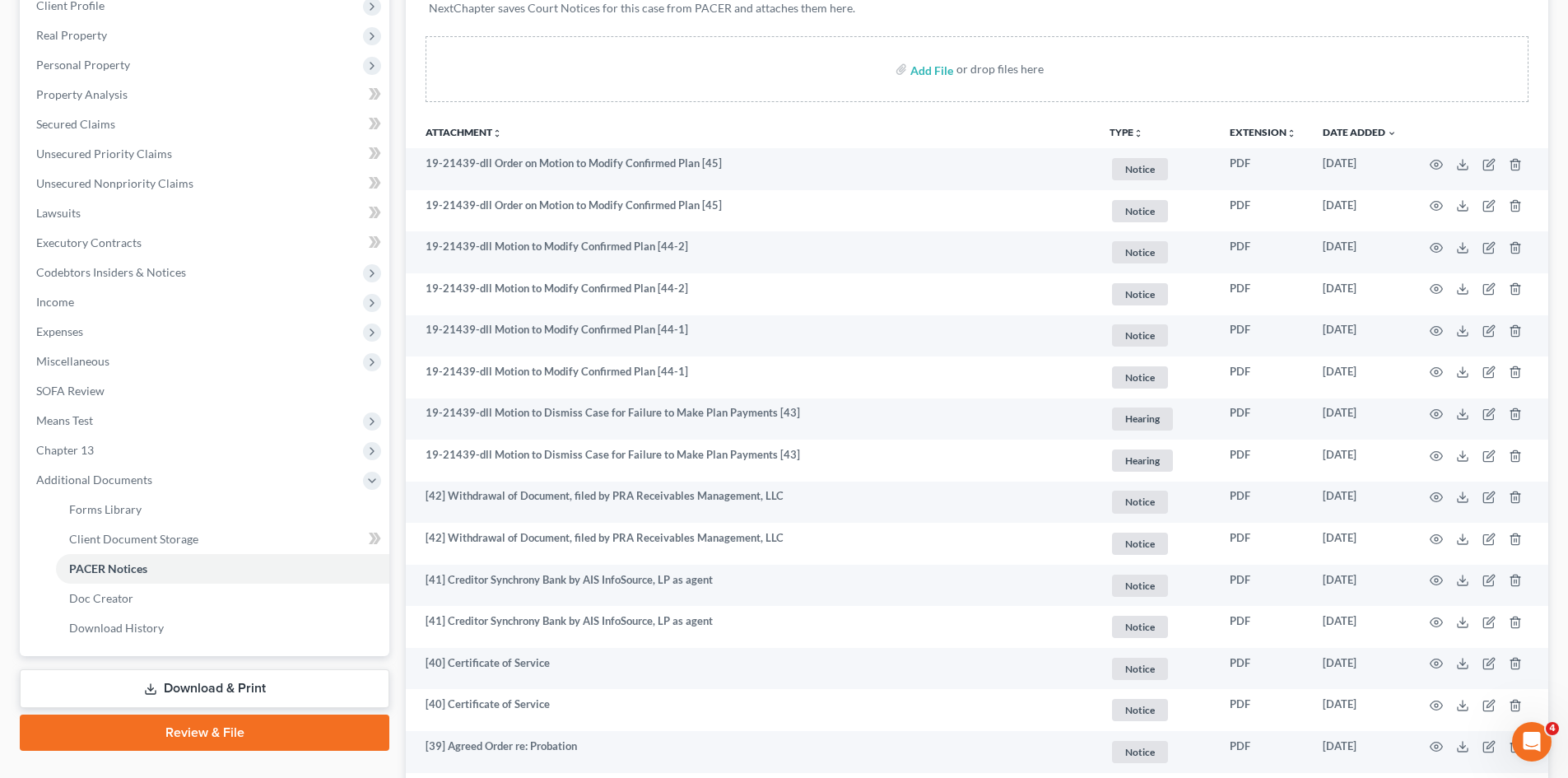
scroll to position [273, 0]
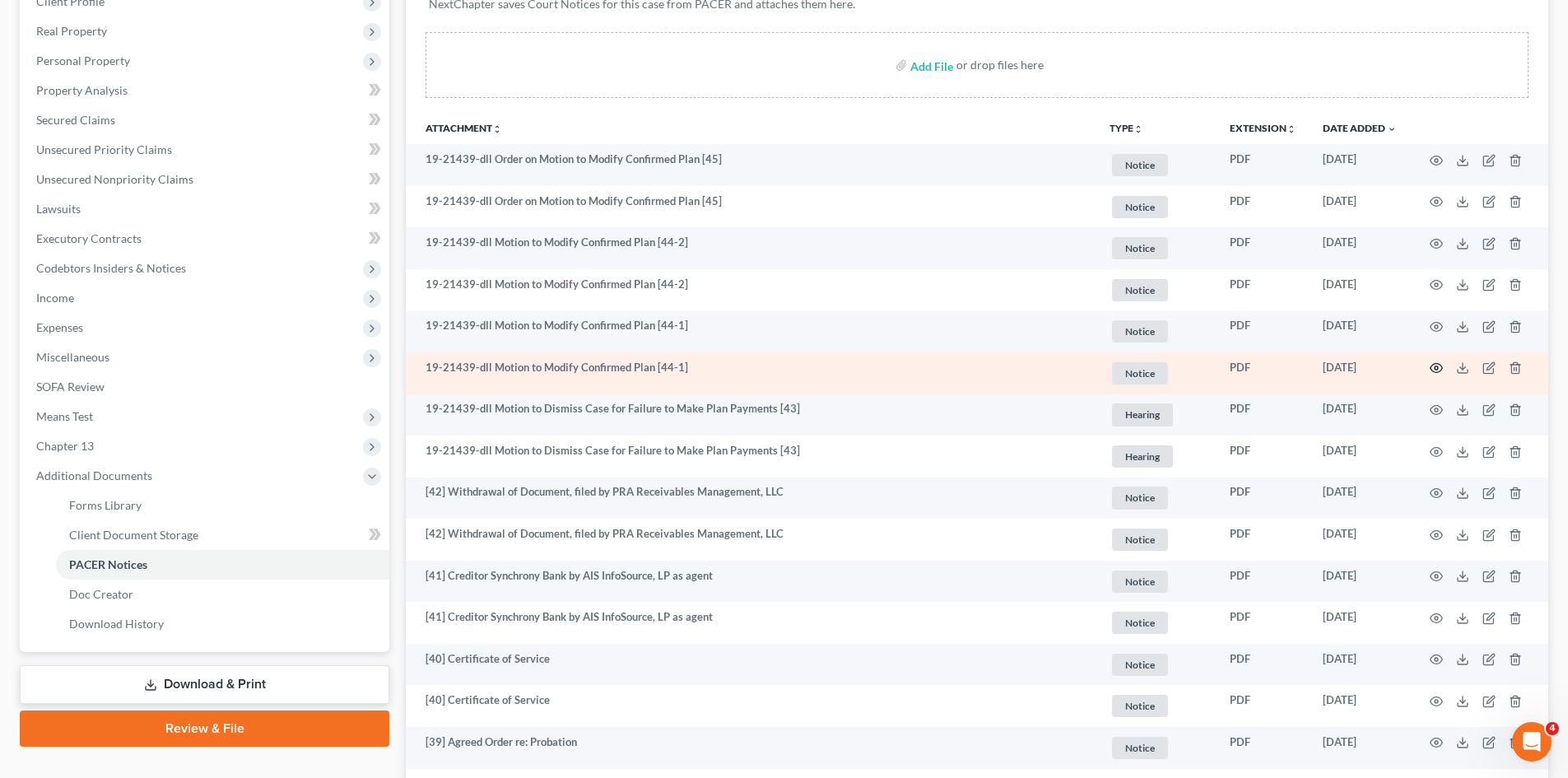
click at [1442, 368] on icon "button" at bounding box center [1436, 368] width 12 height 9
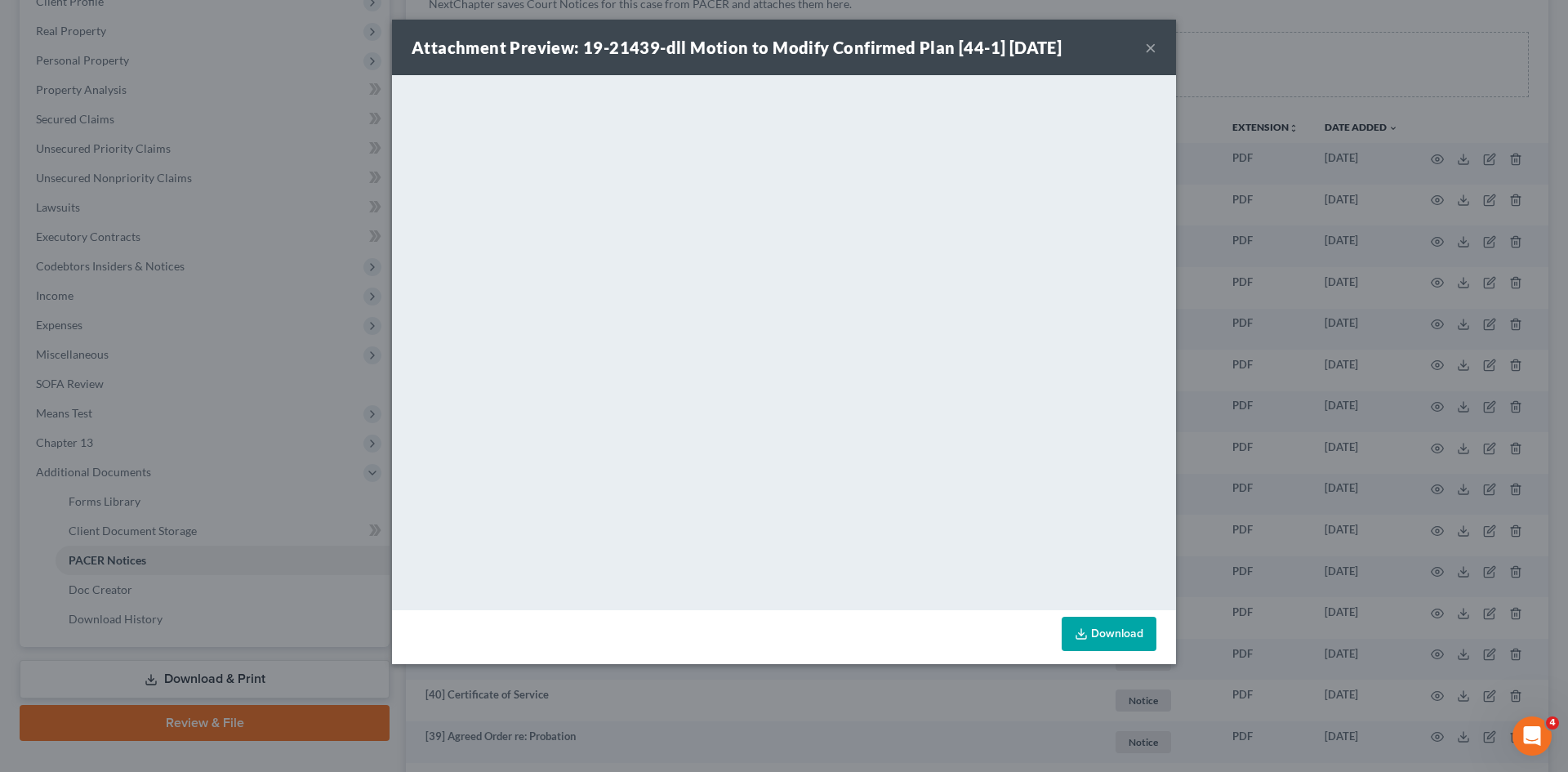
click at [1144, 47] on div "Attachment Preview: 19-21439-dll Motion to Modify Confirmed Plan [44-1] 07/24/2…" at bounding box center [783, 47] width 784 height 55
click at [1148, 48] on button "×" at bounding box center [1151, 48] width 12 height 20
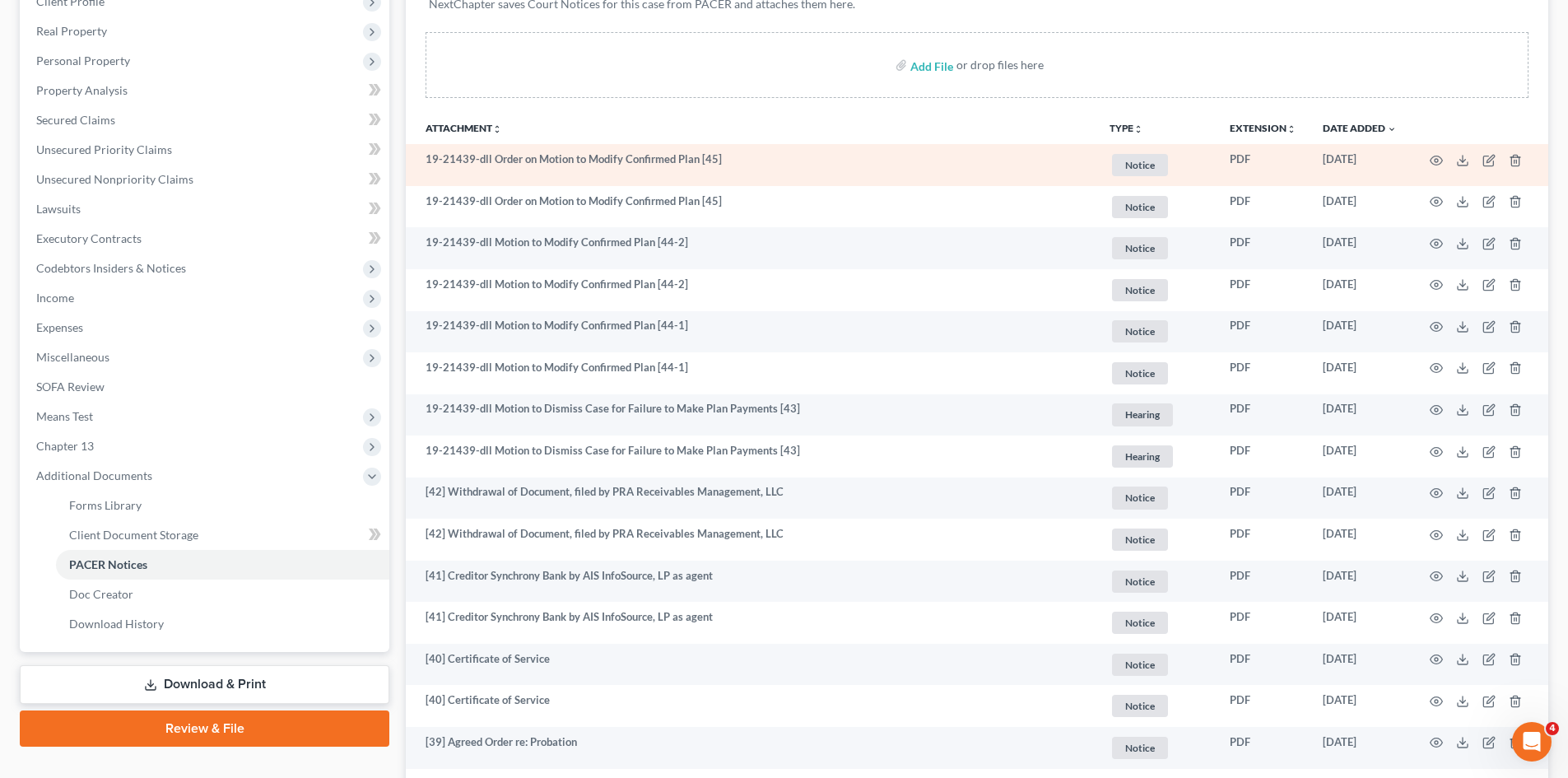
scroll to position [0, 0]
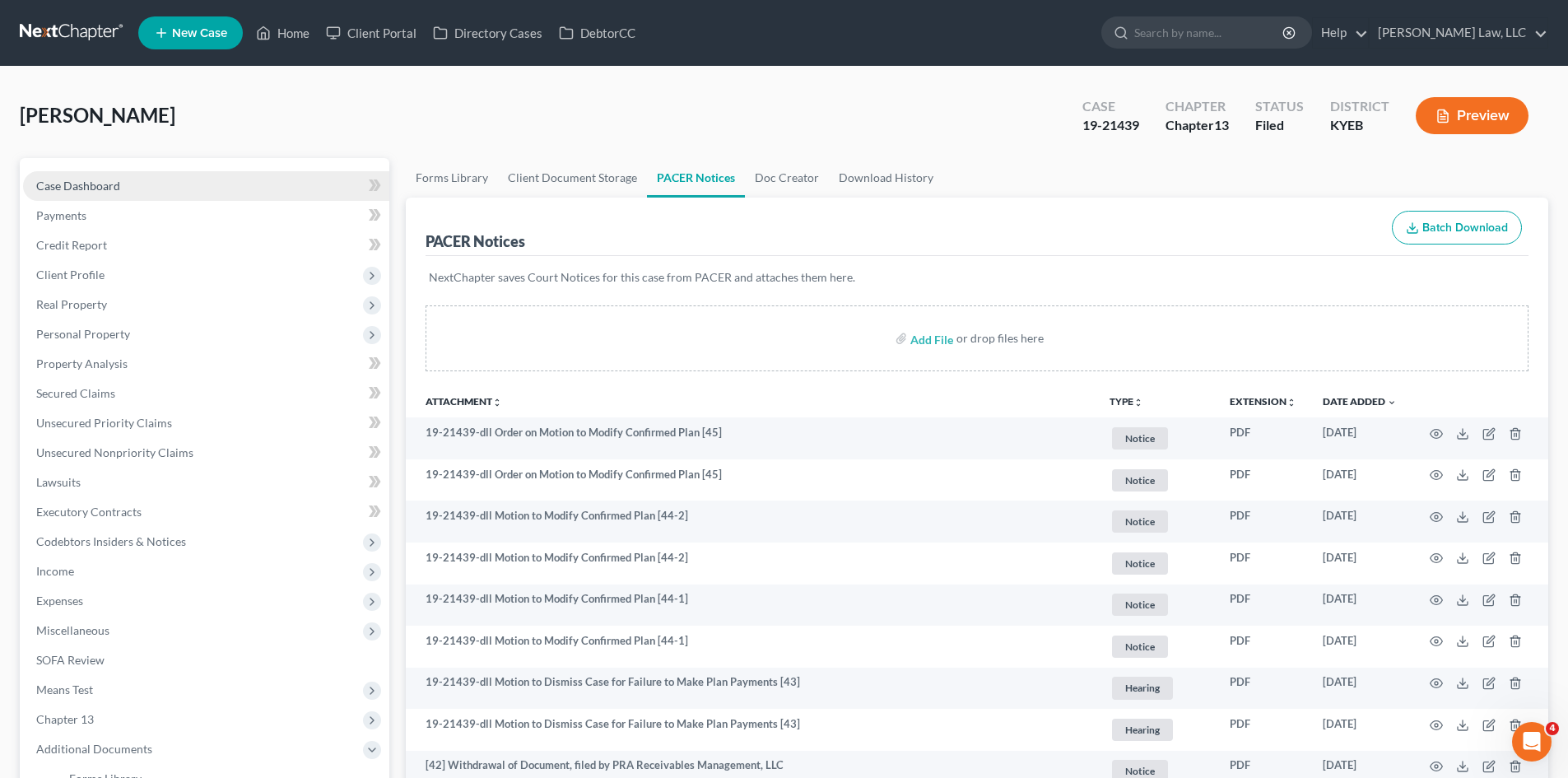
click at [91, 186] on span "Case Dashboard" at bounding box center [78, 185] width 84 height 14
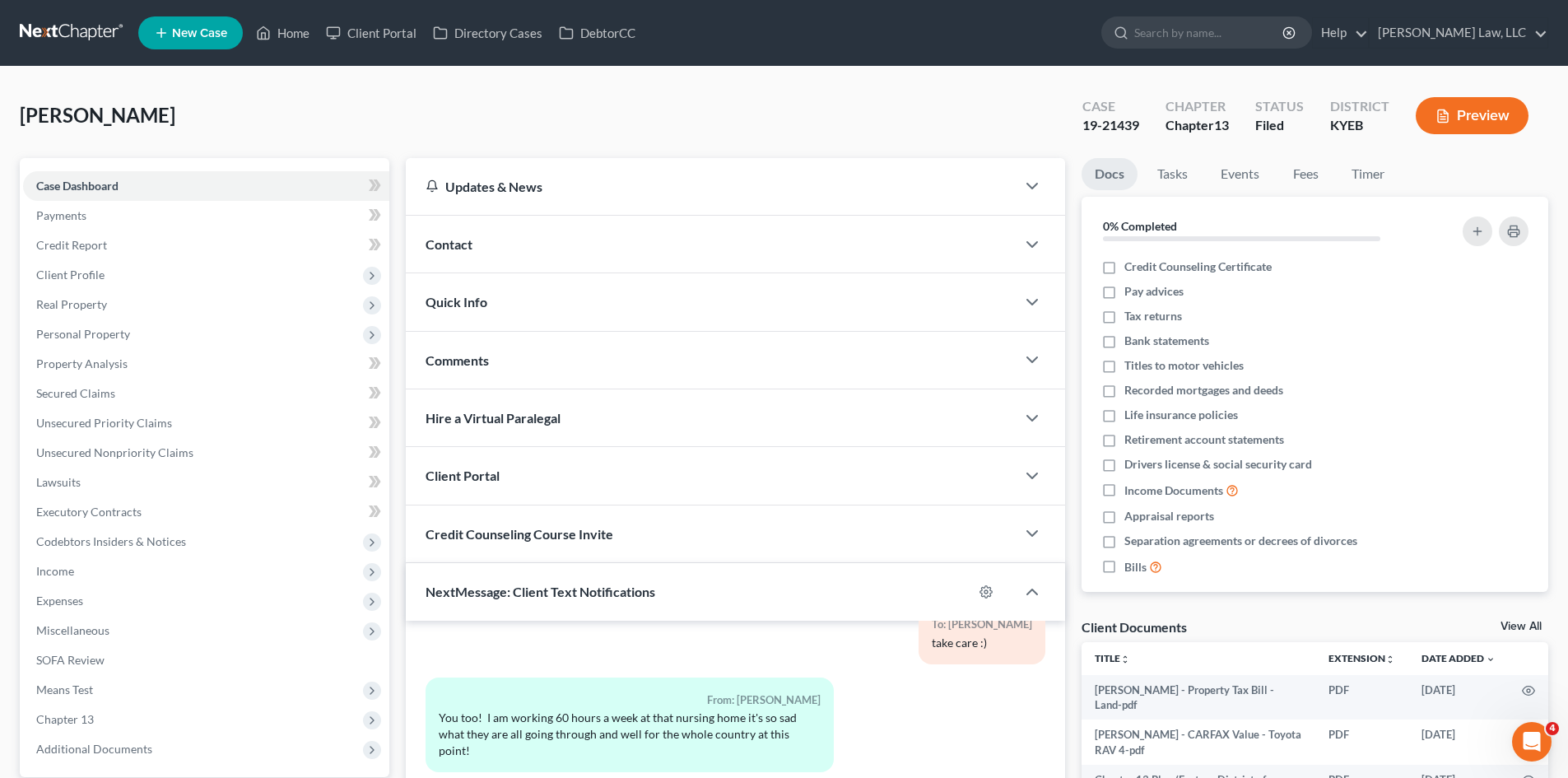
click at [514, 243] on div "Contact" at bounding box center [710, 244] width 610 height 57
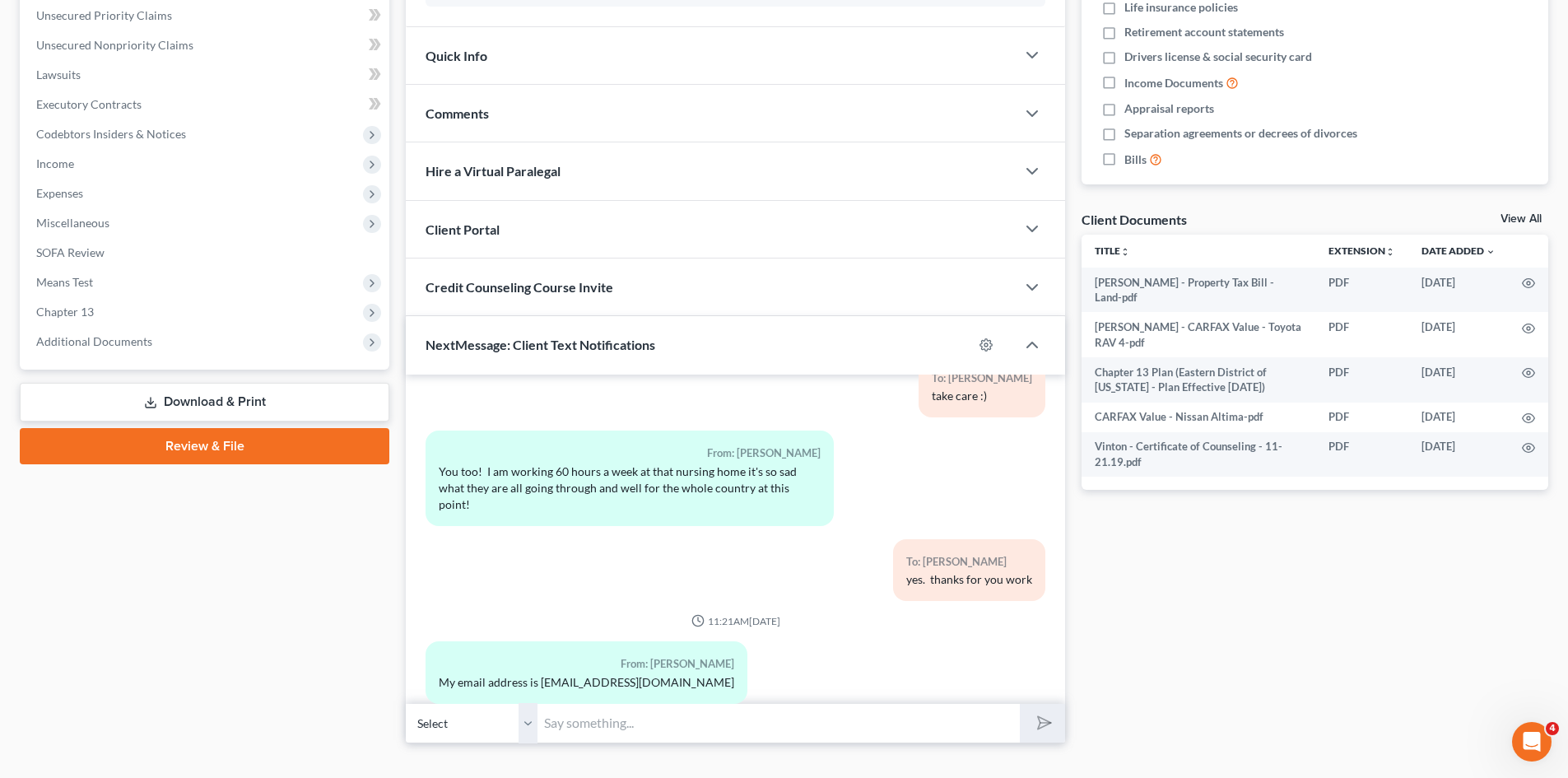
scroll to position [431, 0]
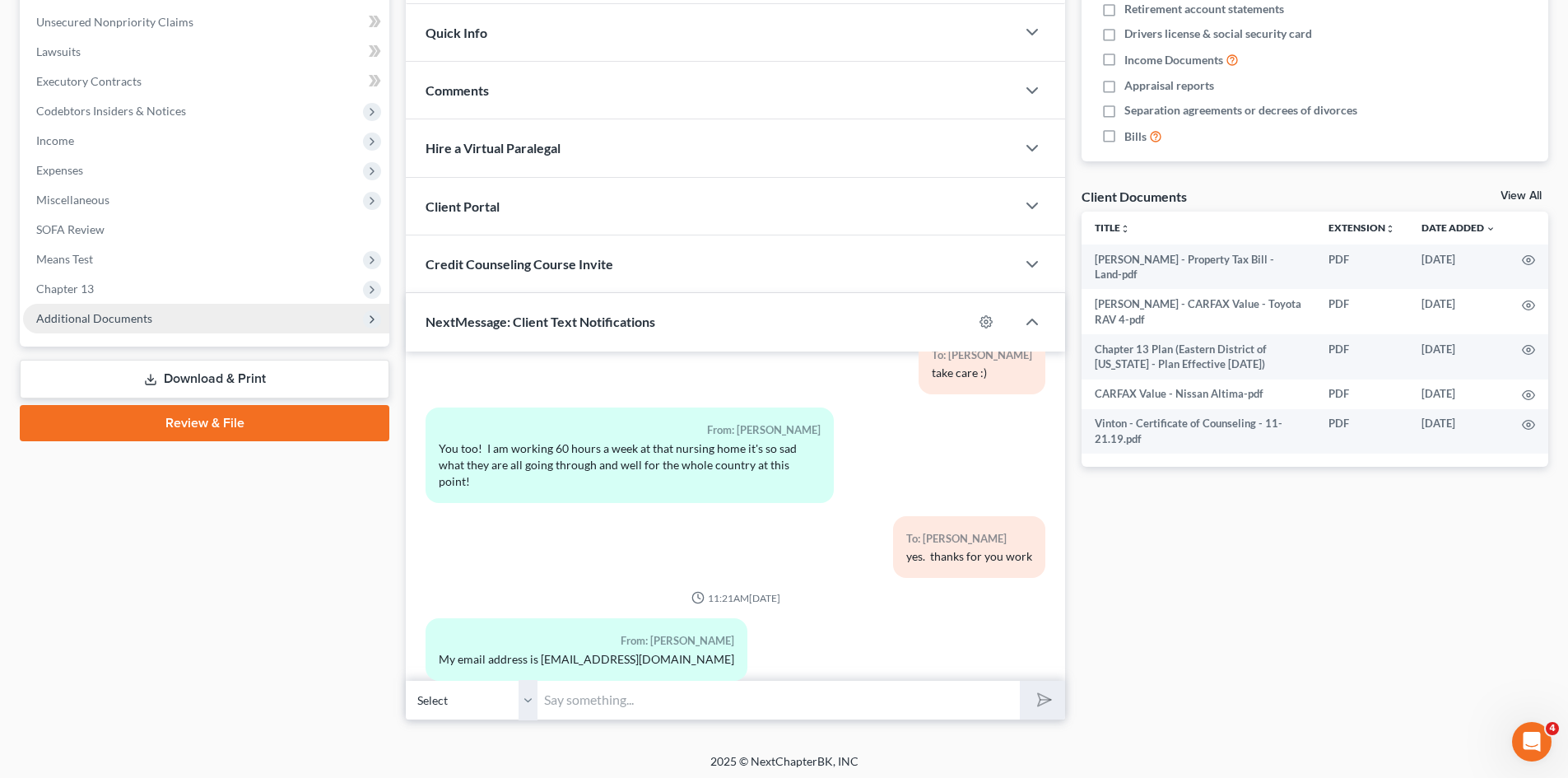
click at [123, 327] on span "Additional Documents" at bounding box center [206, 318] width 366 height 30
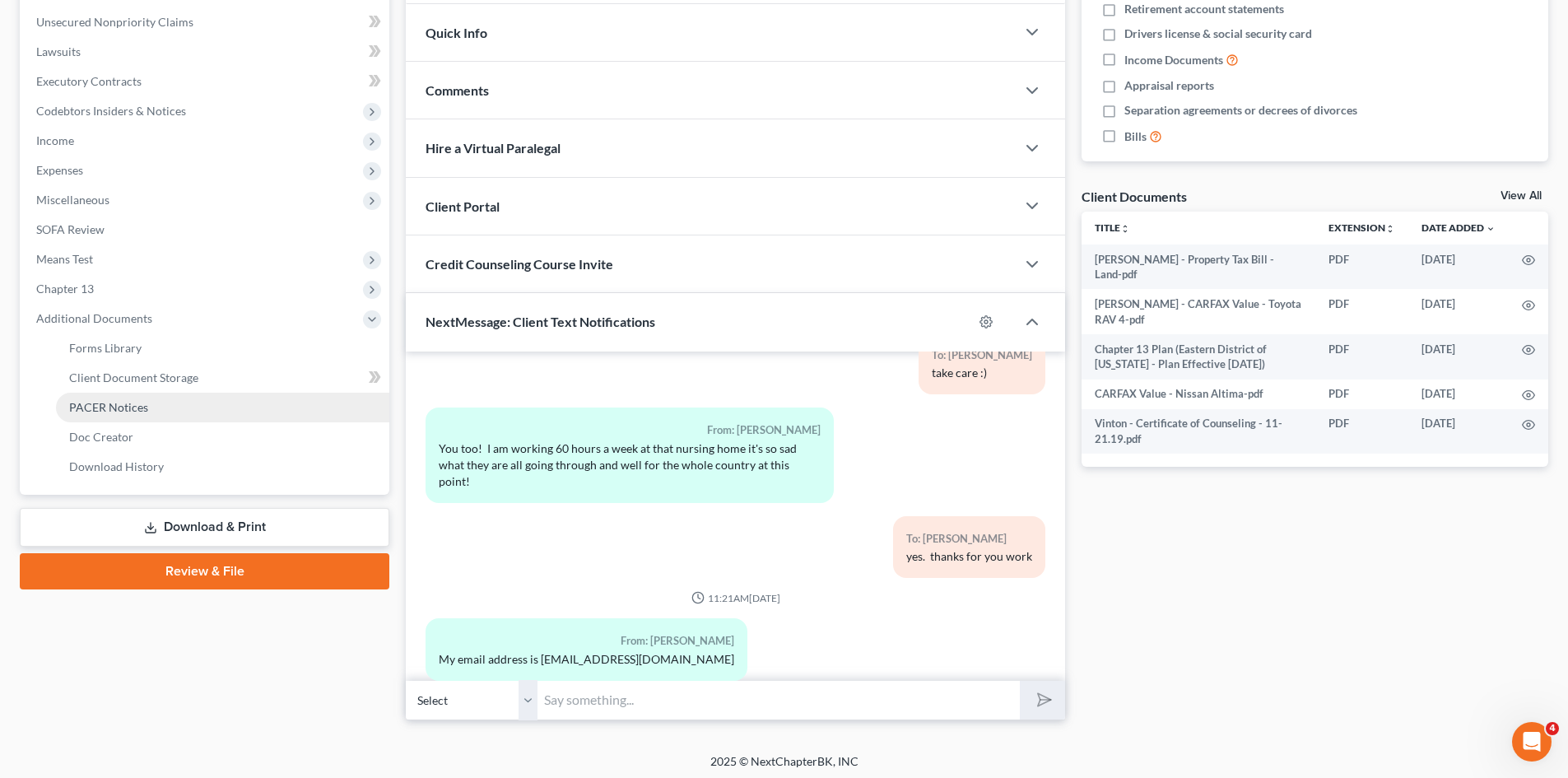
click at [118, 400] on span "PACER Notices" at bounding box center [108, 406] width 79 height 14
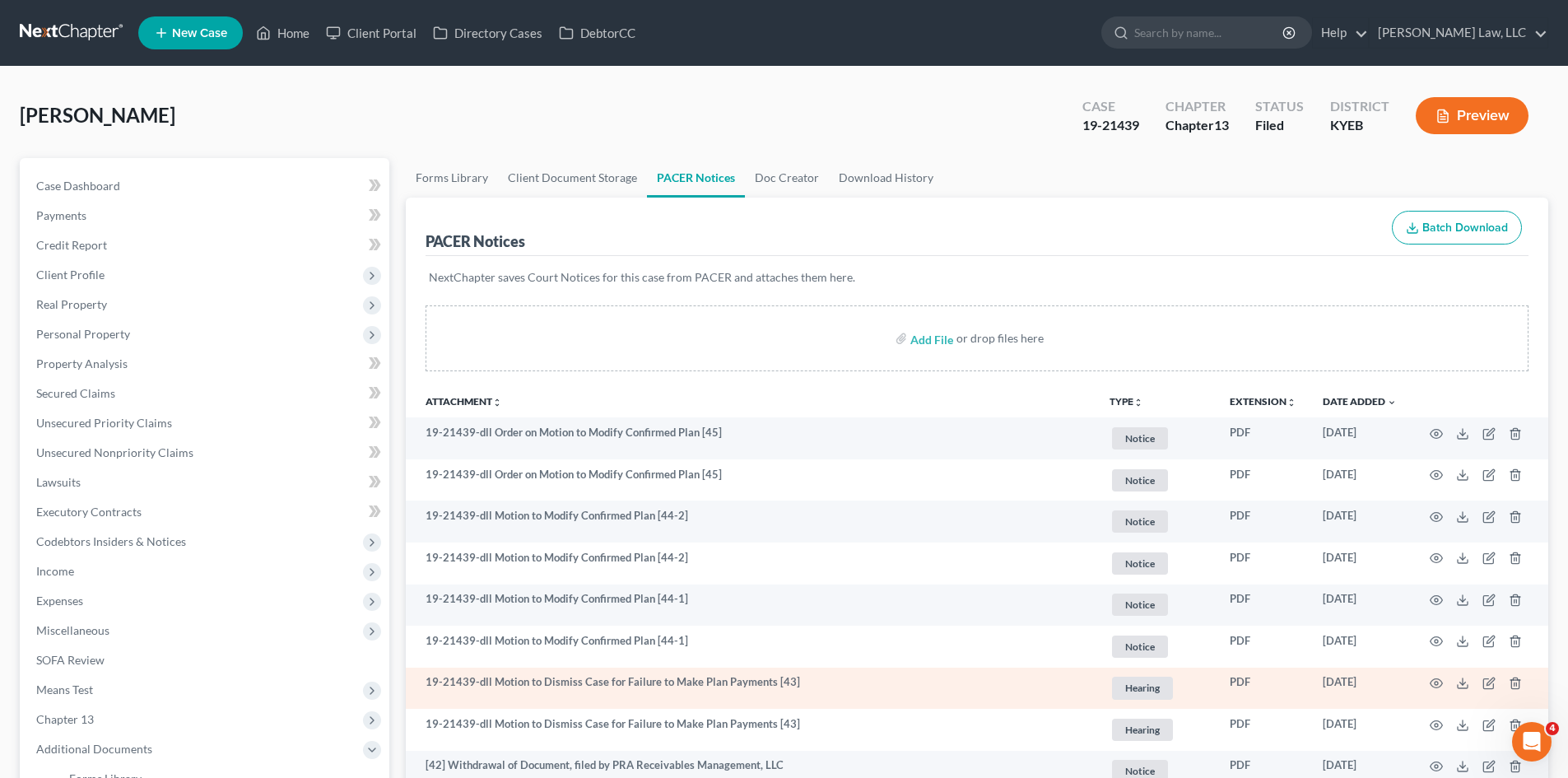
scroll to position [212, 0]
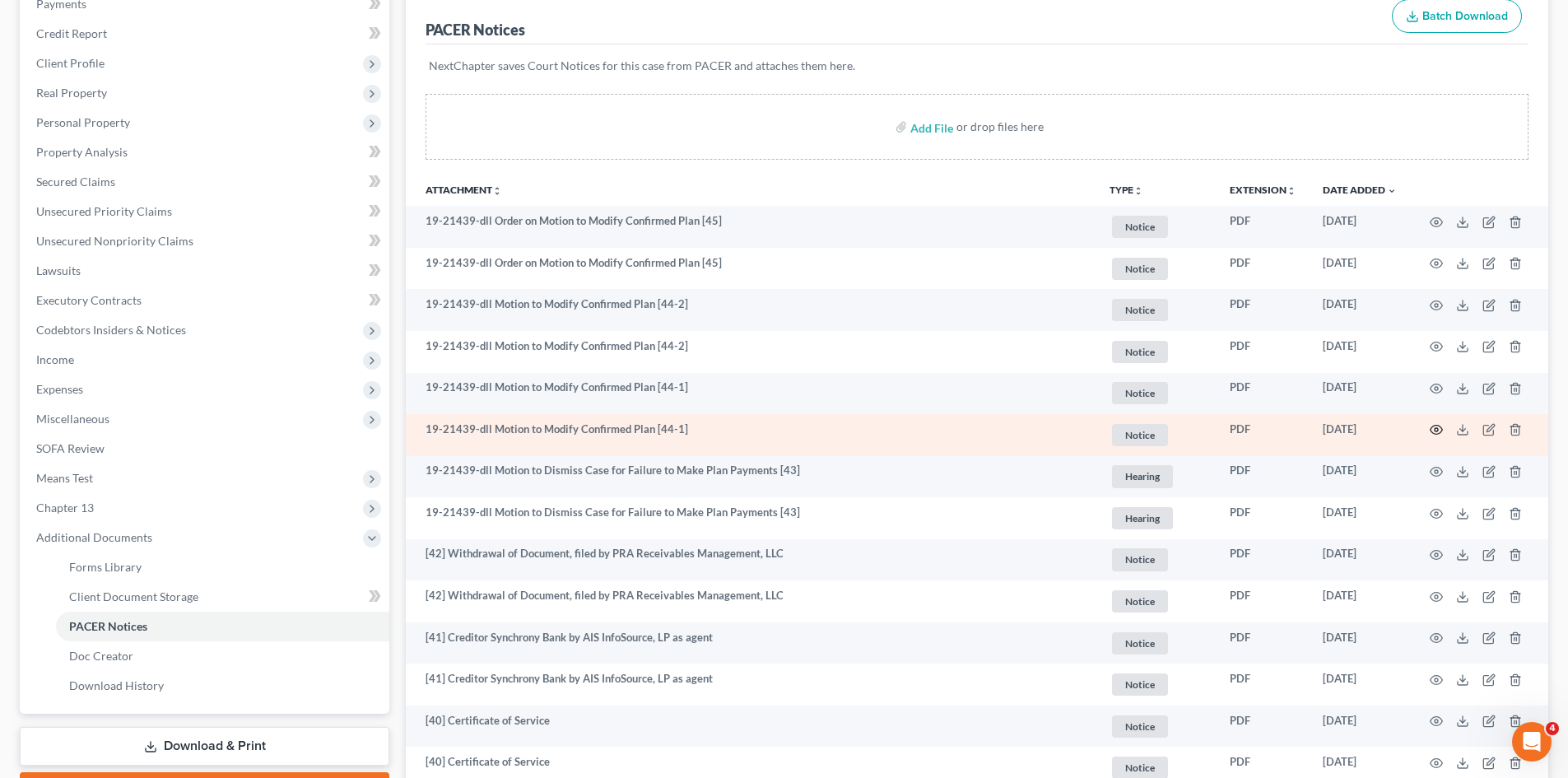
click at [1433, 427] on icon "button" at bounding box center [1436, 430] width 13 height 13
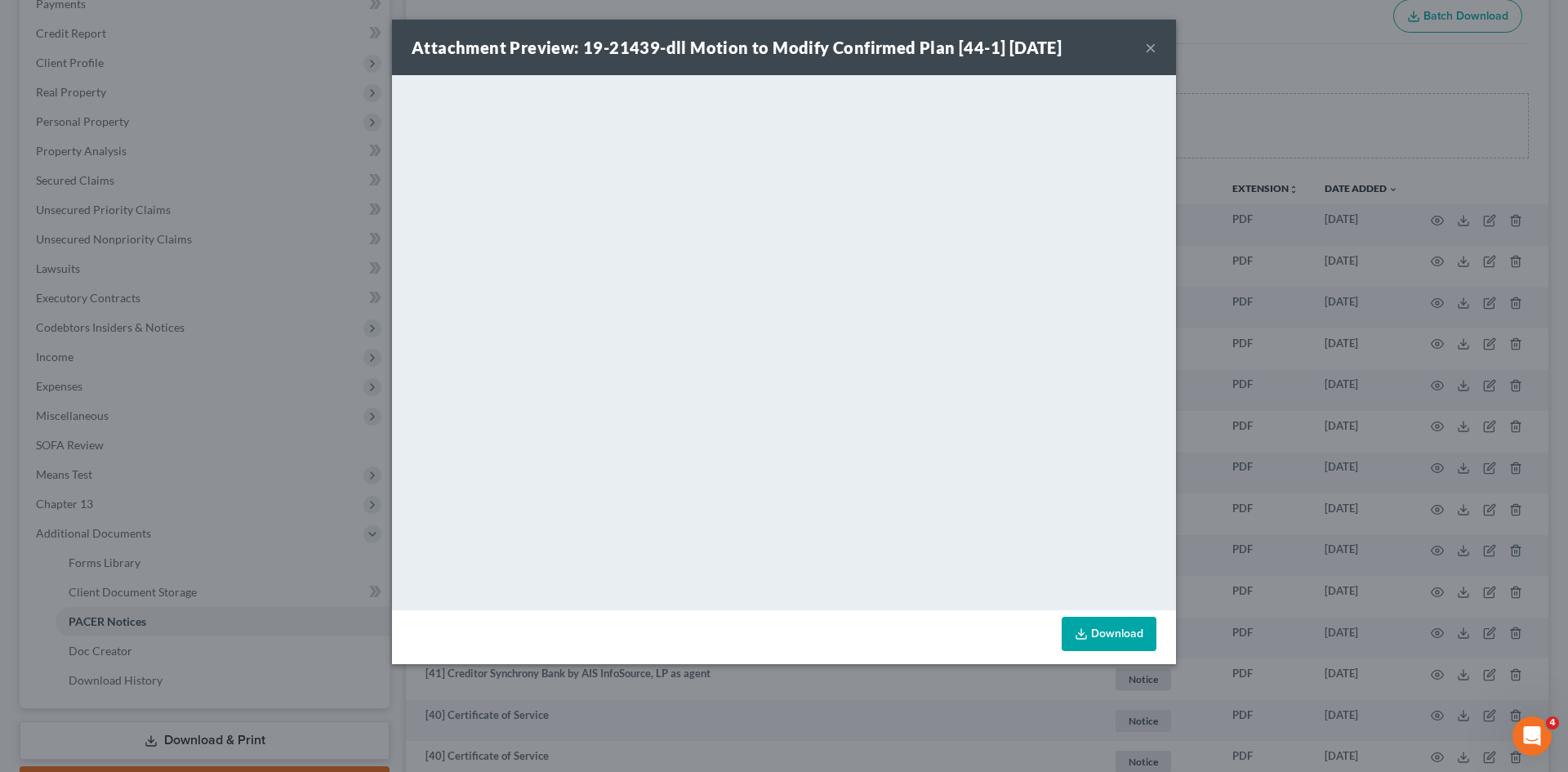
click at [1147, 47] on button "×" at bounding box center [1151, 48] width 12 height 20
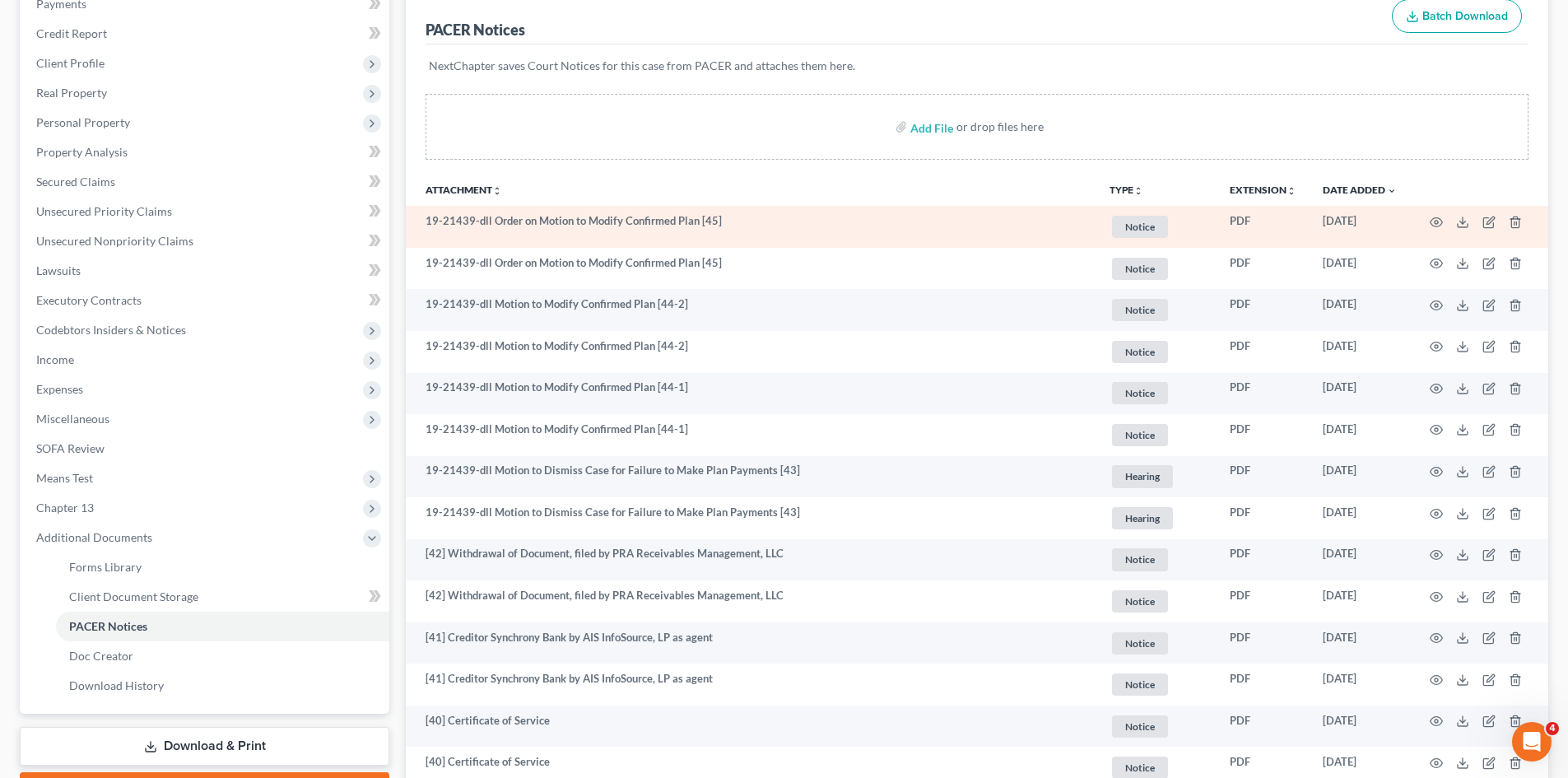
scroll to position [0, 0]
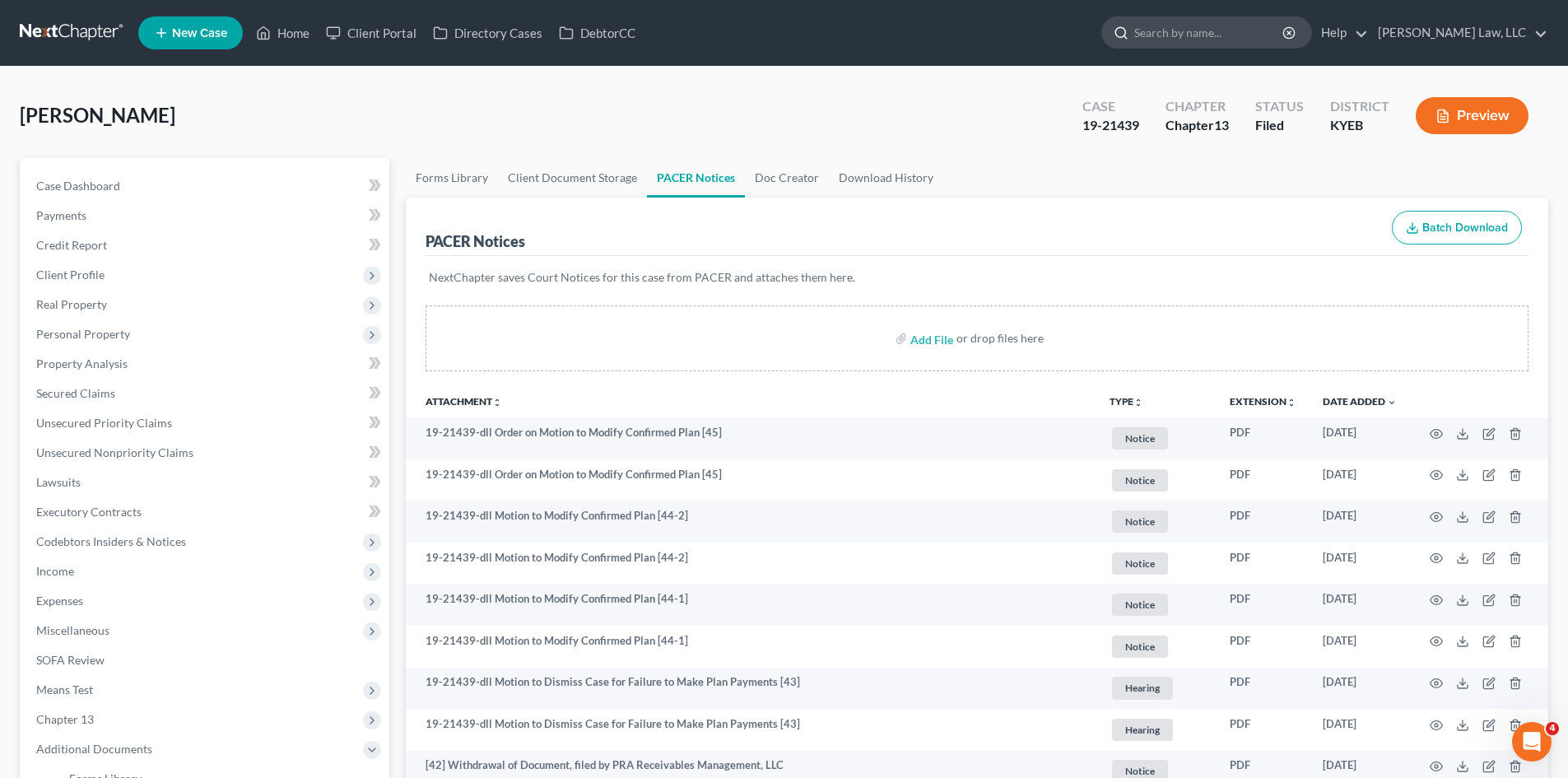
click at [1243, 32] on input "search" at bounding box center [1209, 32] width 150 height 31
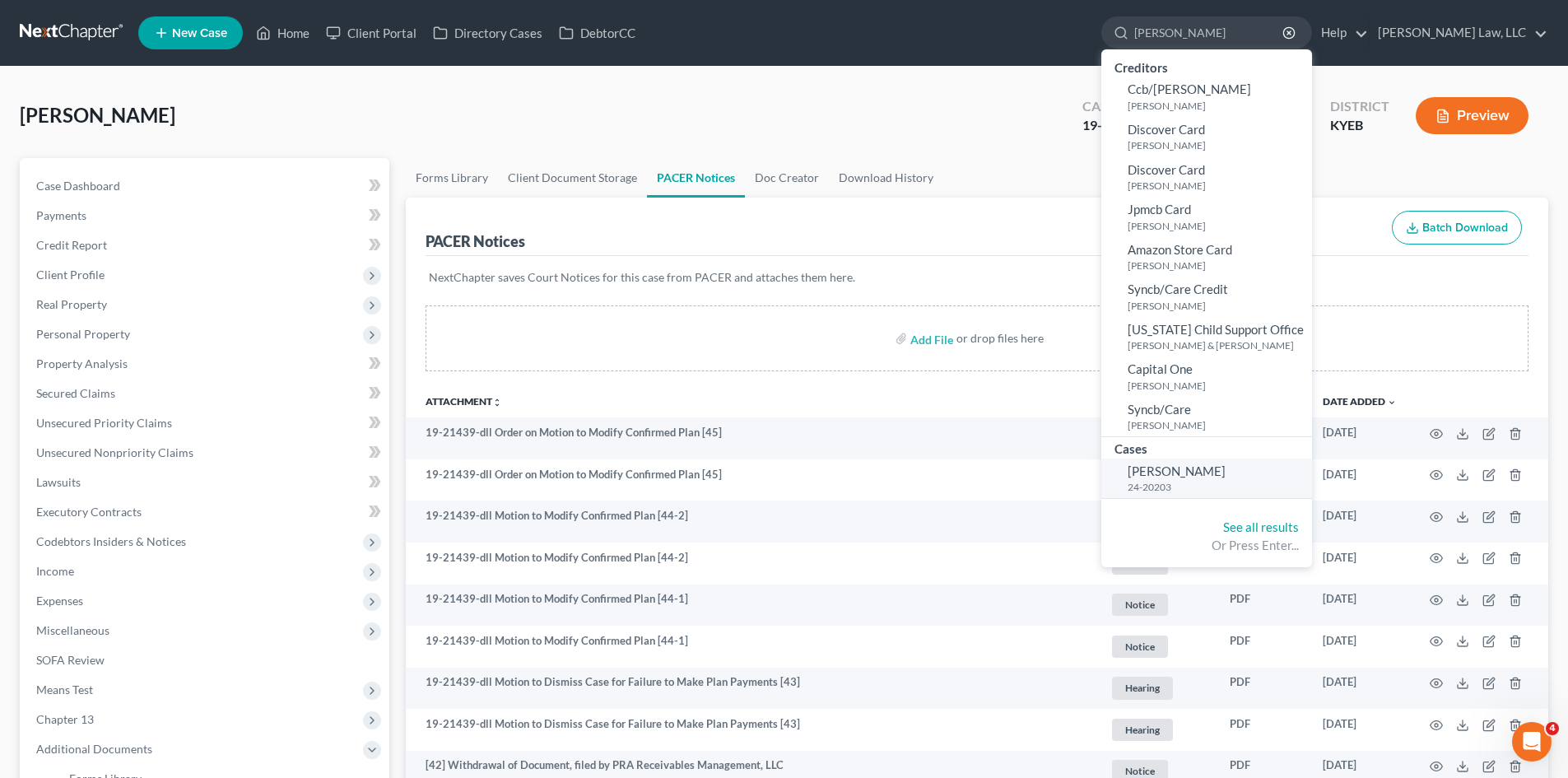
type input "carter"
click at [1192, 479] on link "Carter, Shannon 24-20203" at bounding box center [1207, 479] width 211 height 41
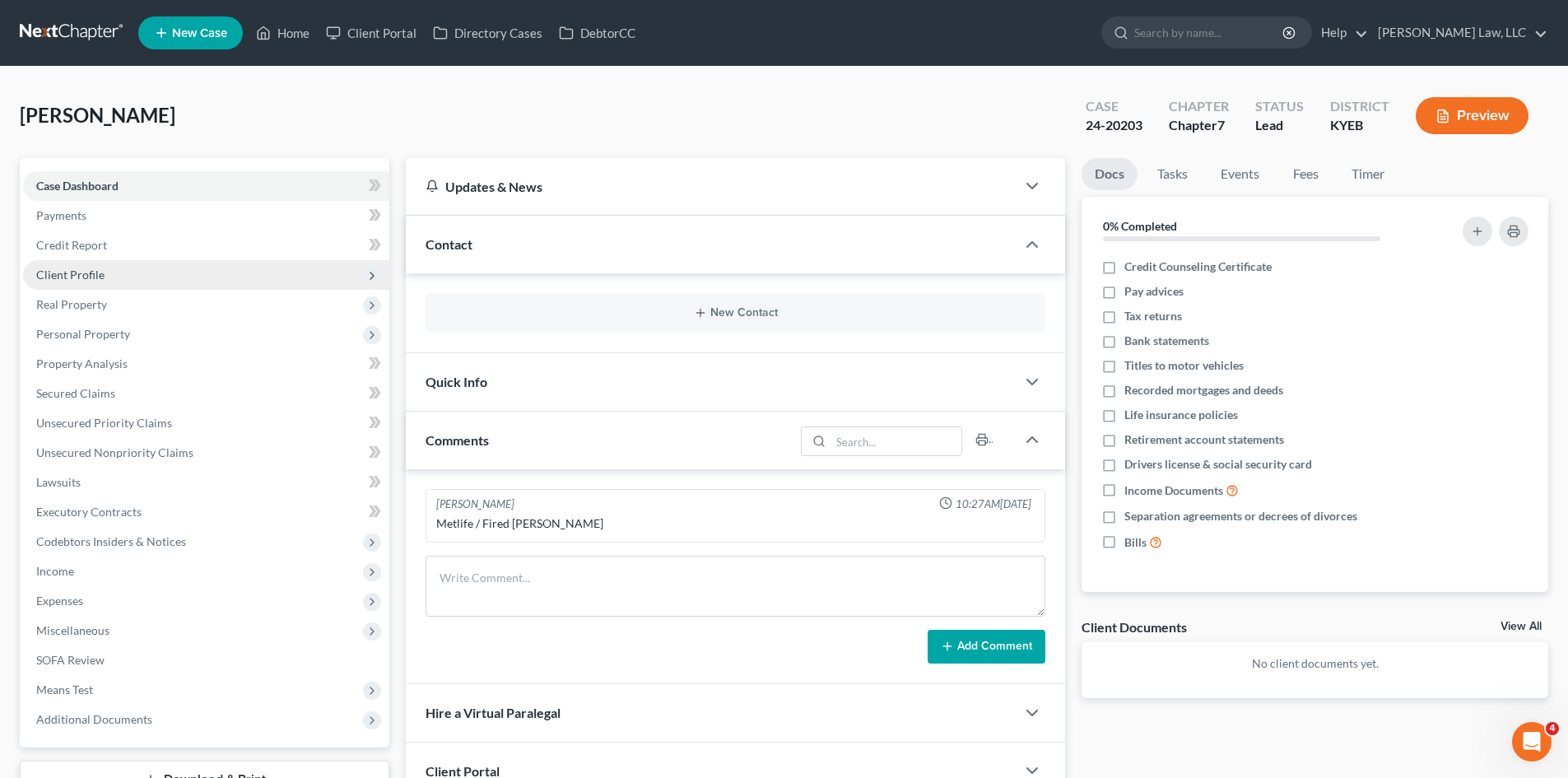
scroll to position [201, 0]
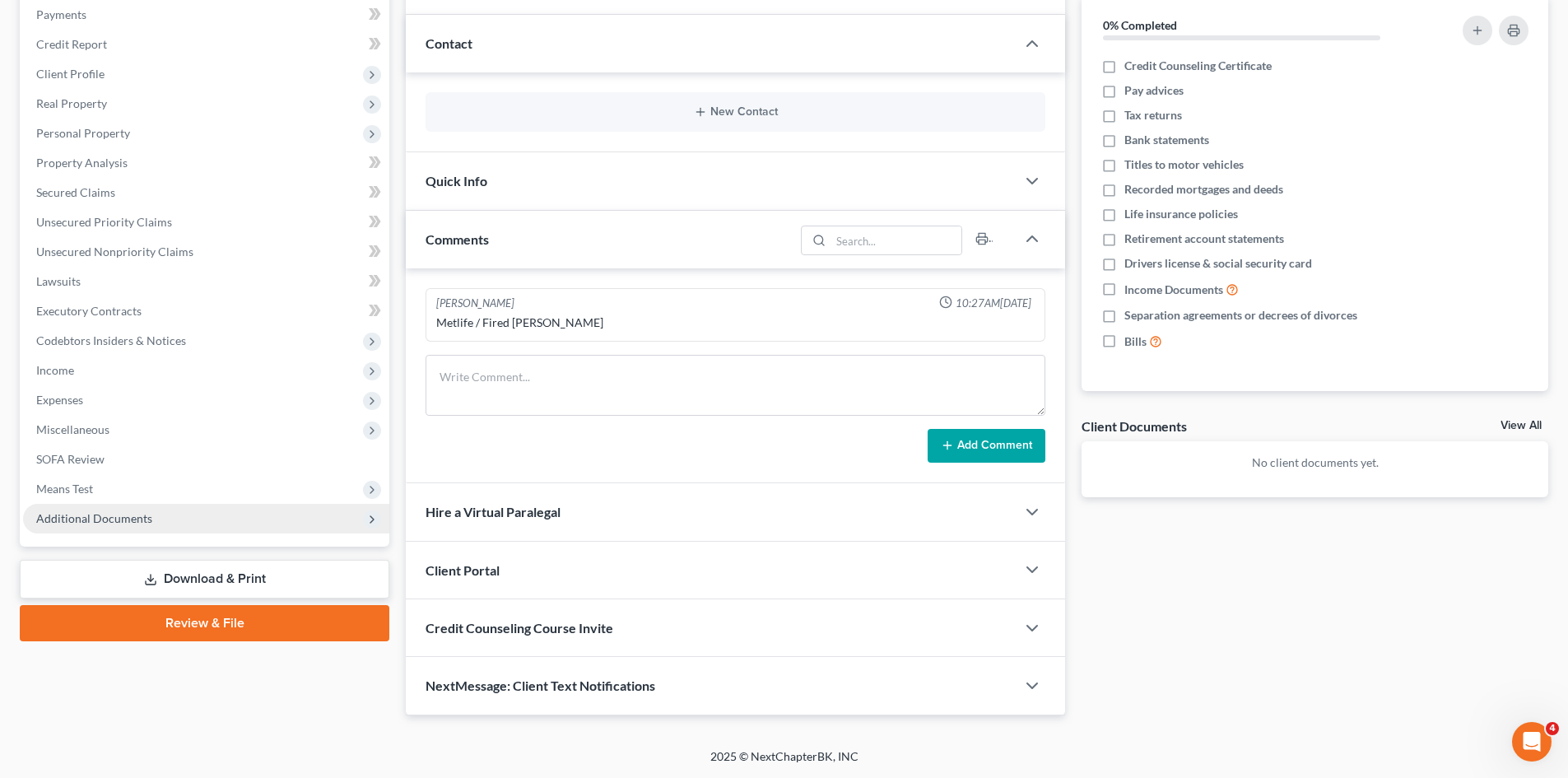
click at [130, 512] on span "Additional Documents" at bounding box center [95, 518] width 116 height 14
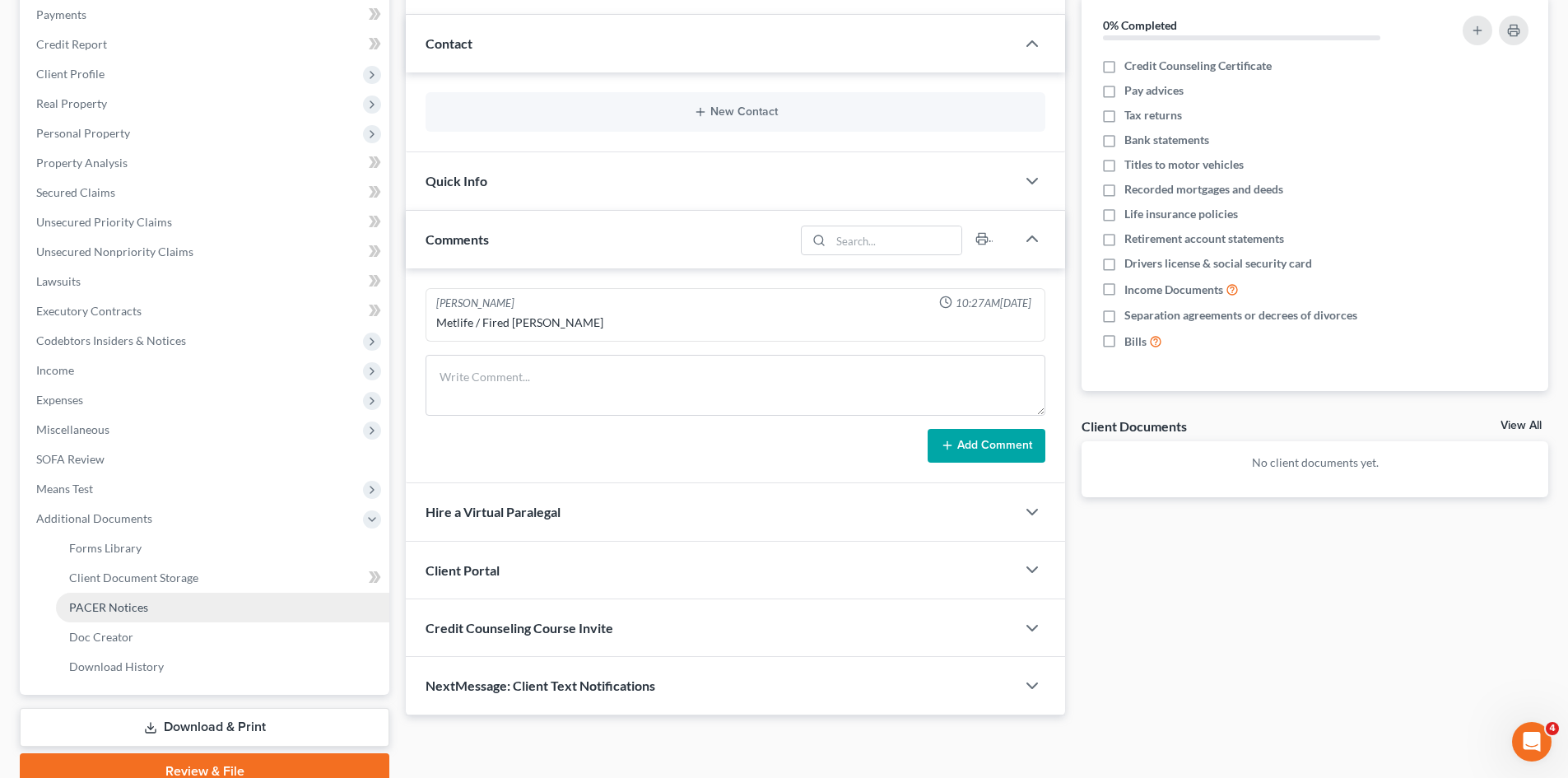
click at [114, 617] on link "PACER Notices" at bounding box center [222, 608] width 333 height 30
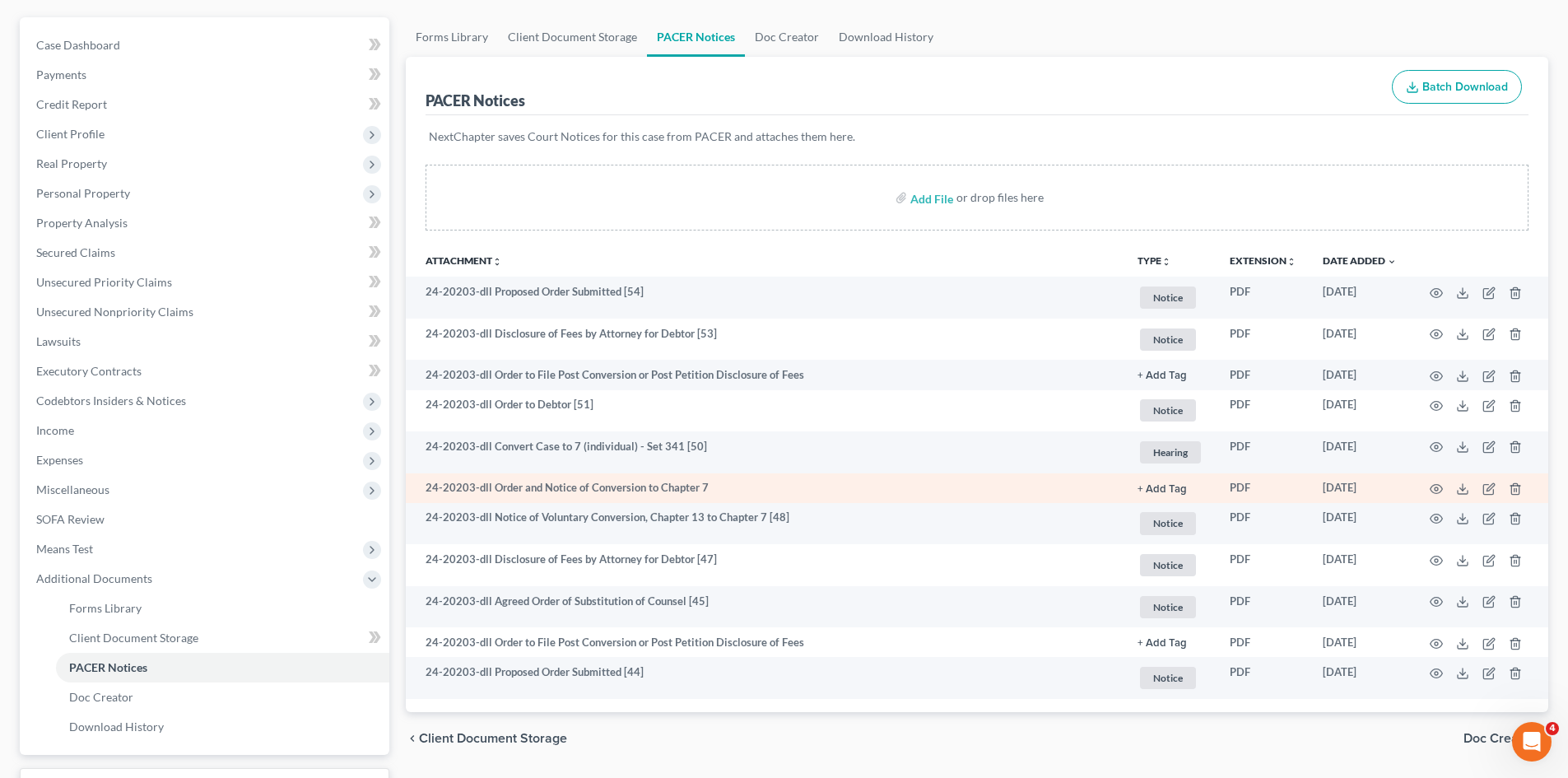
scroll to position [141, 0]
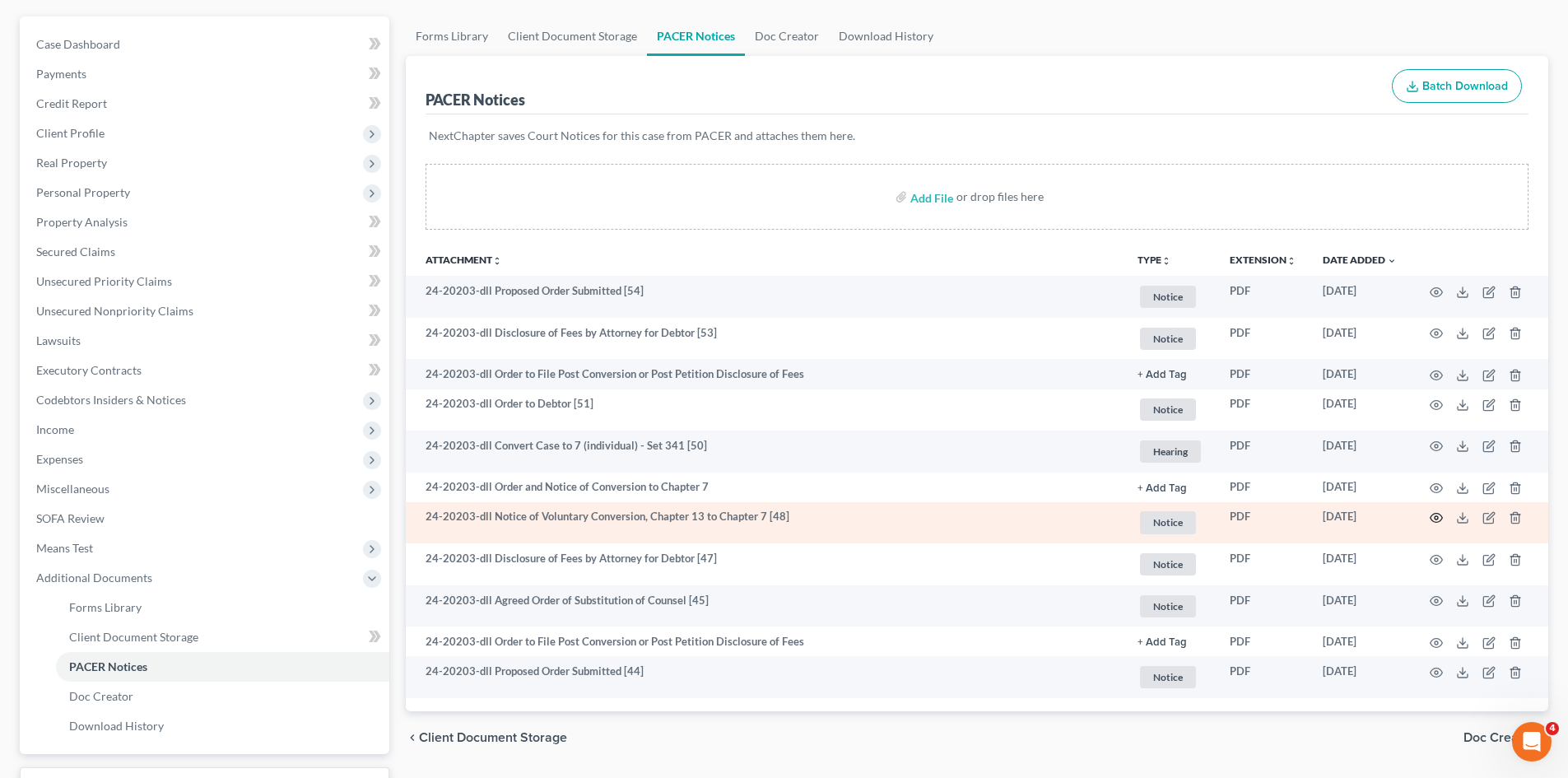
click at [1437, 519] on circle "button" at bounding box center [1436, 518] width 3 height 3
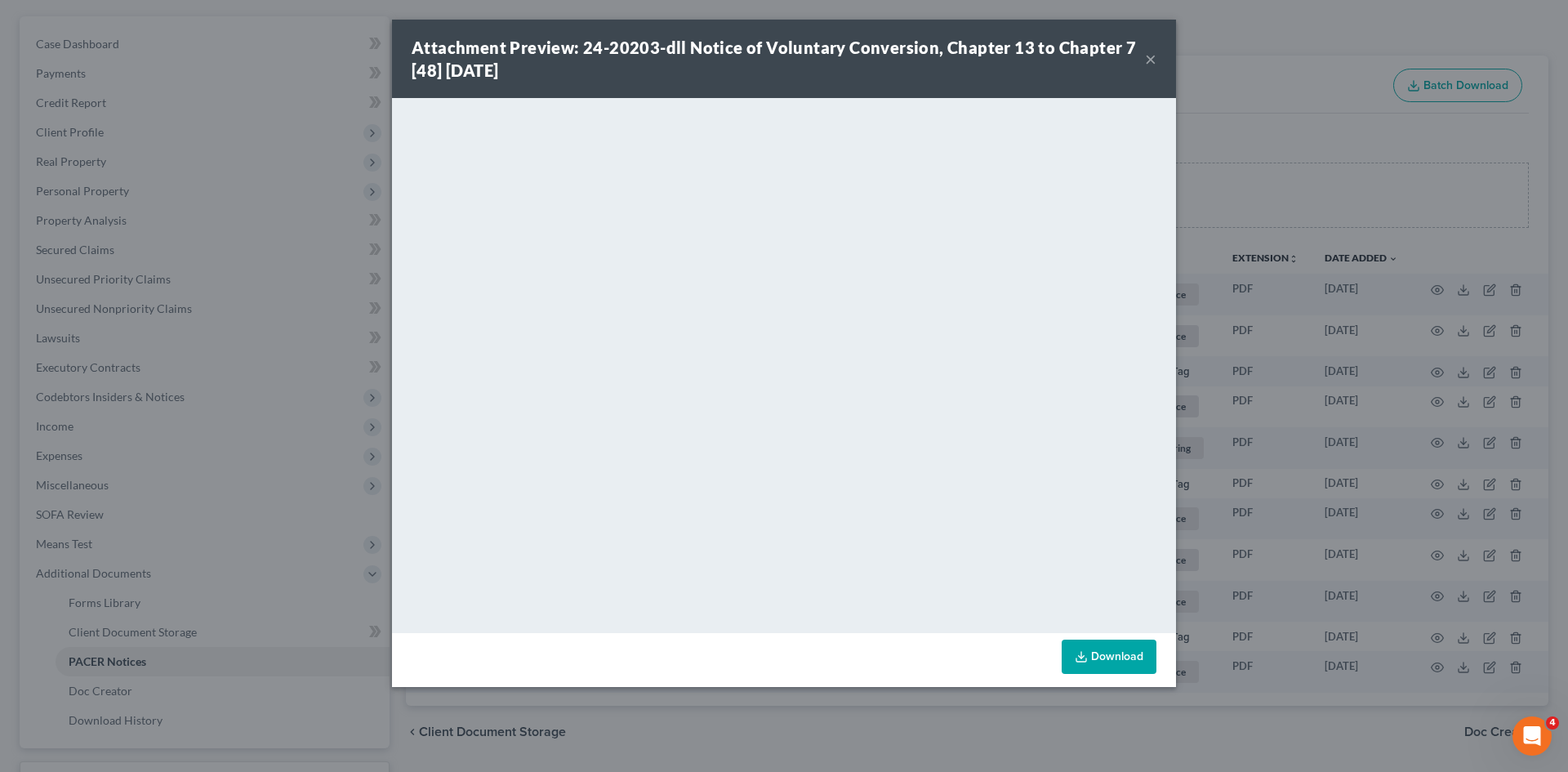
click at [1153, 54] on button "×" at bounding box center [1151, 59] width 12 height 20
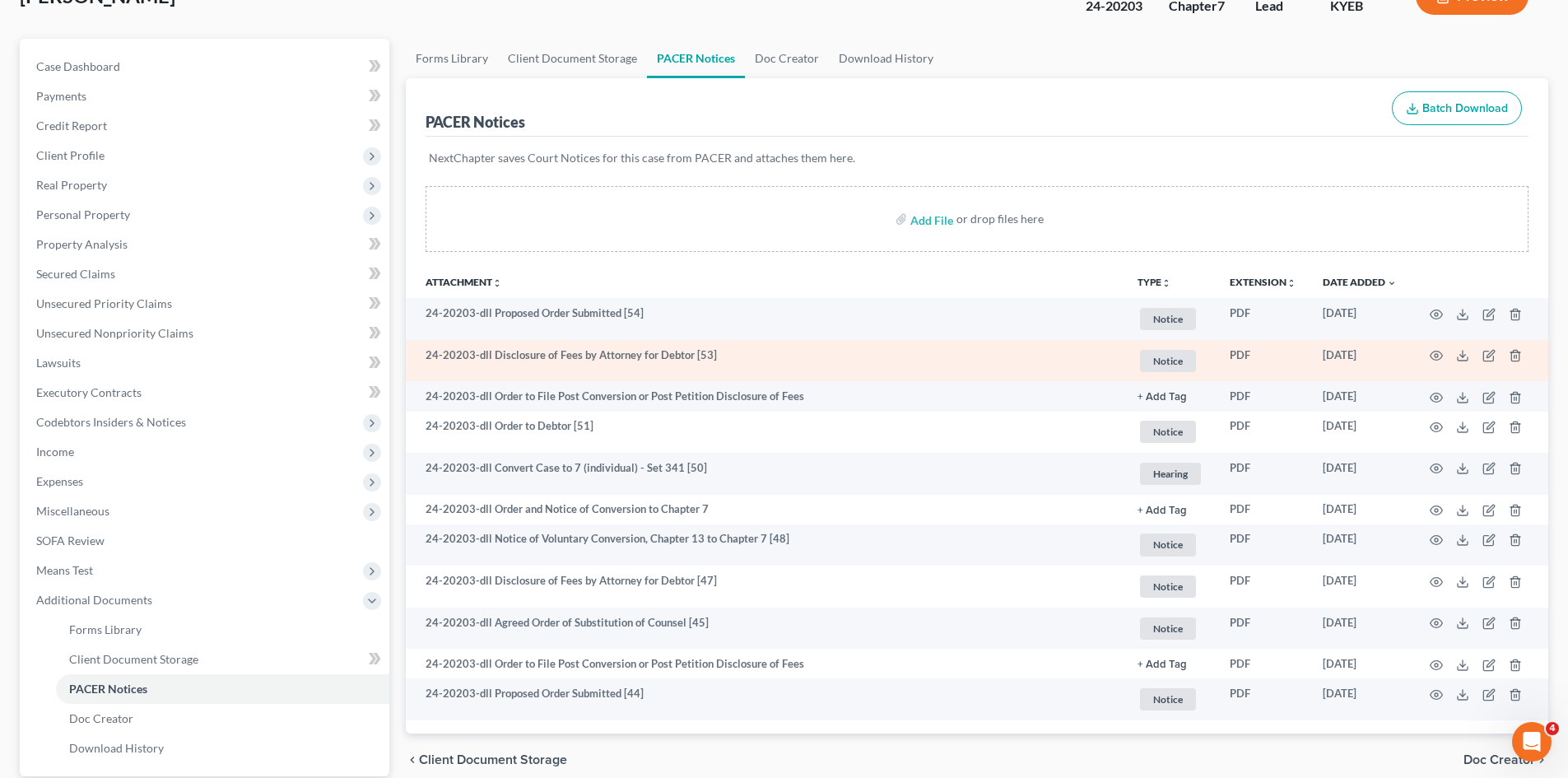
scroll to position [119, 0]
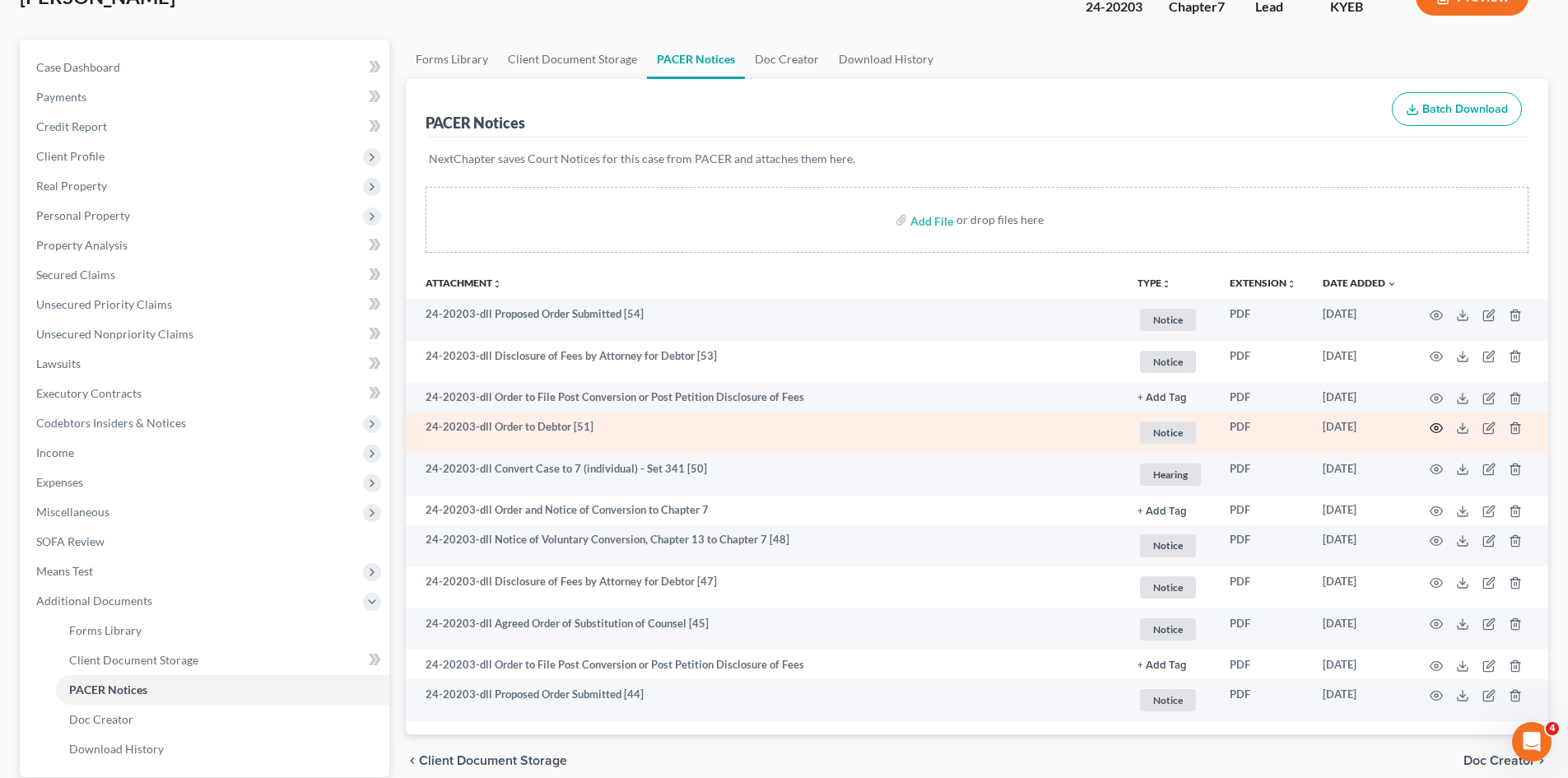
click at [1439, 423] on icon "button" at bounding box center [1436, 428] width 13 height 13
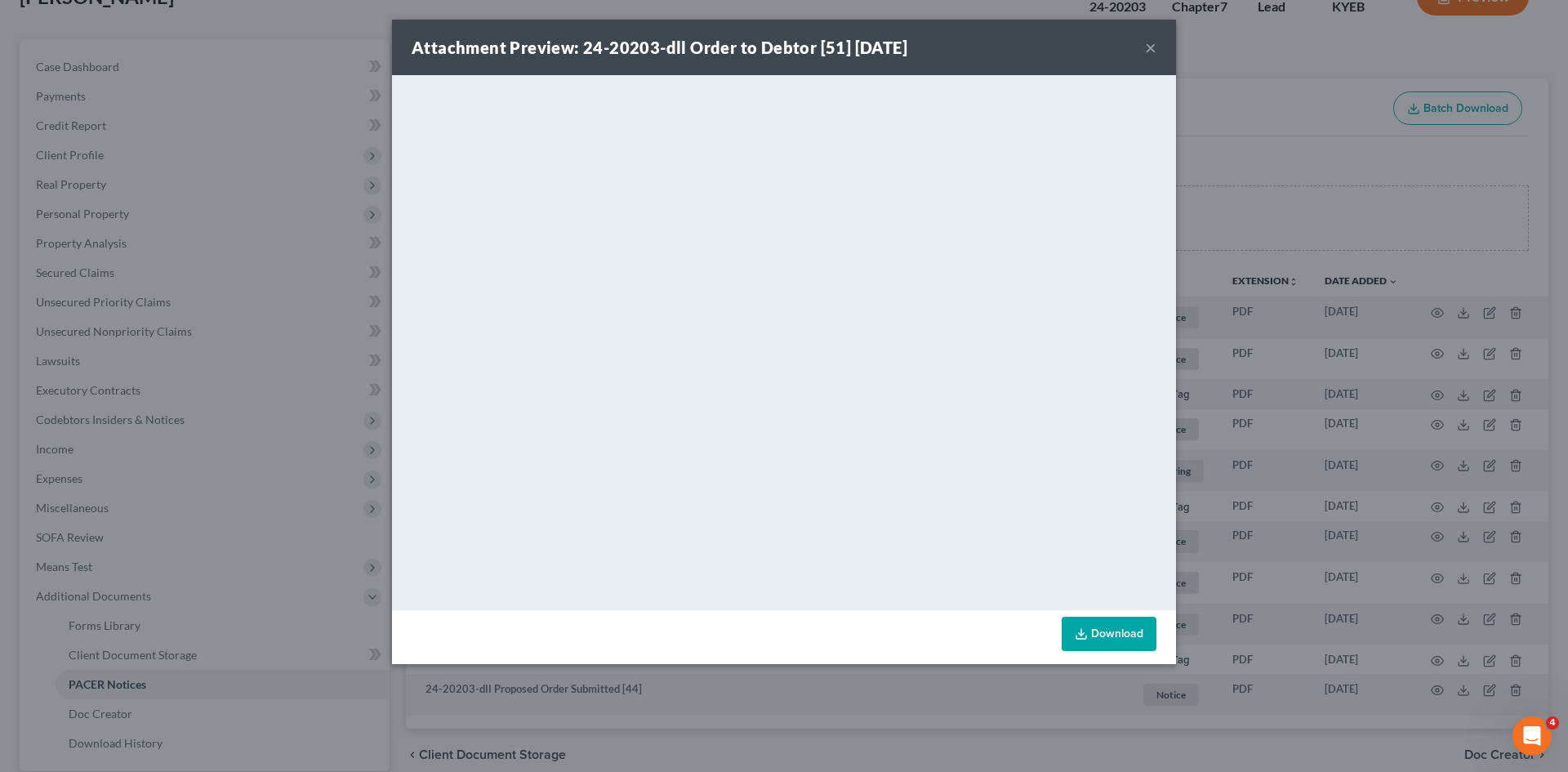
click at [1153, 45] on button "×" at bounding box center [1151, 48] width 12 height 20
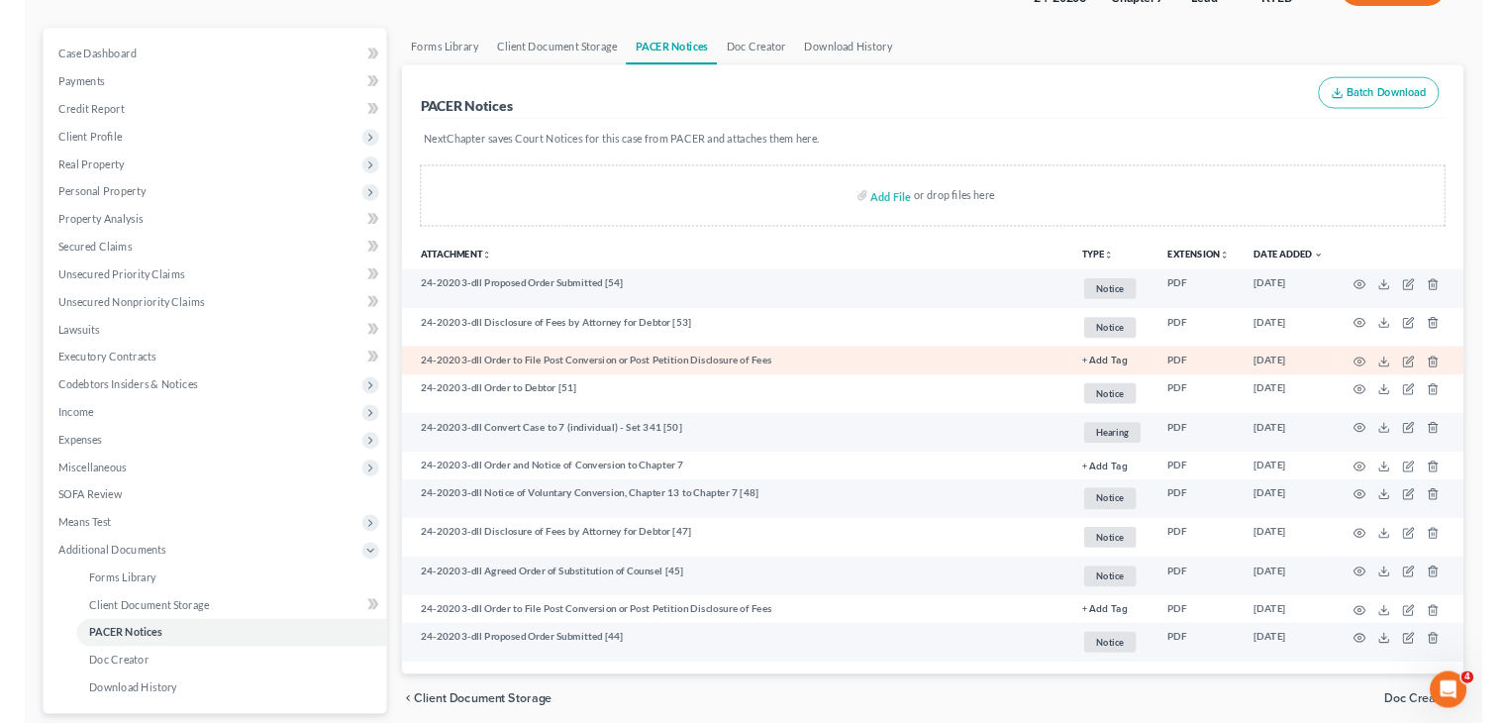
scroll to position [155, 0]
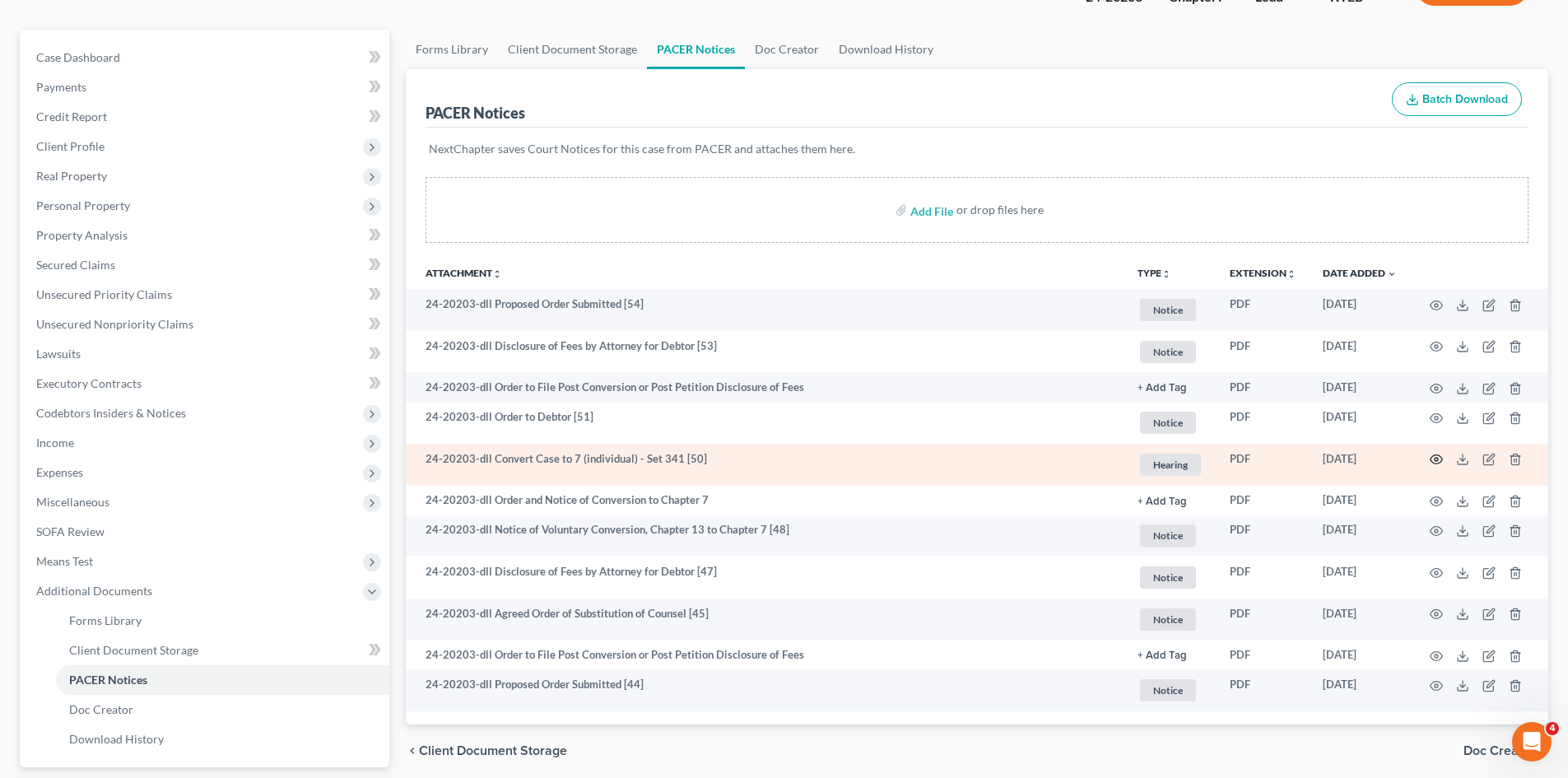
click at [1440, 465] on icon "button" at bounding box center [1436, 460] width 13 height 13
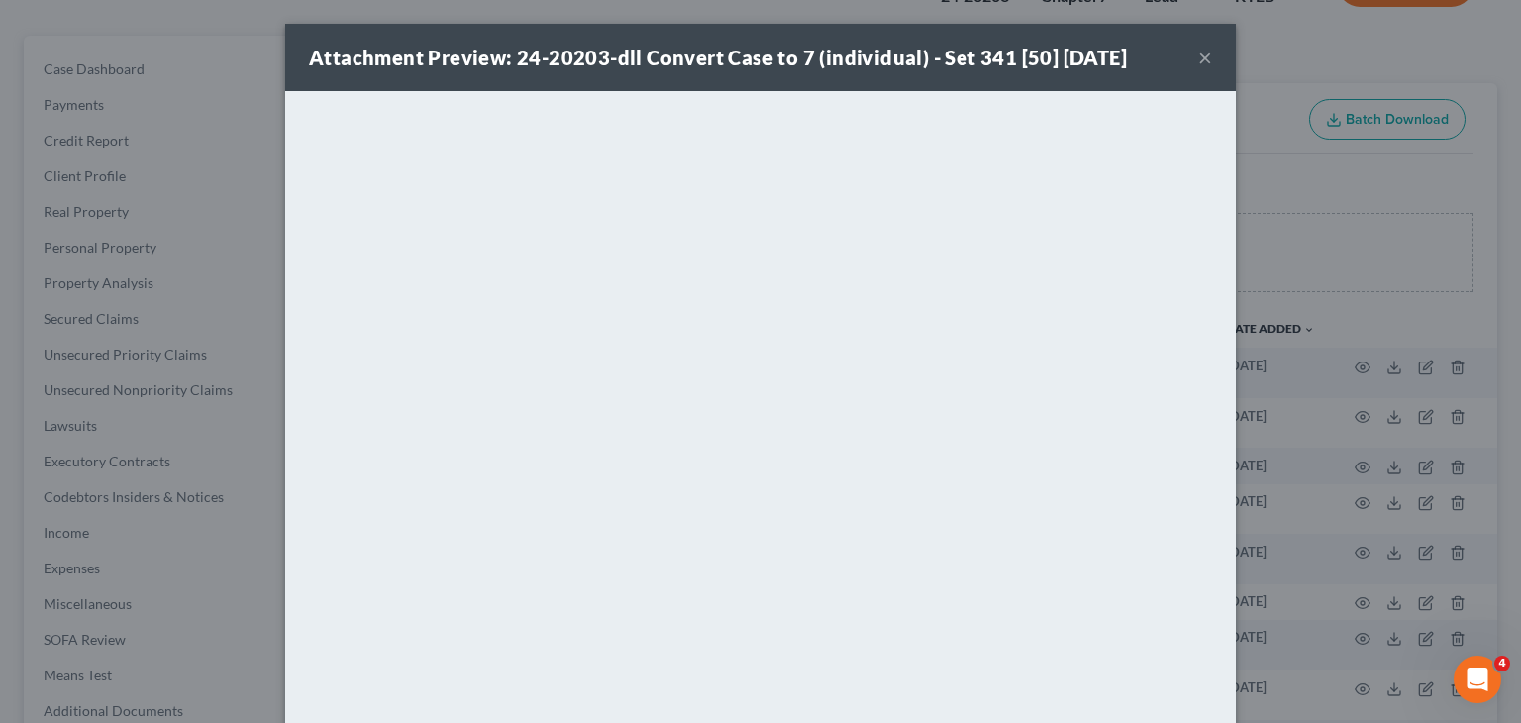
click at [1214, 66] on div "Attachment Preview: 24-20203-dll Convert Case to 7 (individual) - Set 341 [50] …" at bounding box center [760, 57] width 951 height 67
click at [1203, 66] on button "×" at bounding box center [1205, 58] width 14 height 24
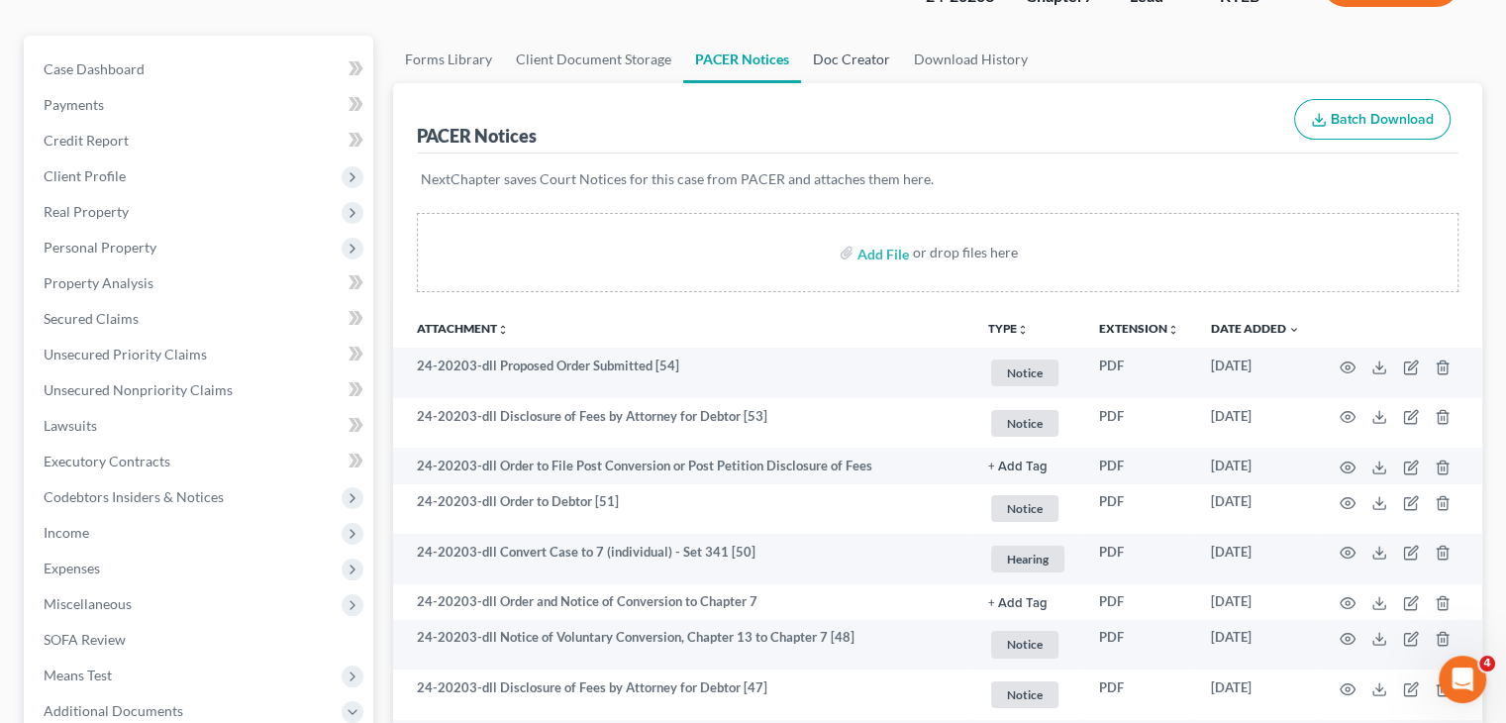
scroll to position [0, 0]
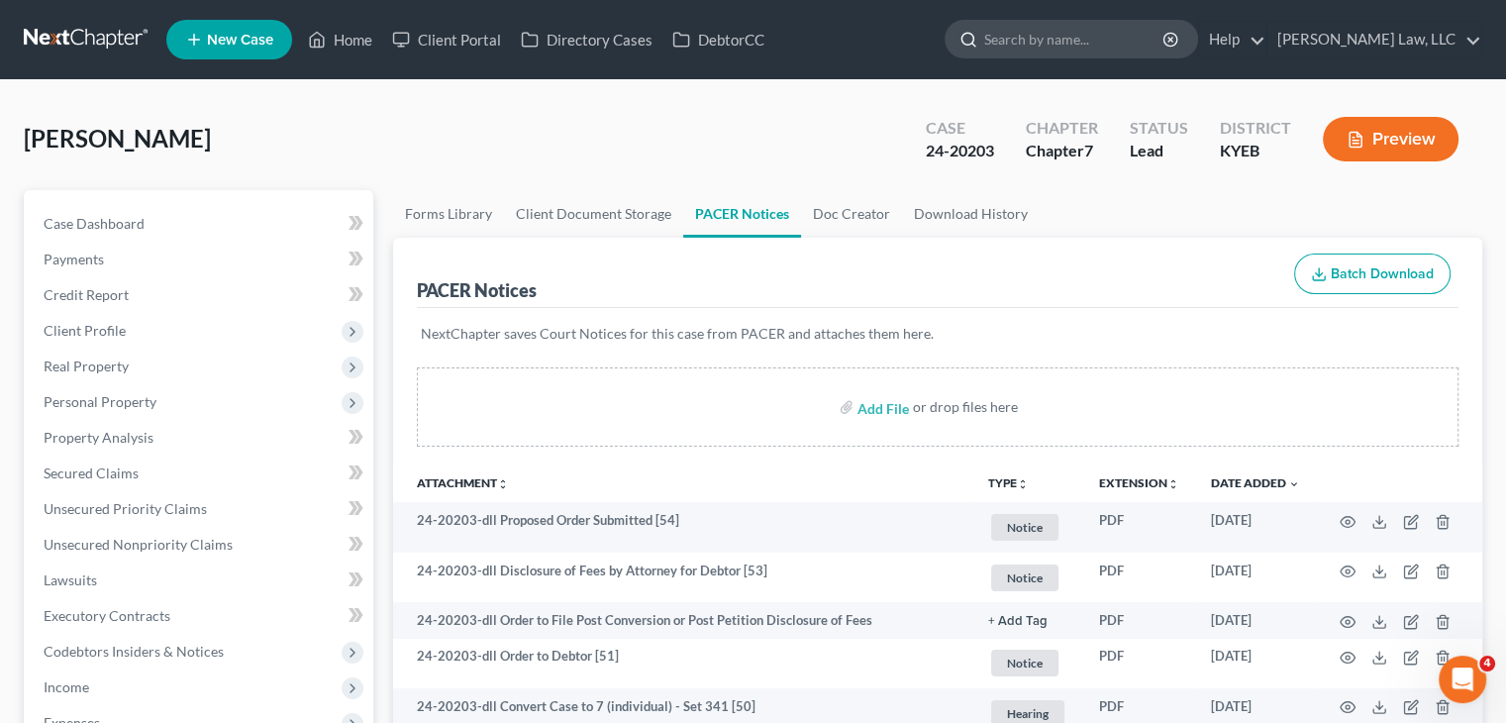
click at [1041, 54] on input "search" at bounding box center [1074, 39] width 181 height 37
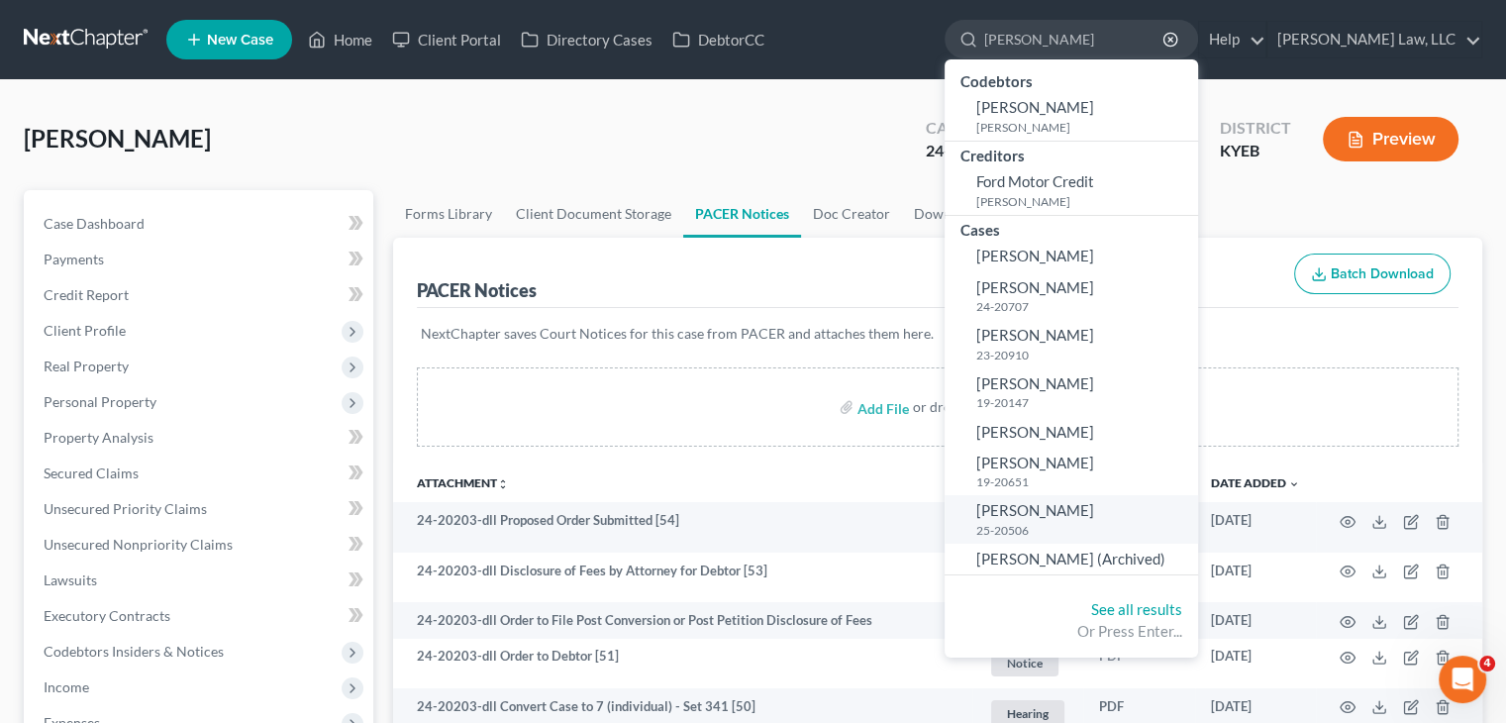
type input "miller"
click at [1017, 524] on small "25-20506" at bounding box center [1085, 530] width 217 height 17
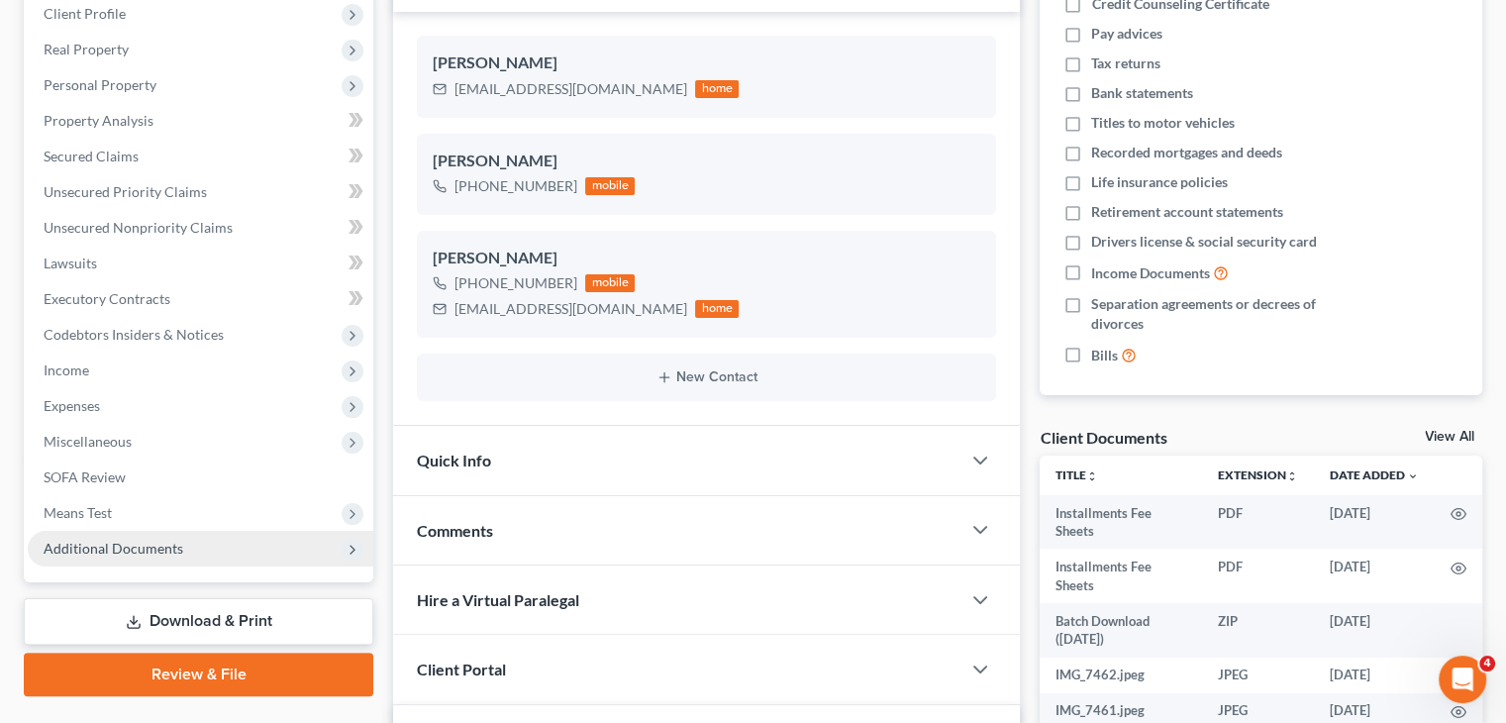
click at [195, 541] on span "Additional Documents" at bounding box center [201, 549] width 346 height 36
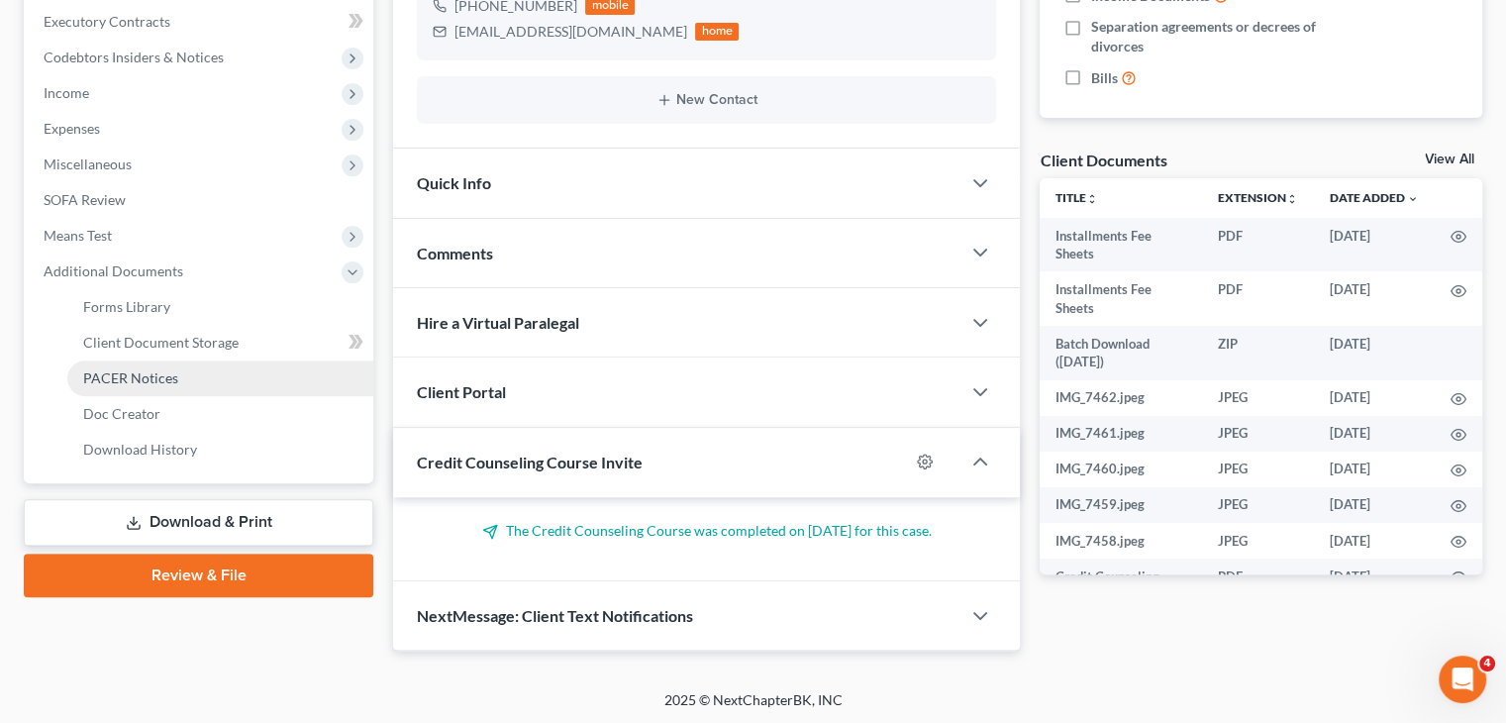
click at [156, 362] on link "PACER Notices" at bounding box center [220, 379] width 306 height 36
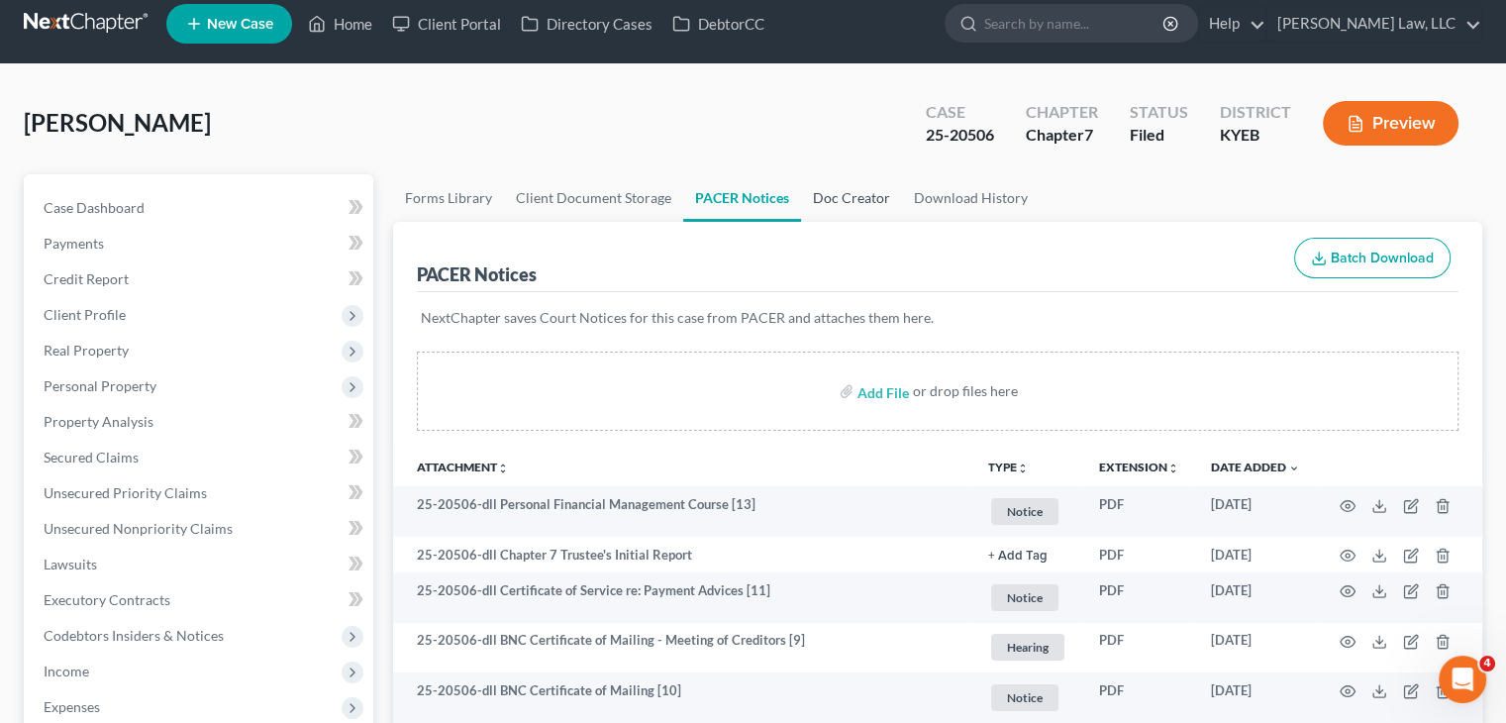
scroll to position [24, 0]
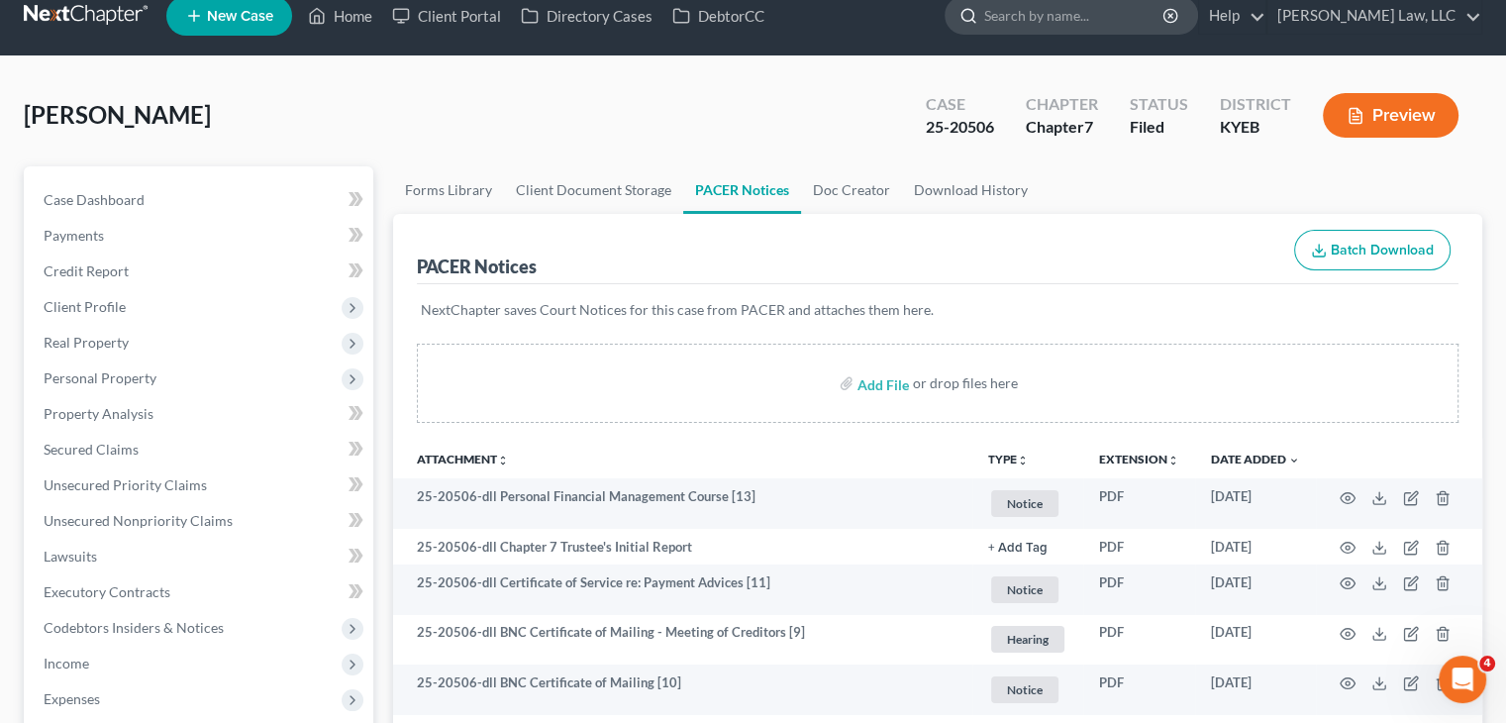
click at [1073, 10] on input "search" at bounding box center [1074, 15] width 181 height 37
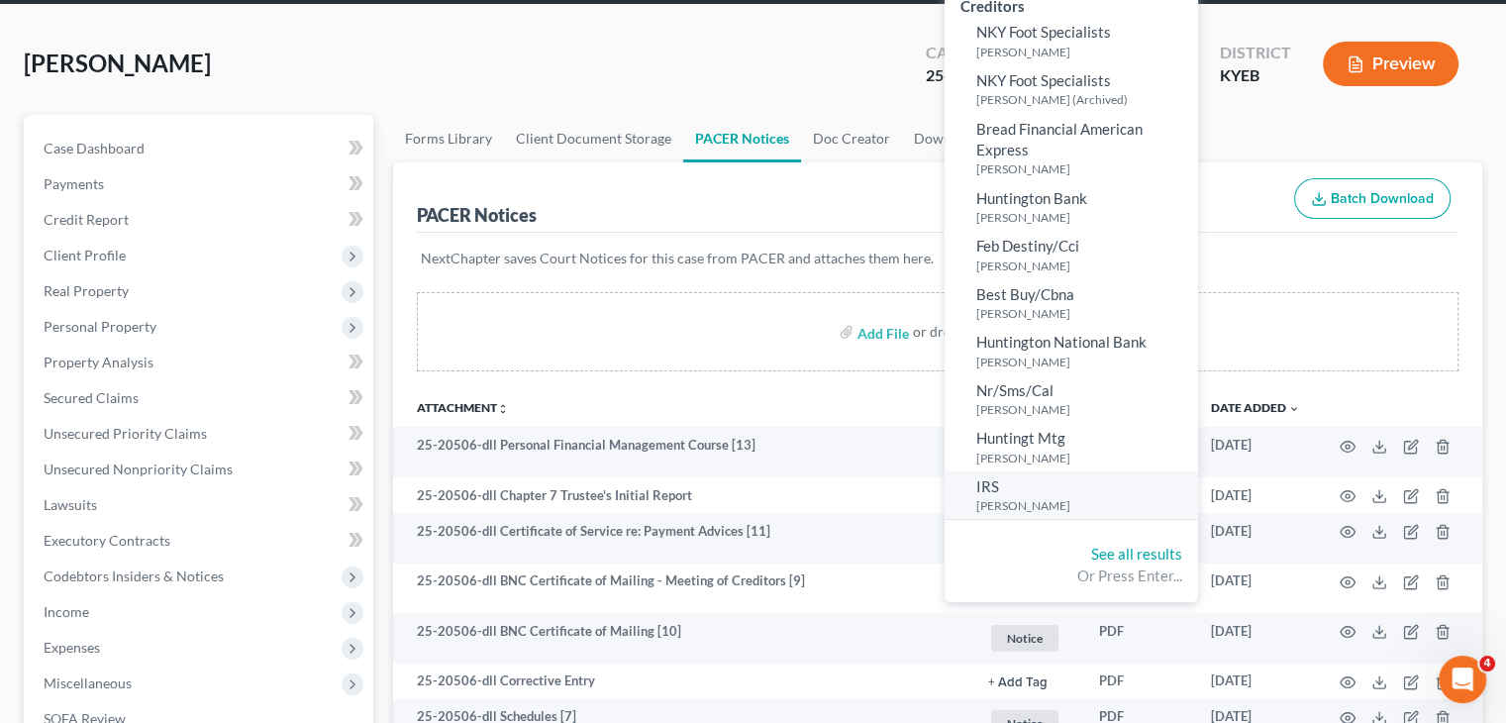
scroll to position [78, 0]
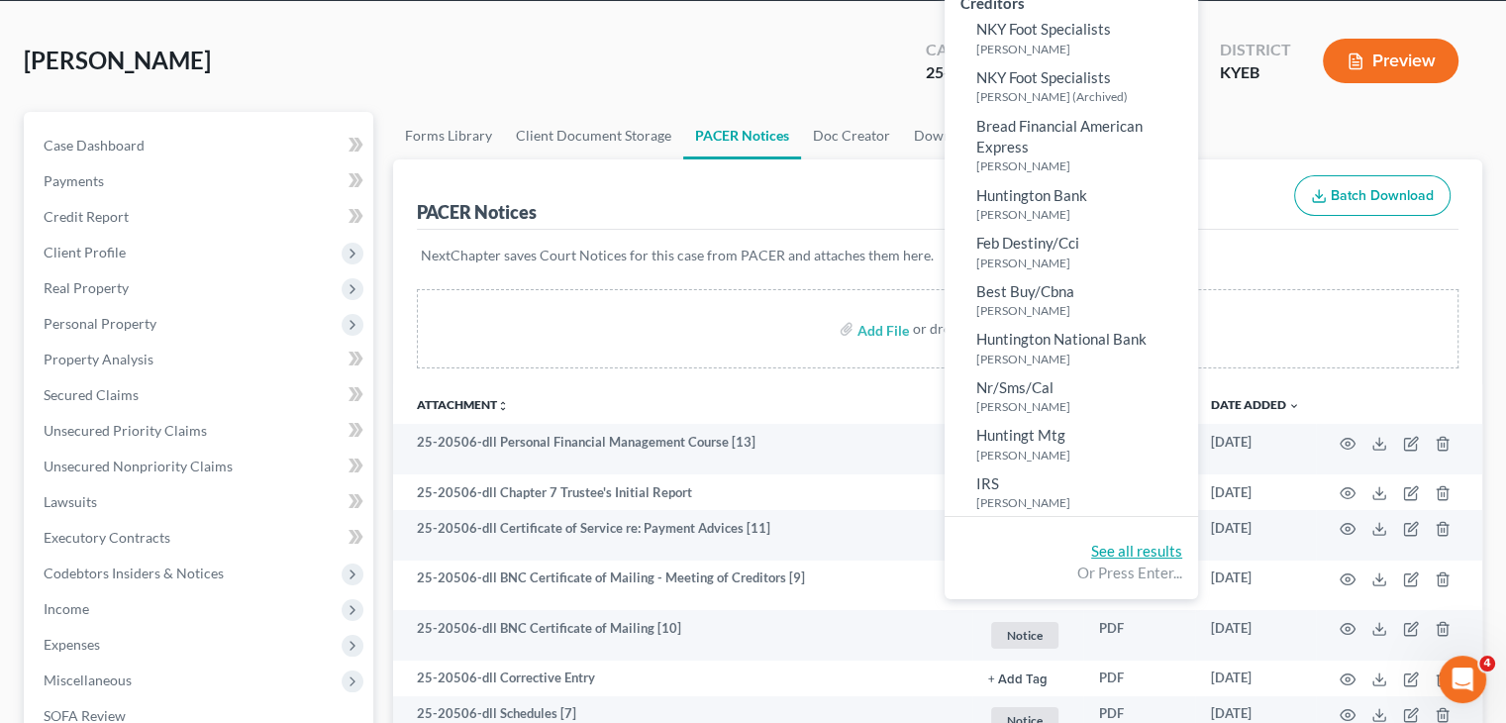
type input "foote"
click at [1105, 554] on link "See all results" at bounding box center [1136, 551] width 91 height 18
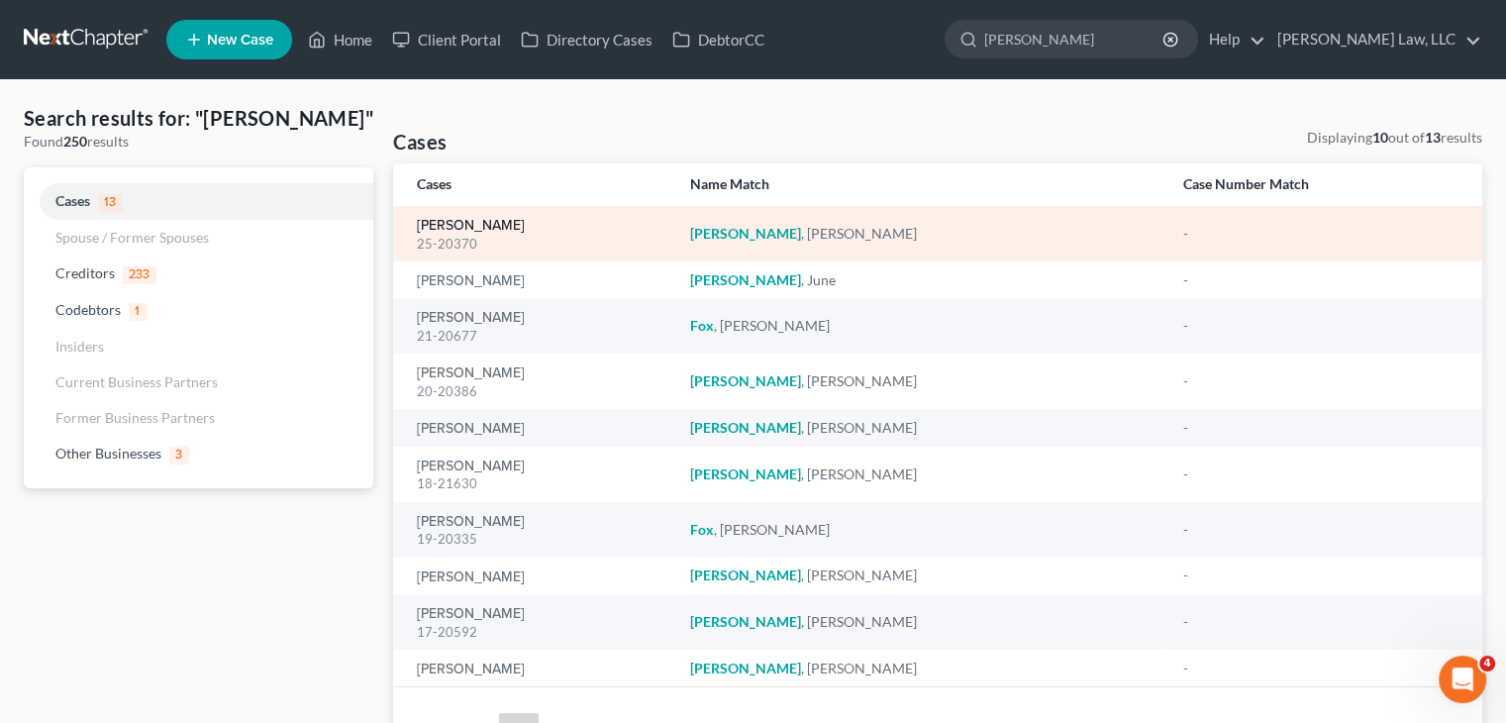
click at [479, 221] on link "Foote, Melinda" at bounding box center [471, 226] width 108 height 14
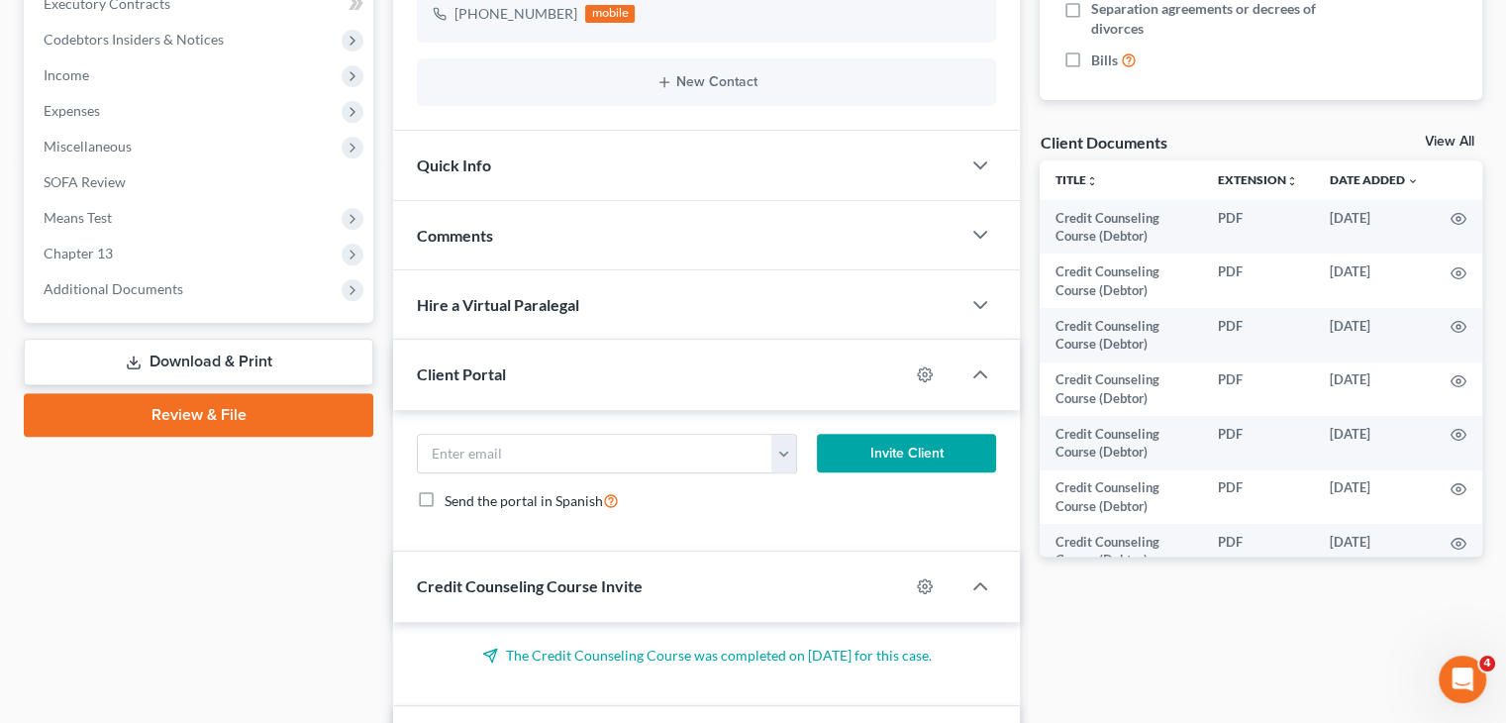
scroll to position [653, 0]
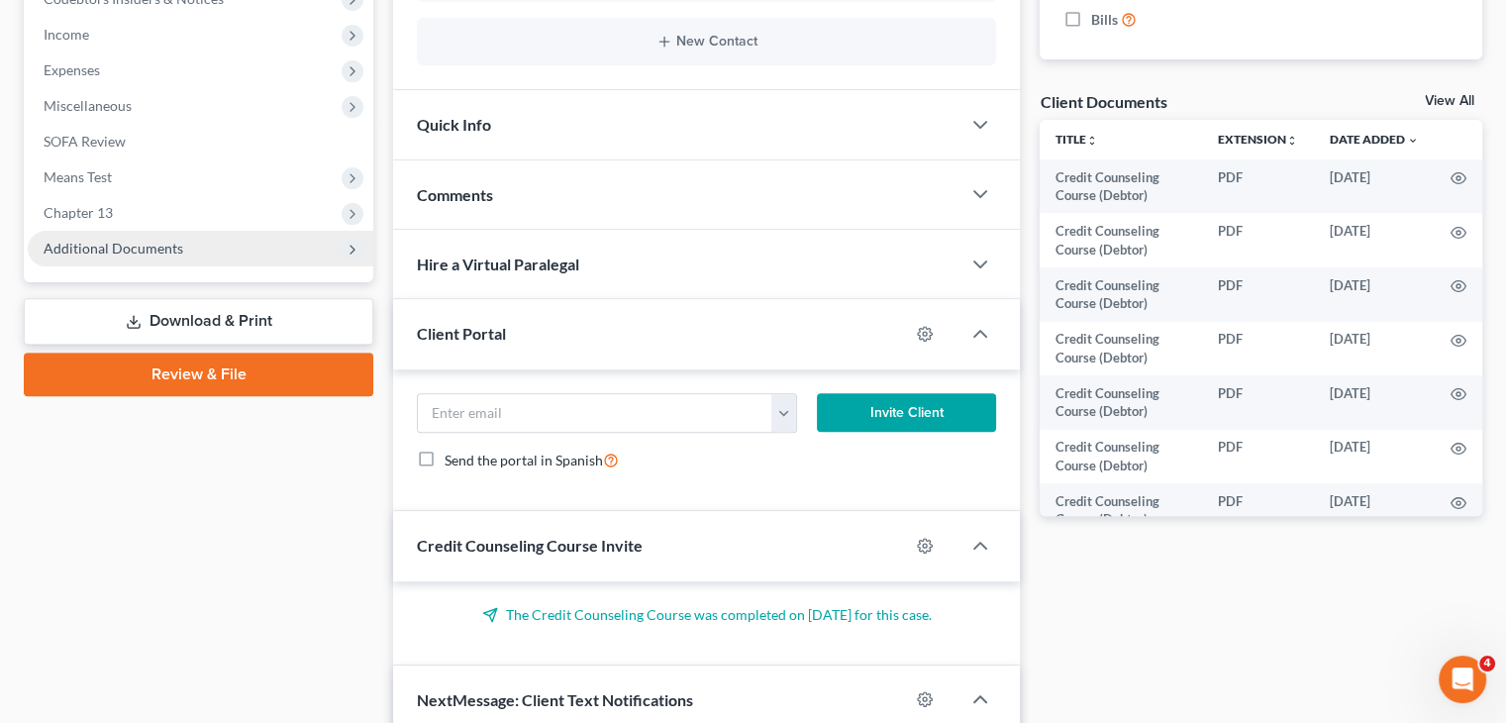
click at [147, 243] on span "Additional Documents" at bounding box center [114, 248] width 140 height 17
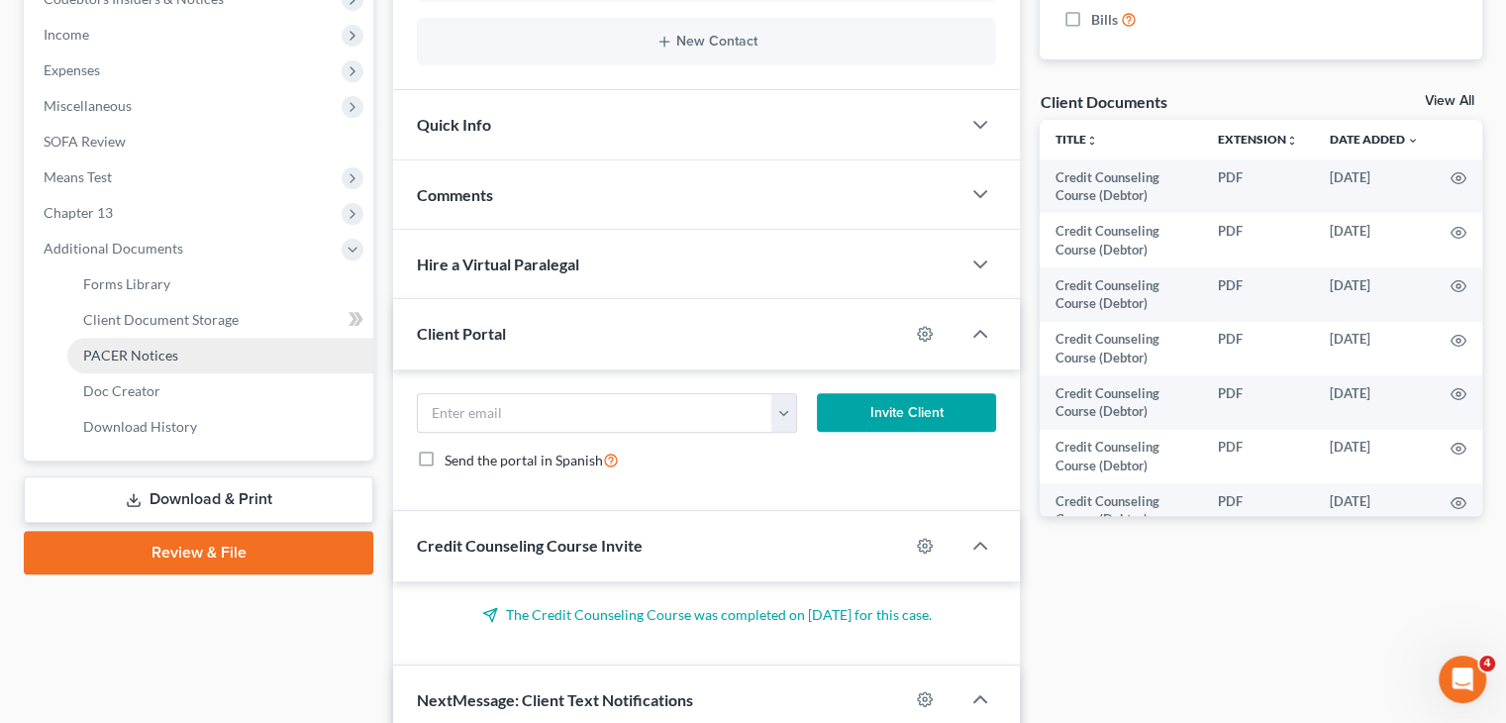
click at [148, 353] on span "PACER Notices" at bounding box center [130, 355] width 95 height 17
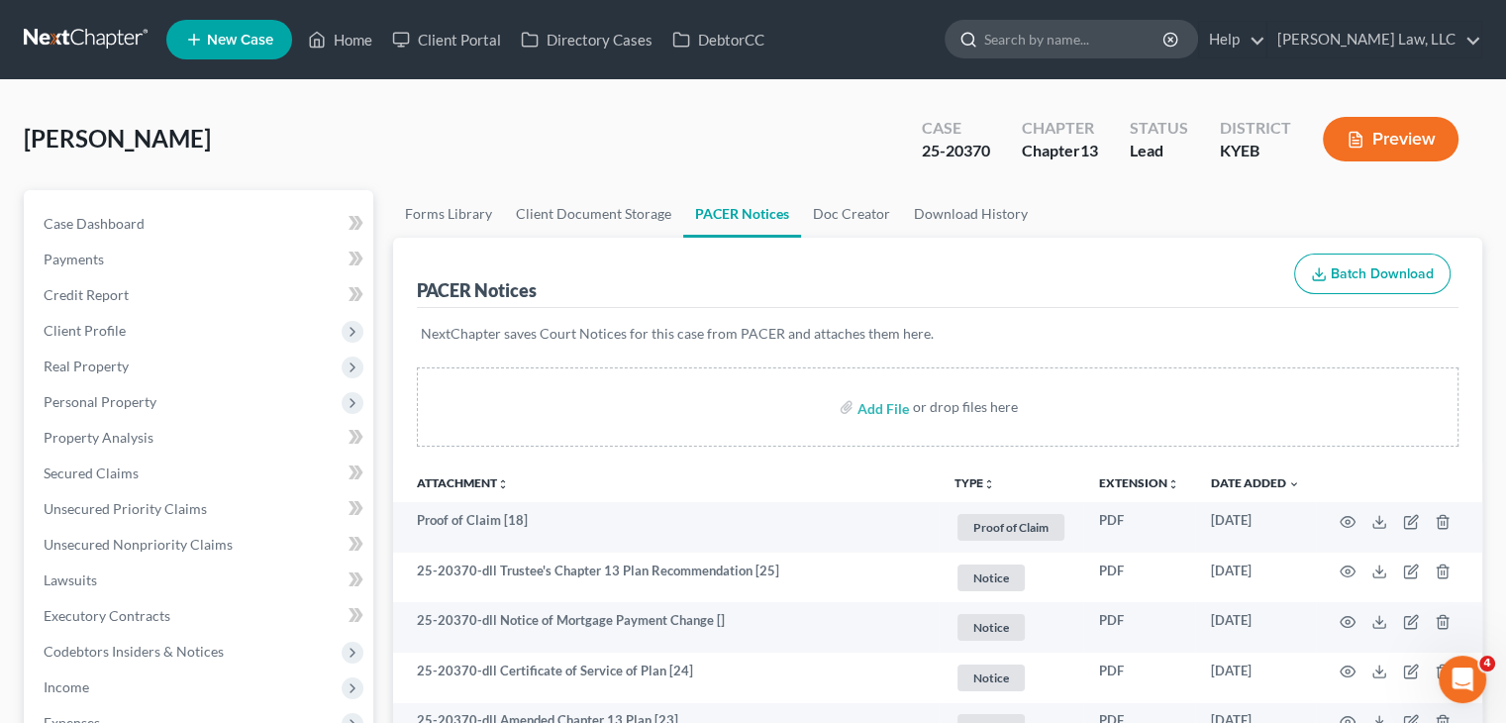
click at [1033, 47] on input "search" at bounding box center [1074, 39] width 181 height 37
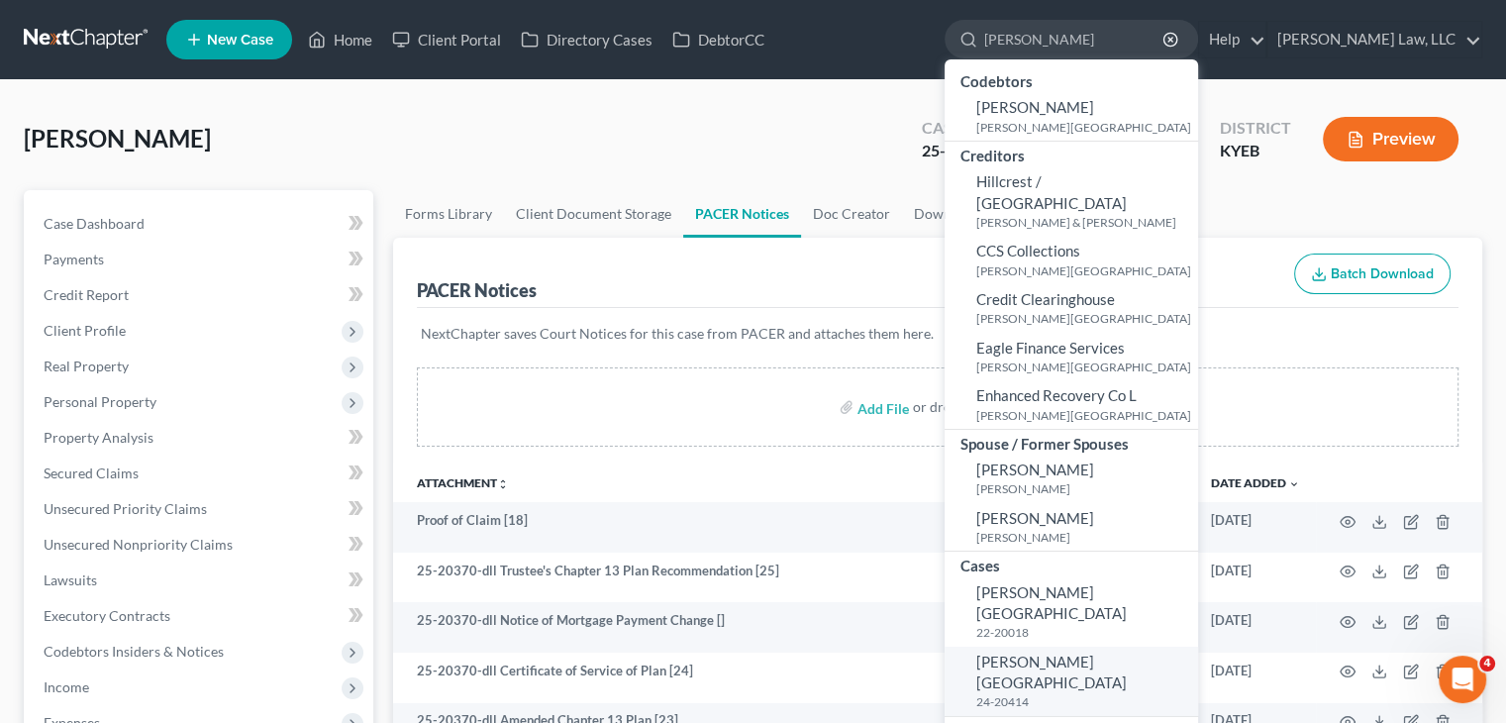
type input "meadows"
click at [1042, 653] on span "Meadows, Marion" at bounding box center [1052, 672] width 151 height 39
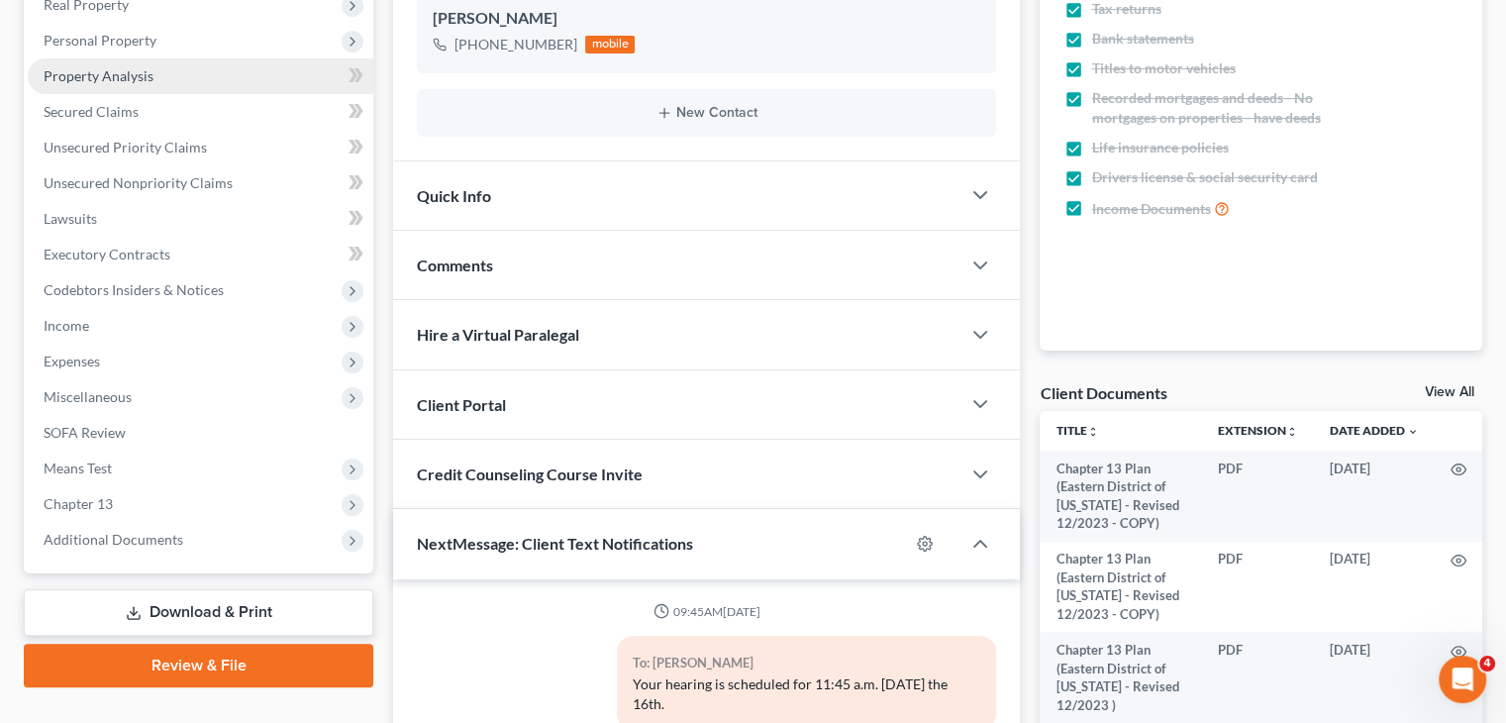
scroll to position [380, 0]
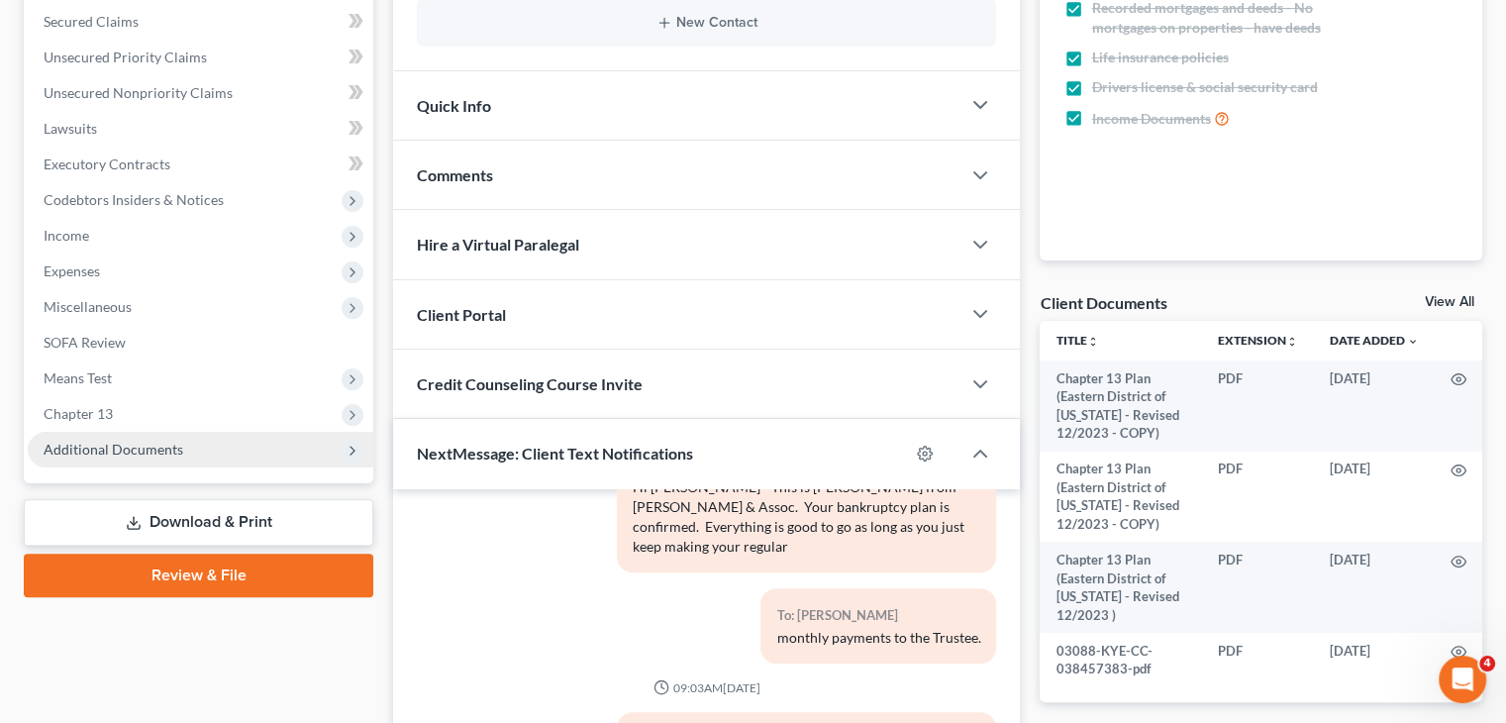
click at [191, 448] on span "Additional Documents" at bounding box center [201, 450] width 346 height 36
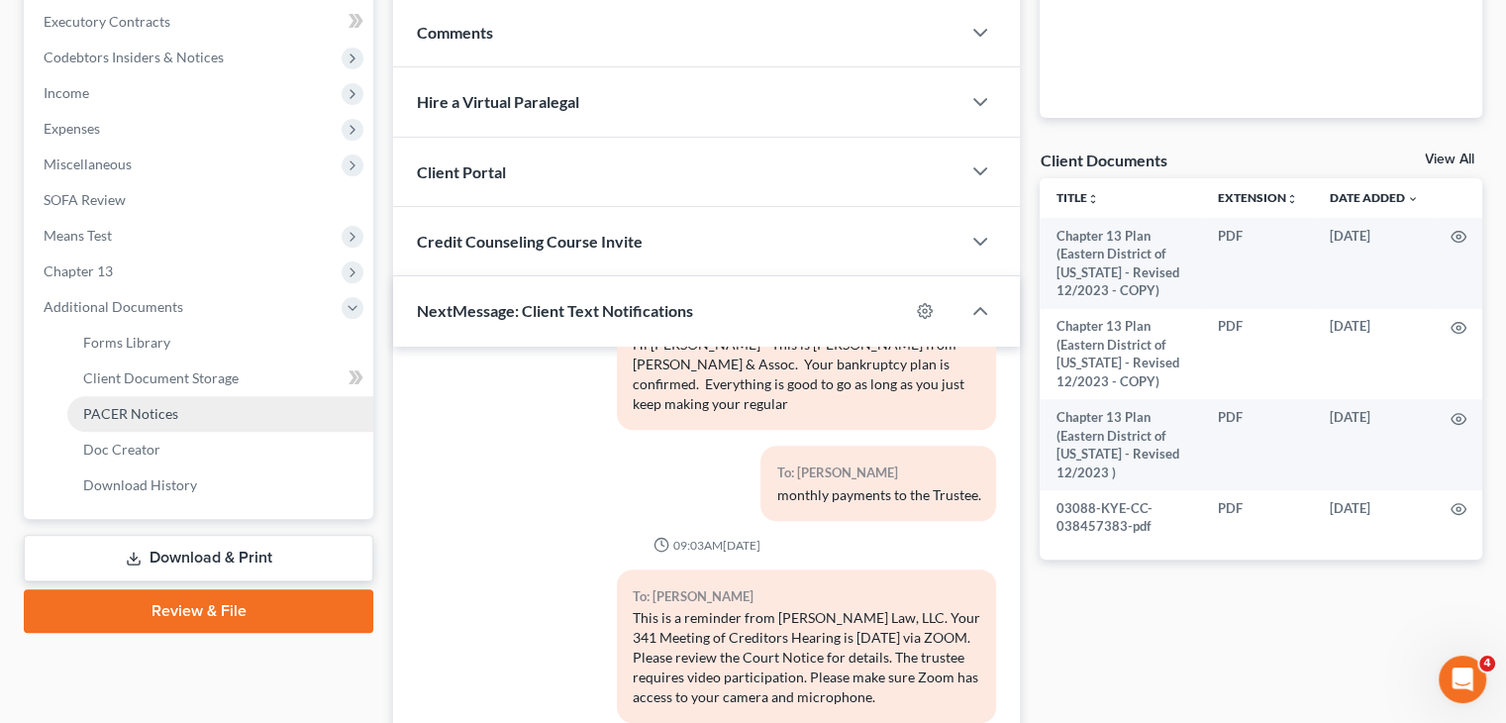
click at [179, 402] on link "PACER Notices" at bounding box center [220, 414] width 306 height 36
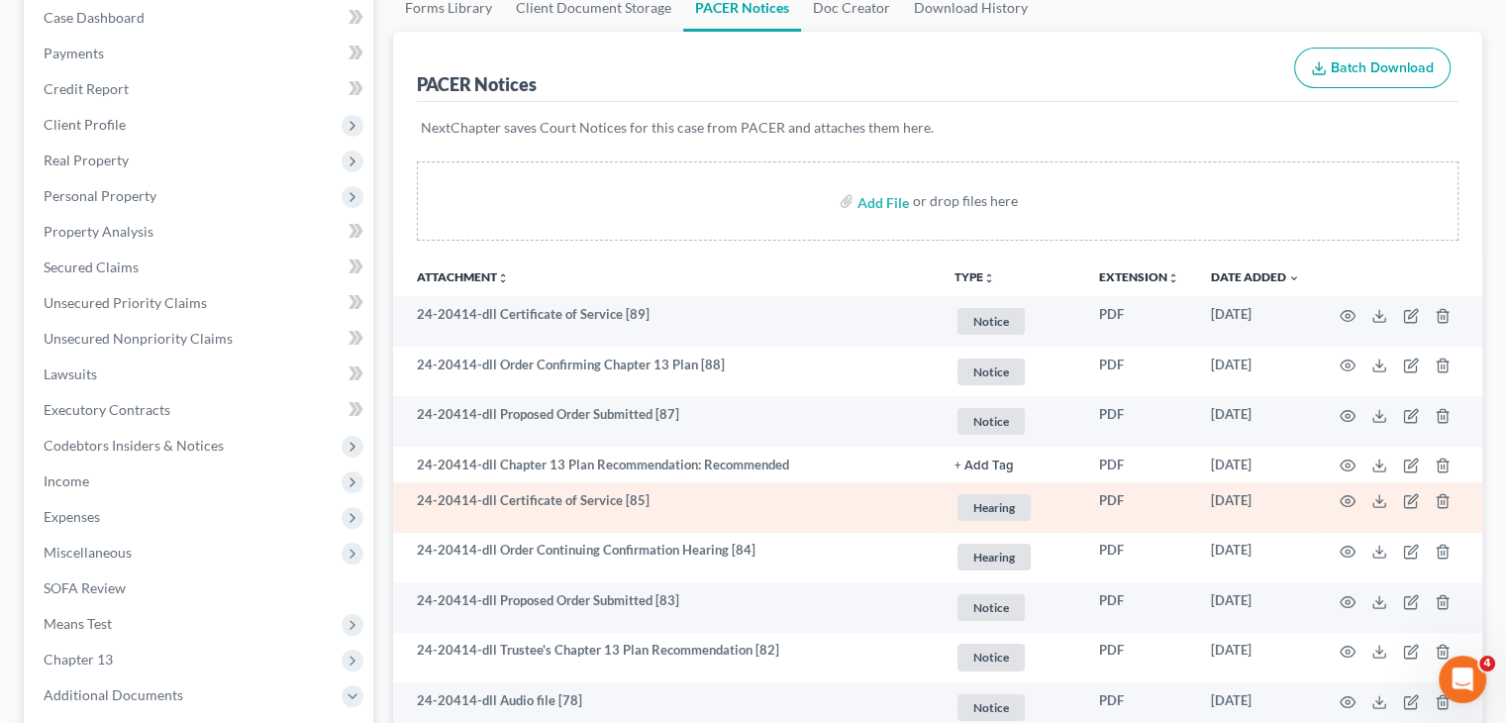
scroll to position [206, 0]
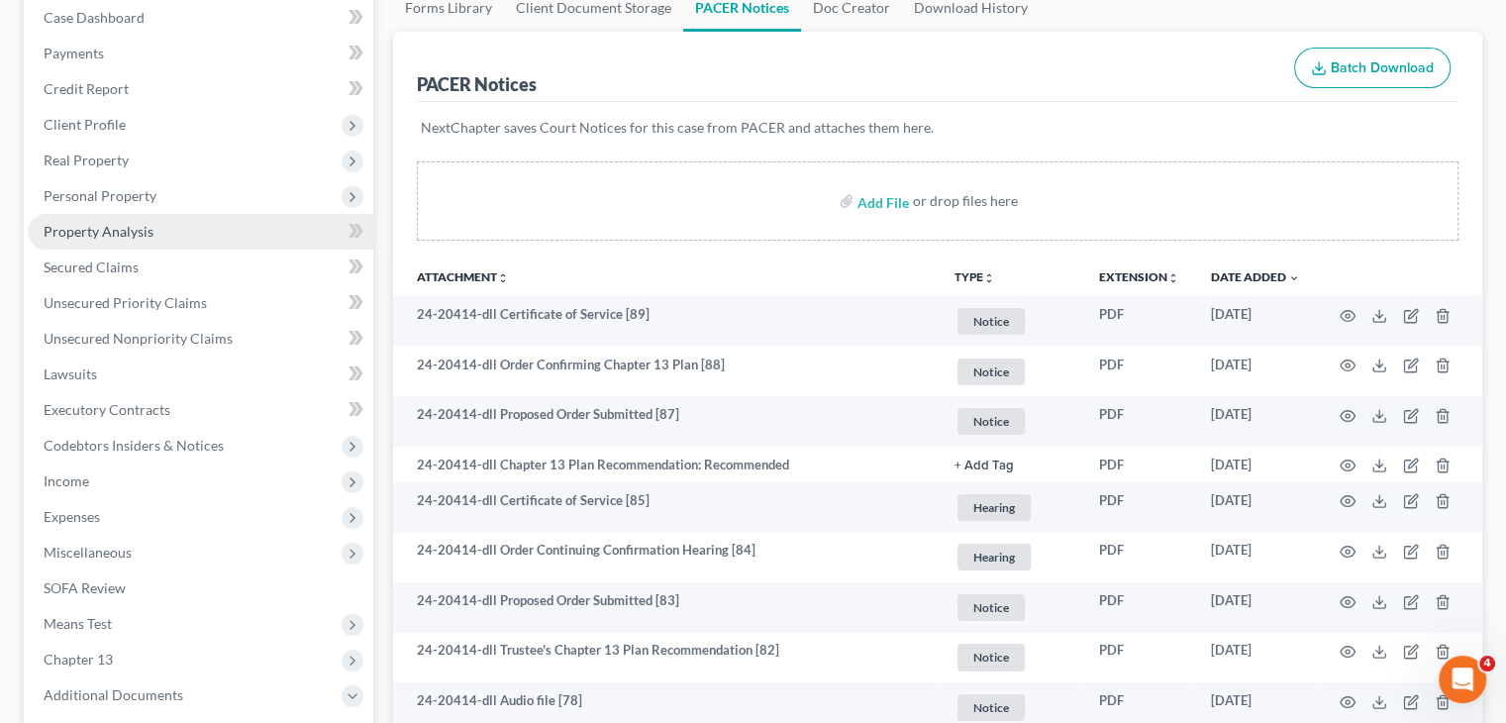
click at [144, 191] on span "Personal Property" at bounding box center [100, 195] width 113 height 17
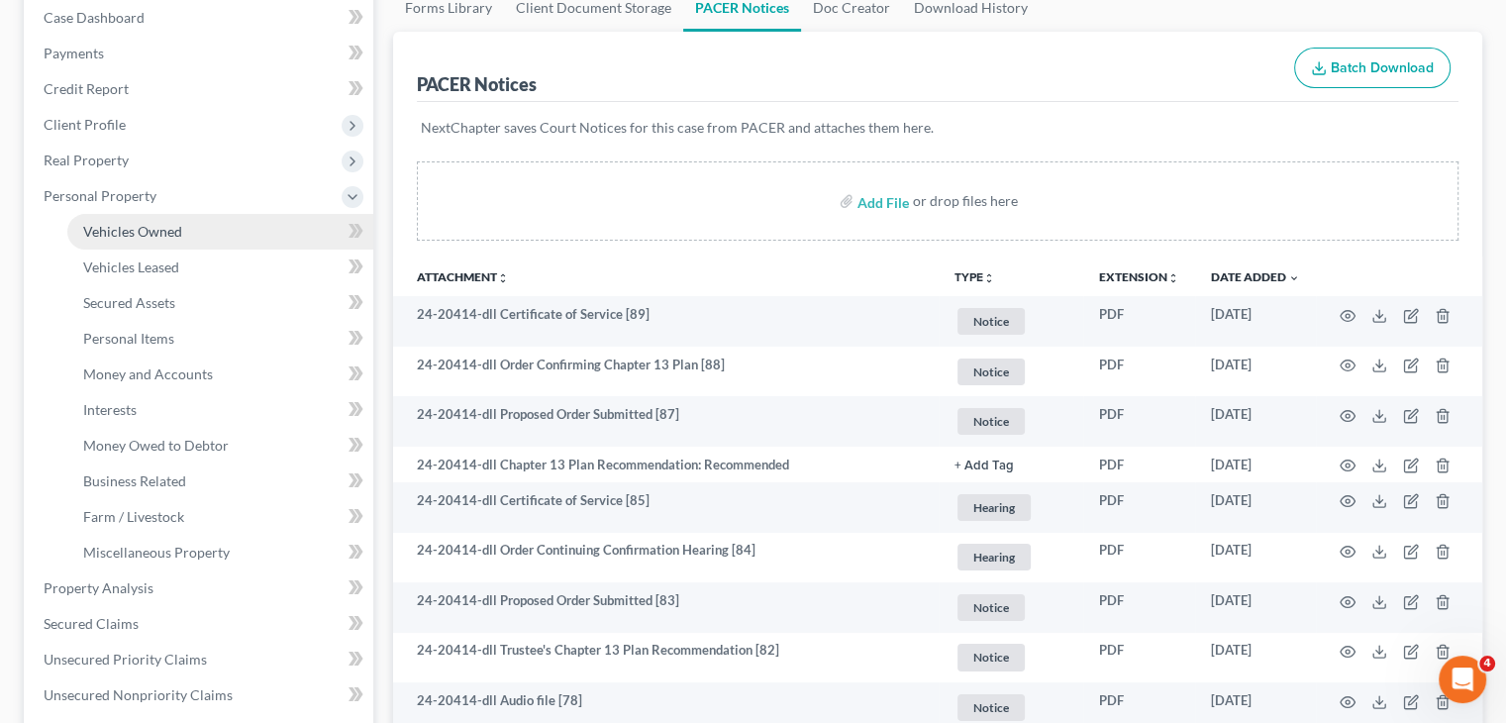
click at [151, 227] on span "Vehicles Owned" at bounding box center [132, 231] width 99 height 17
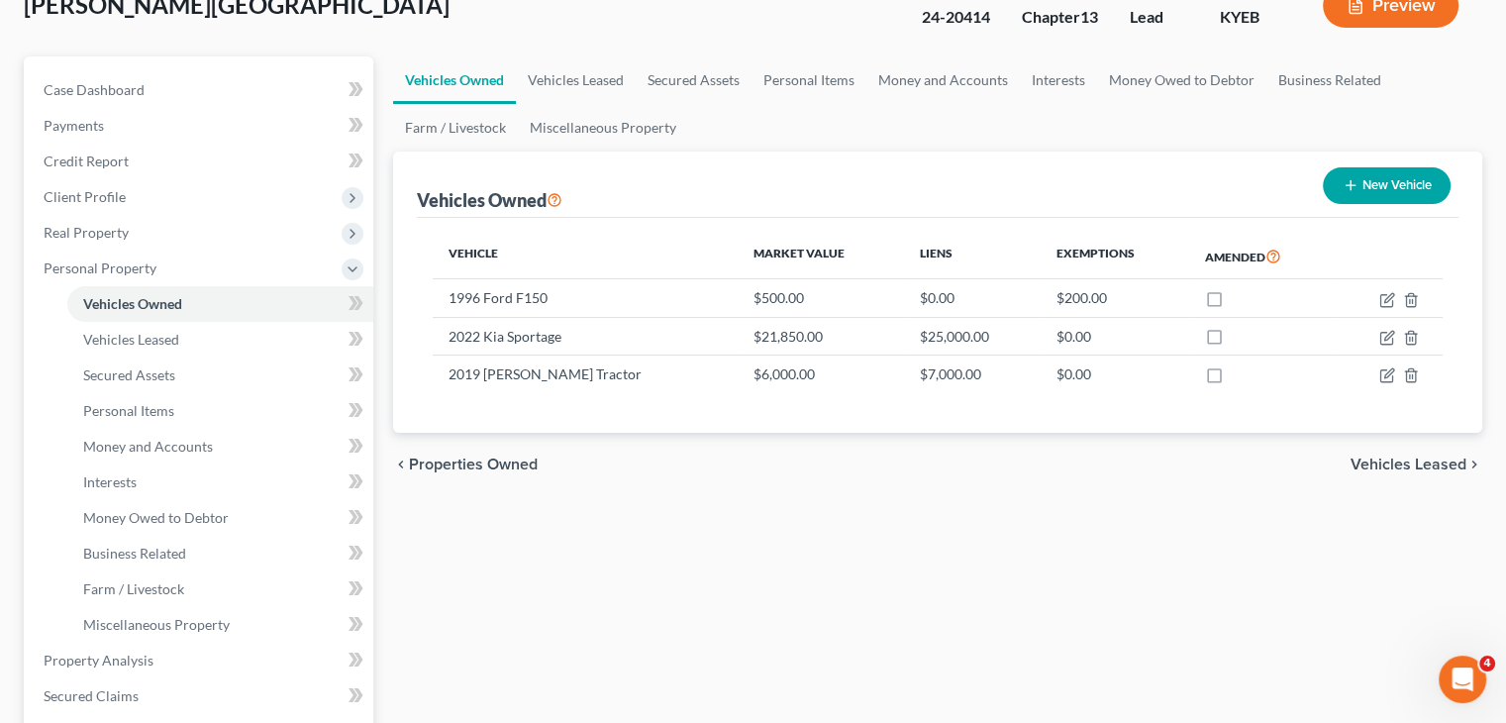
scroll to position [192, 0]
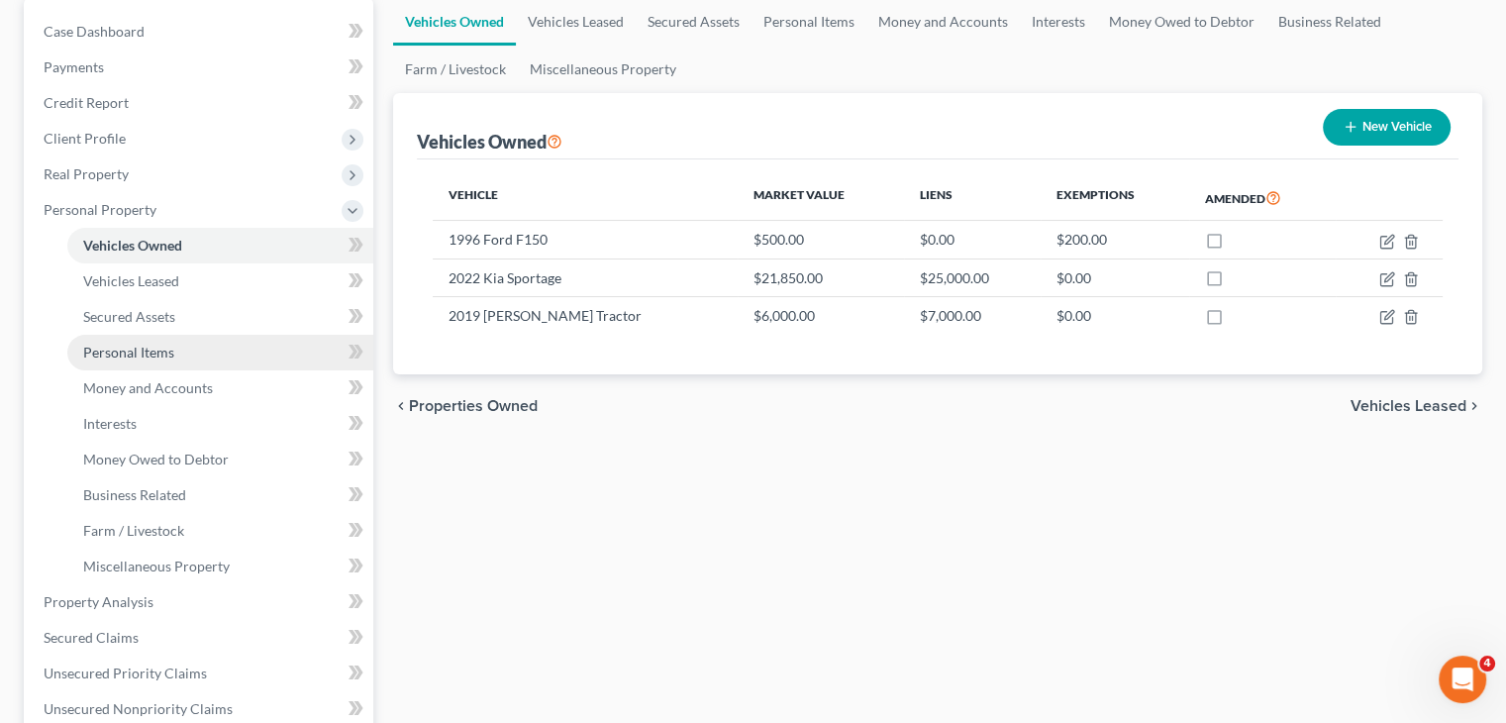
click at [163, 357] on span "Personal Items" at bounding box center [128, 352] width 91 height 17
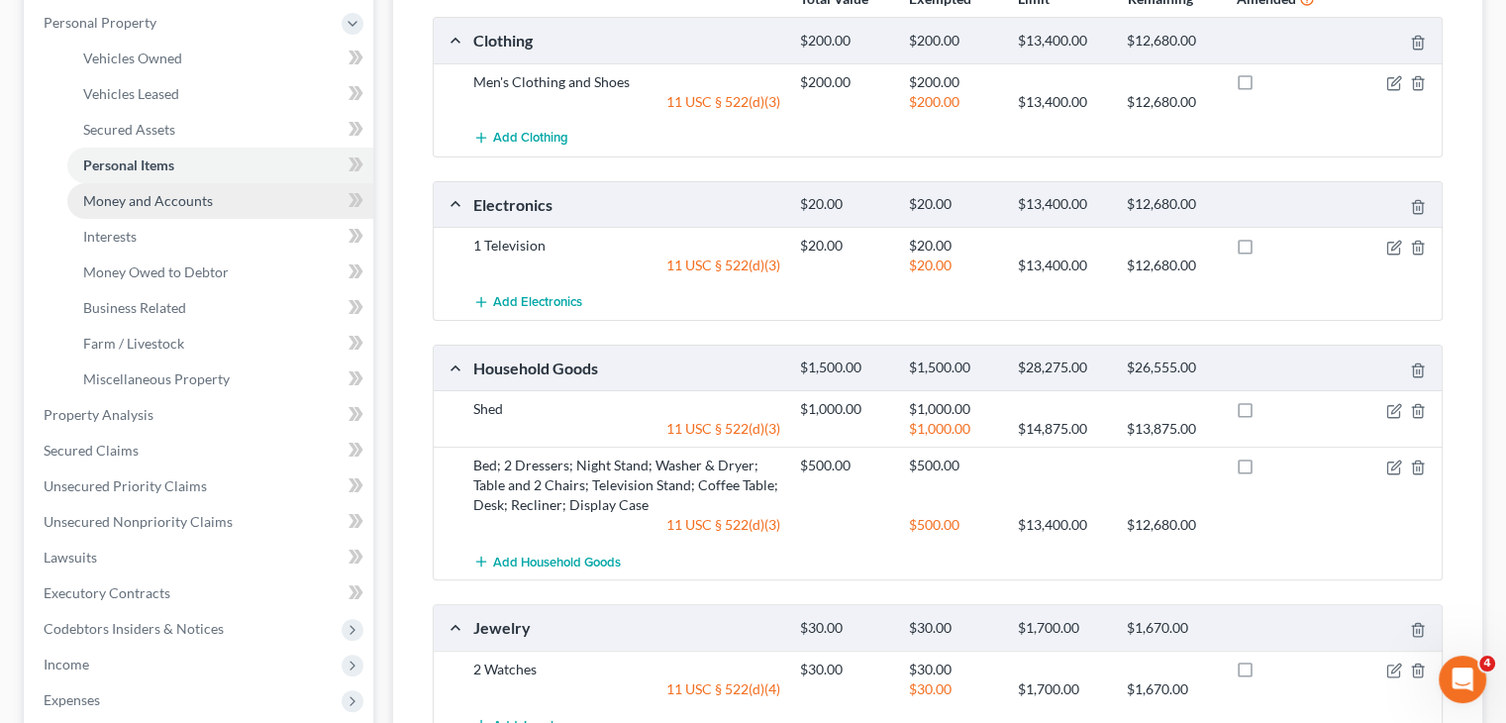
scroll to position [339, 0]
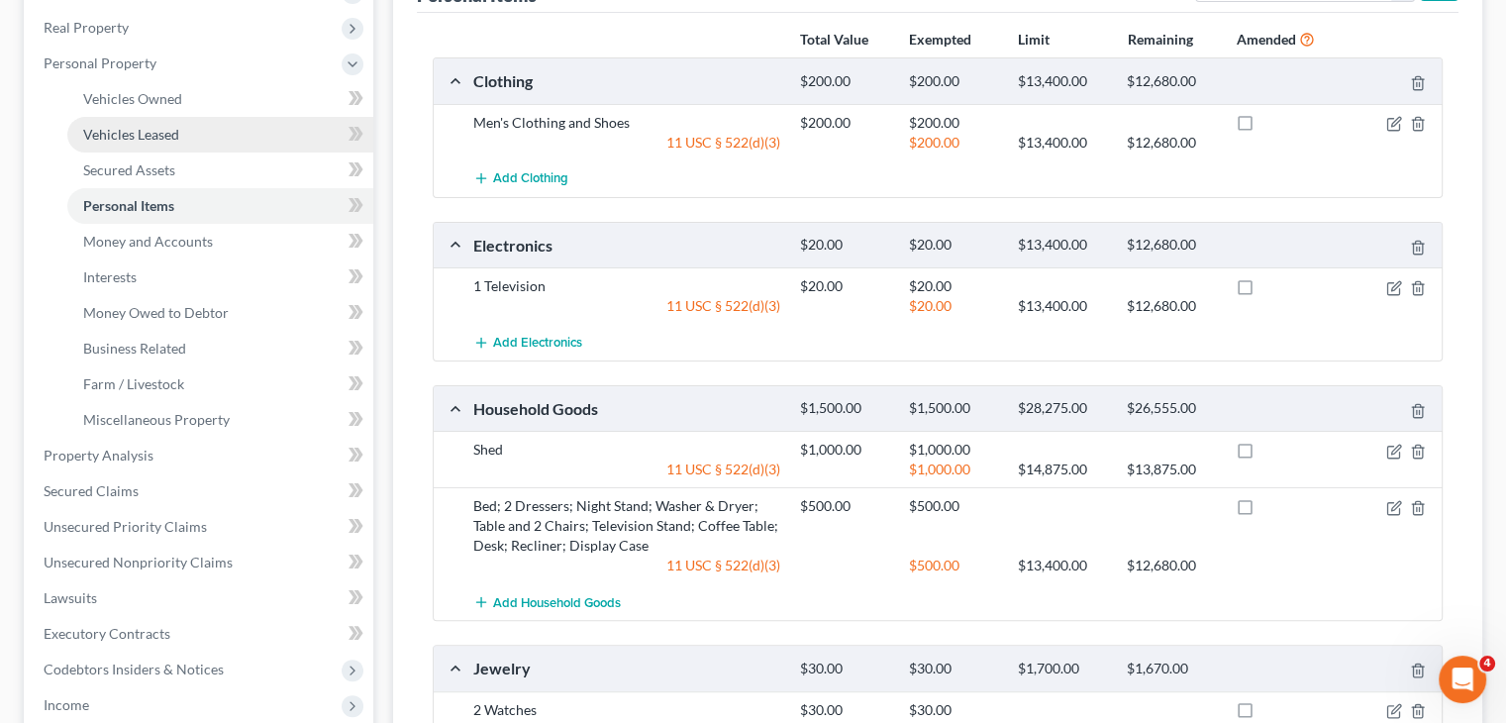
click at [236, 133] on link "Vehicles Leased" at bounding box center [220, 135] width 306 height 36
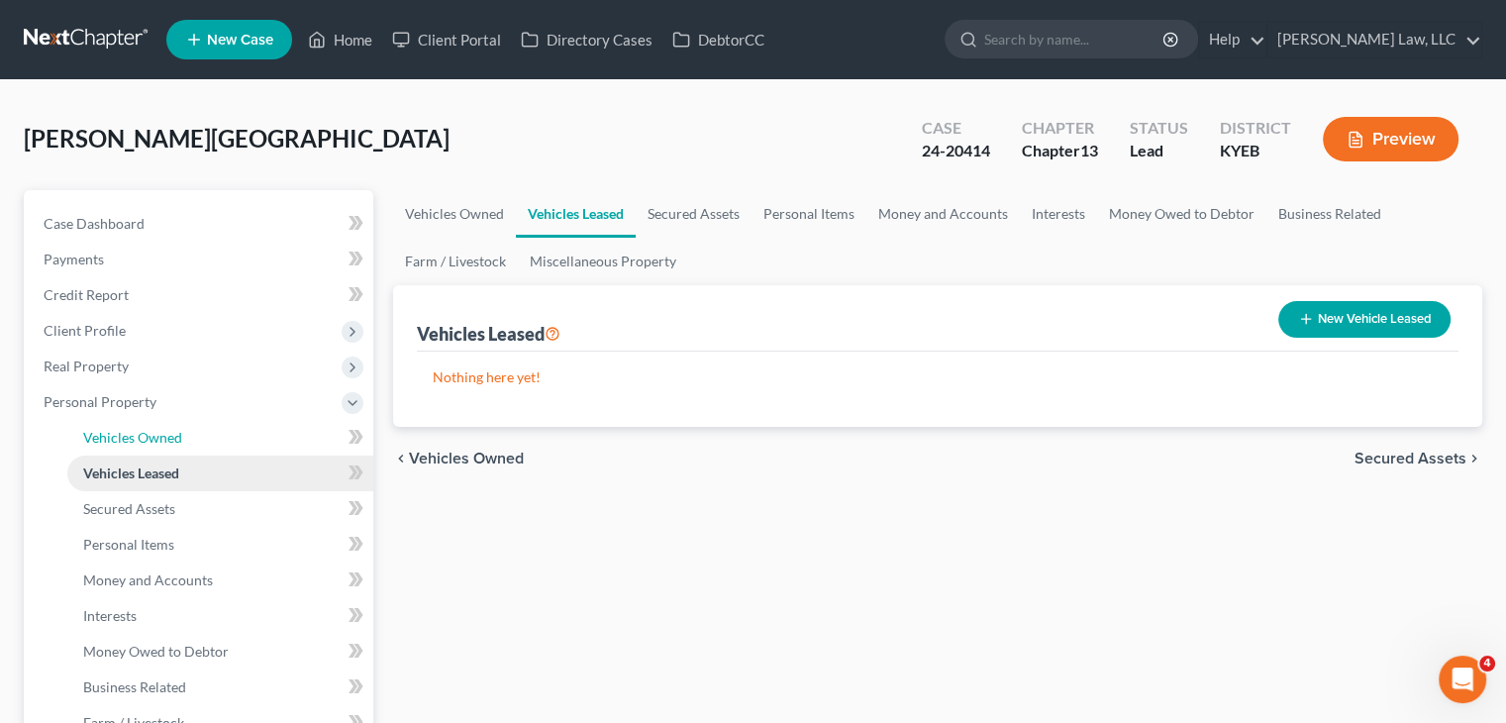
click at [191, 452] on link "Vehicles Owned" at bounding box center [220, 438] width 306 height 36
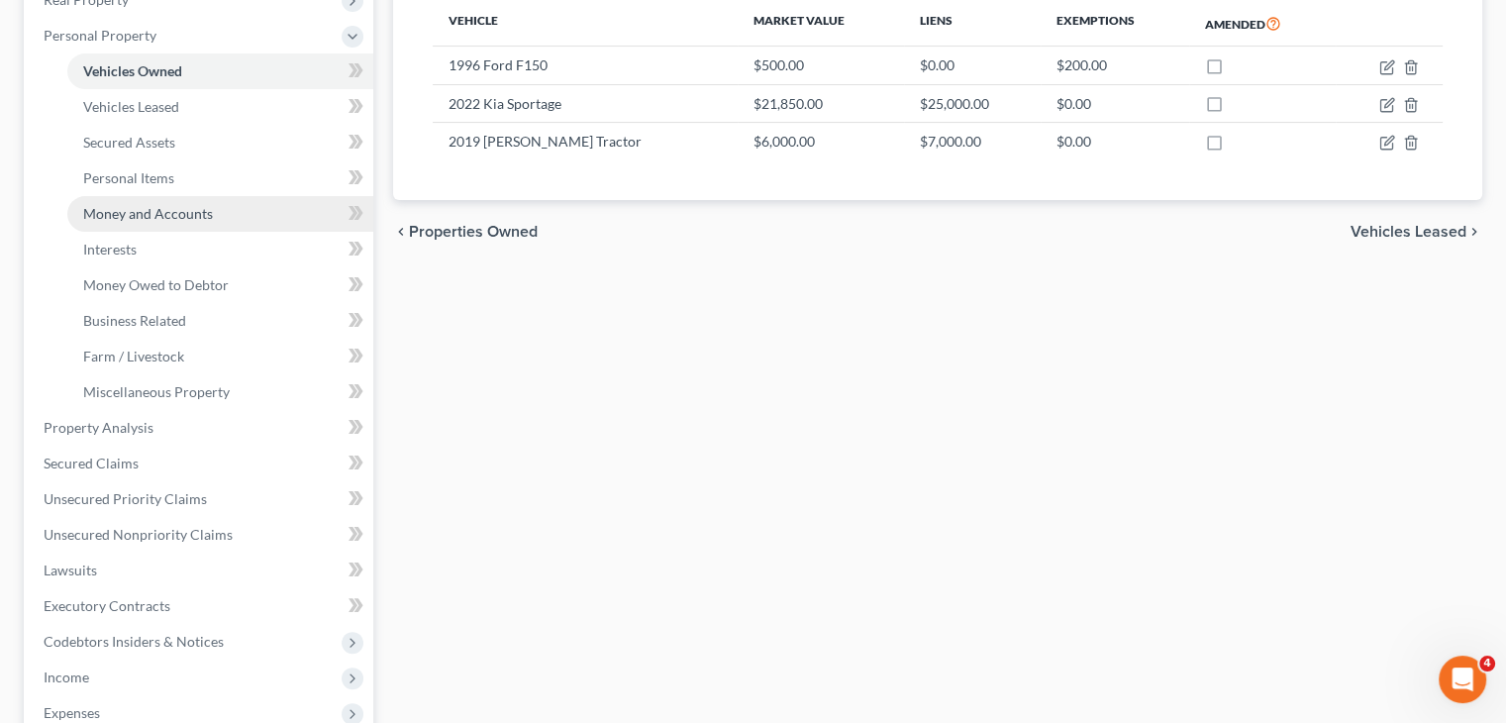
scroll to position [367, 0]
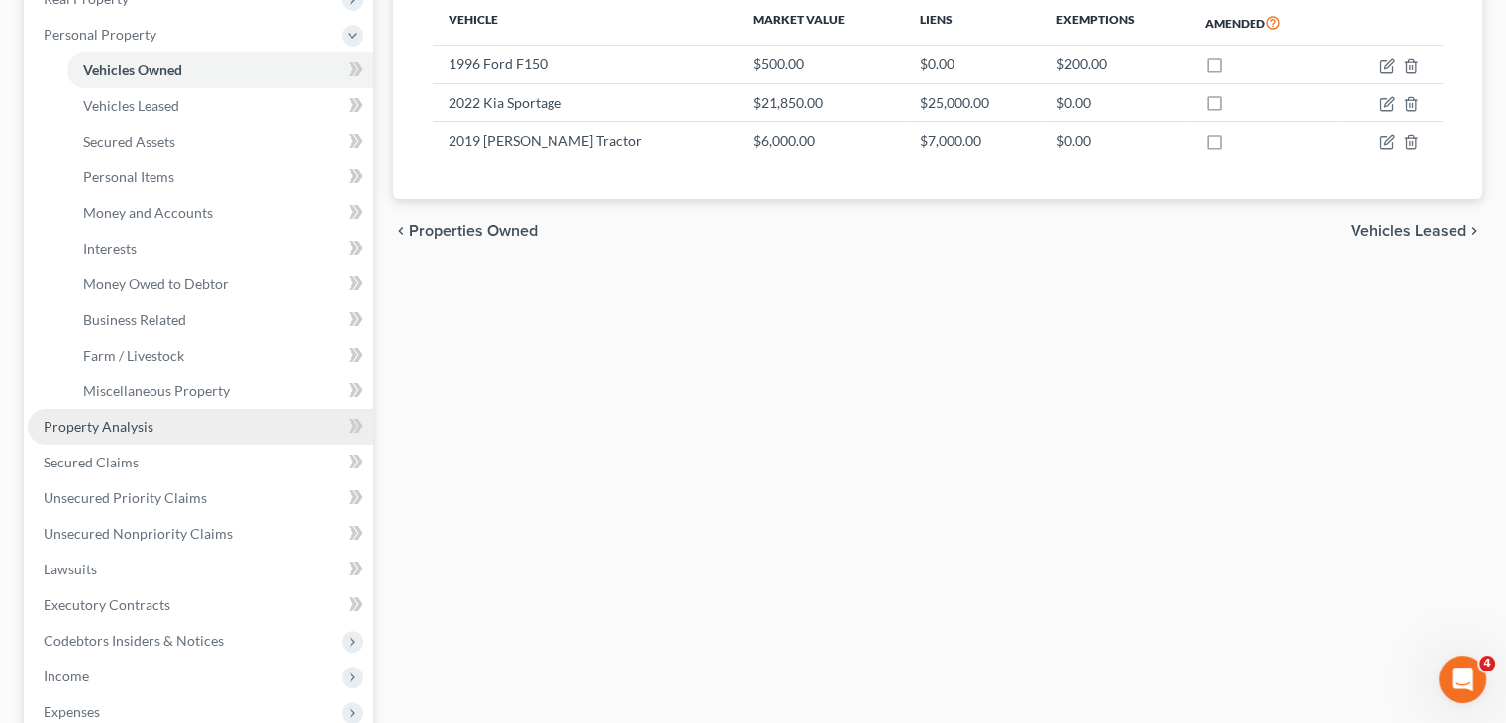
click at [105, 431] on span "Property Analysis" at bounding box center [99, 426] width 110 height 17
